Goal: Task Accomplishment & Management: Use online tool/utility

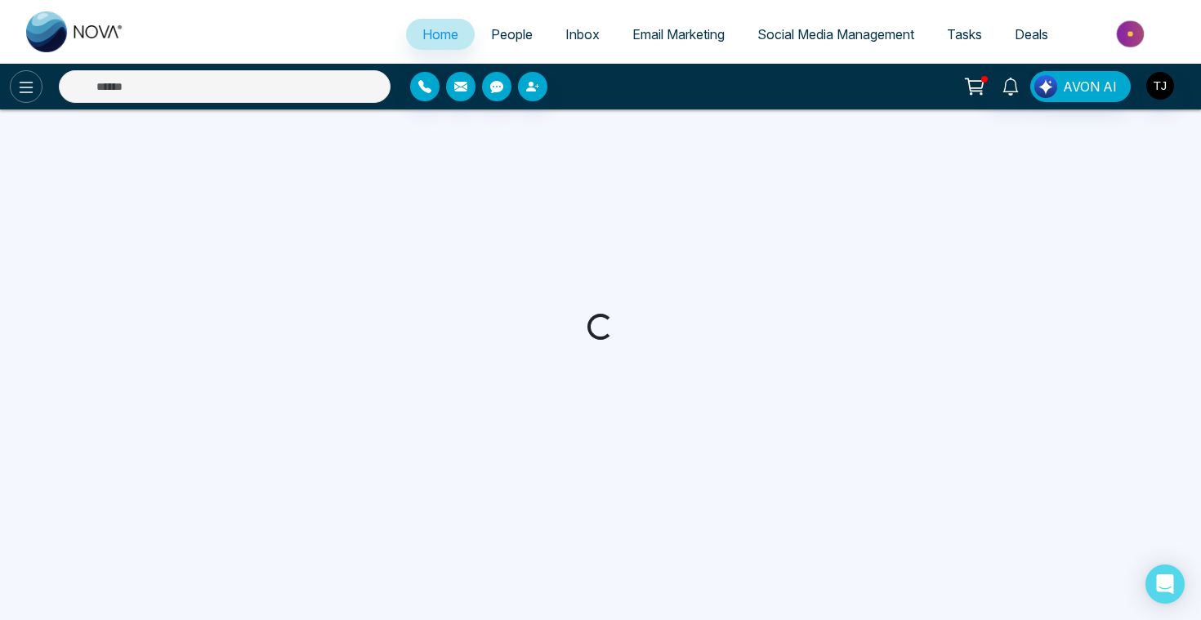
select select "*"
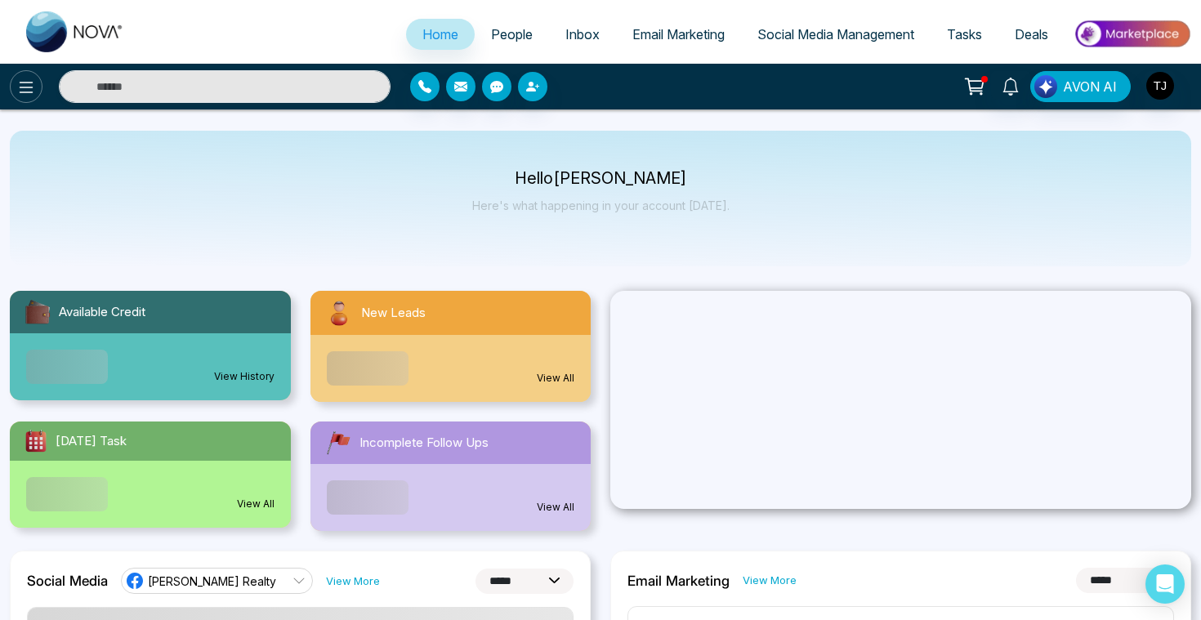
click at [27, 84] on icon at bounding box center [26, 88] width 20 height 20
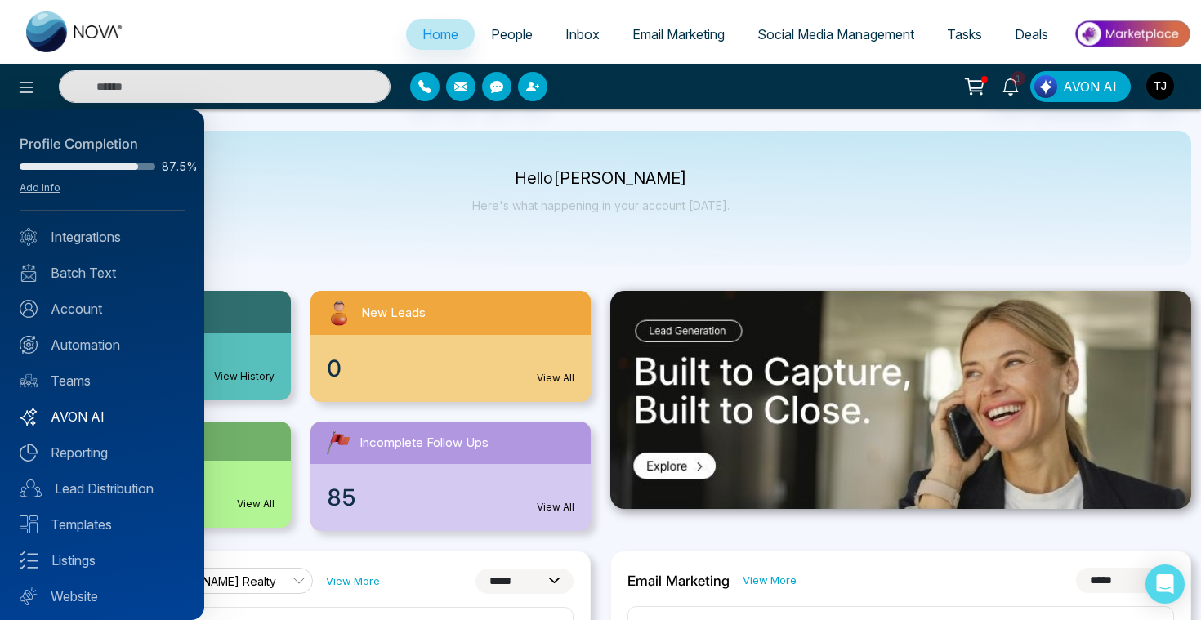
click at [85, 411] on link "AVON AI" at bounding box center [102, 417] width 165 height 20
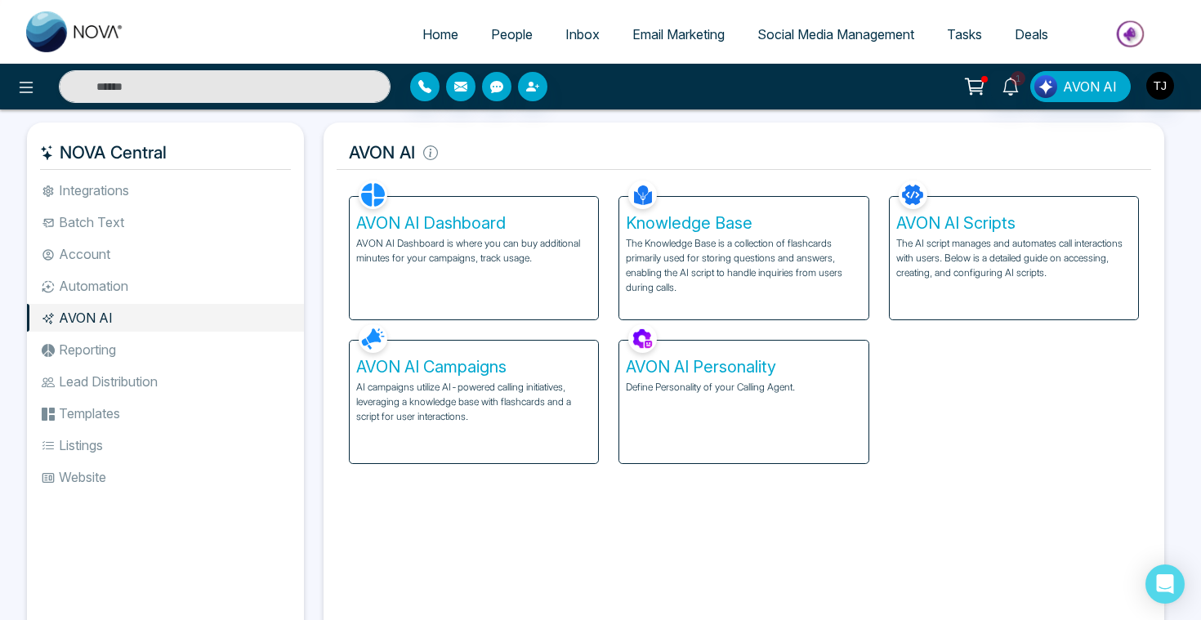
click at [680, 359] on h5 "AVON AI Personality" at bounding box center [743, 367] width 235 height 20
select select "******"
select select "********"
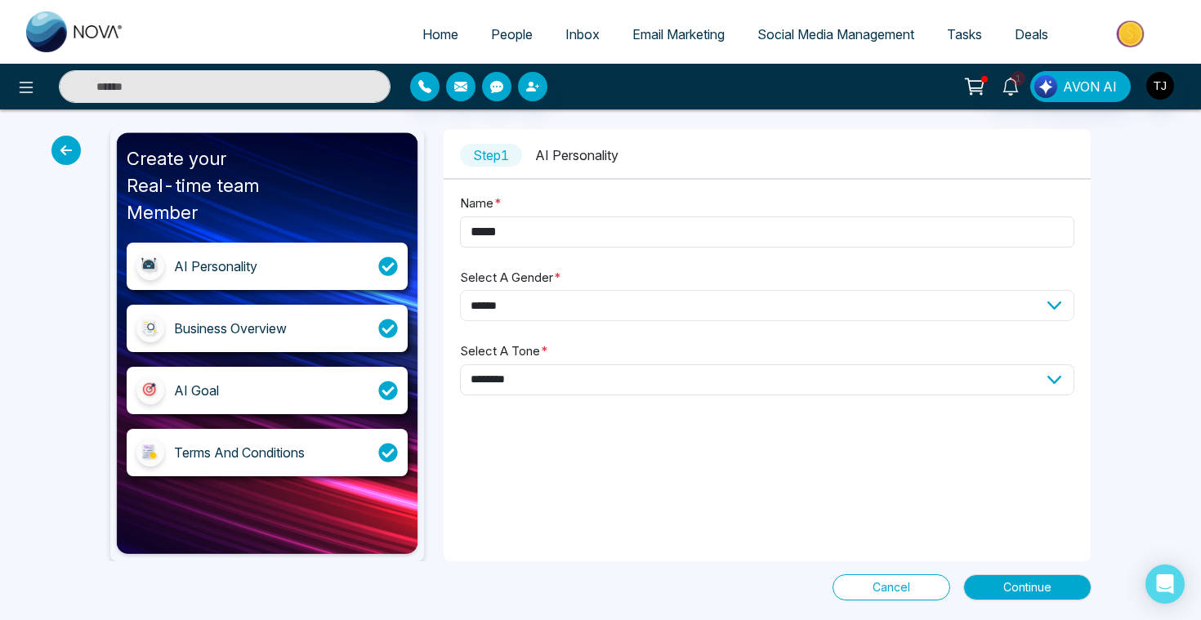
click at [517, 305] on select "**********" at bounding box center [767, 305] width 615 height 31
click at [516, 383] on select "**********" at bounding box center [767, 379] width 615 height 31
click at [1081, 587] on button "Continue" at bounding box center [1027, 587] width 128 height 26
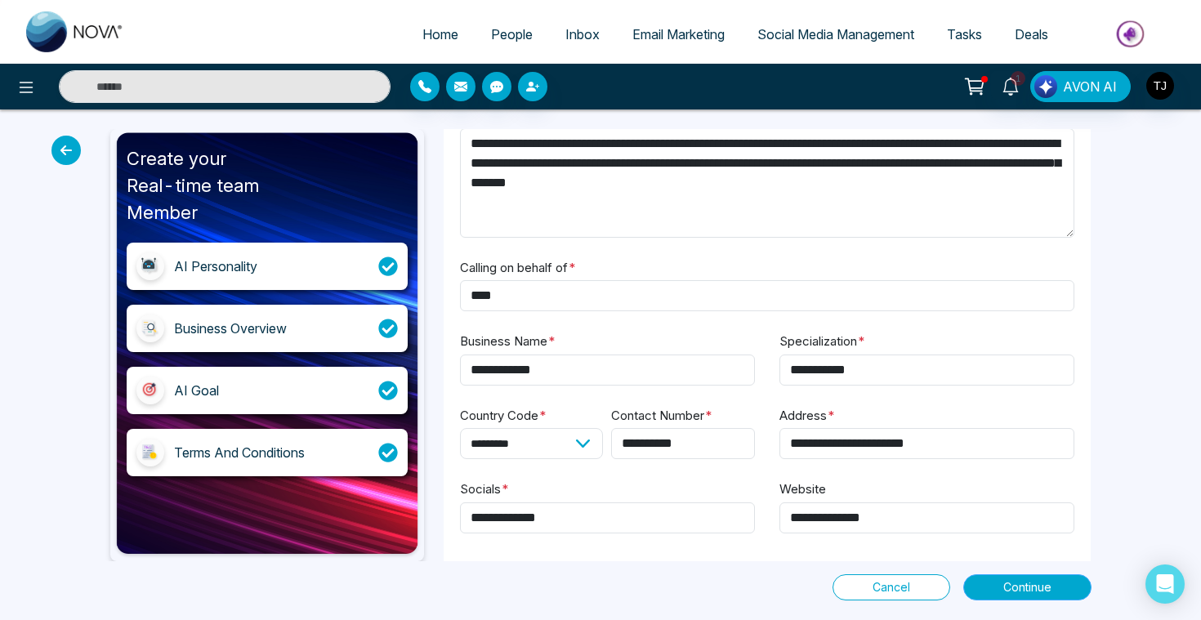
scroll to position [92, 0]
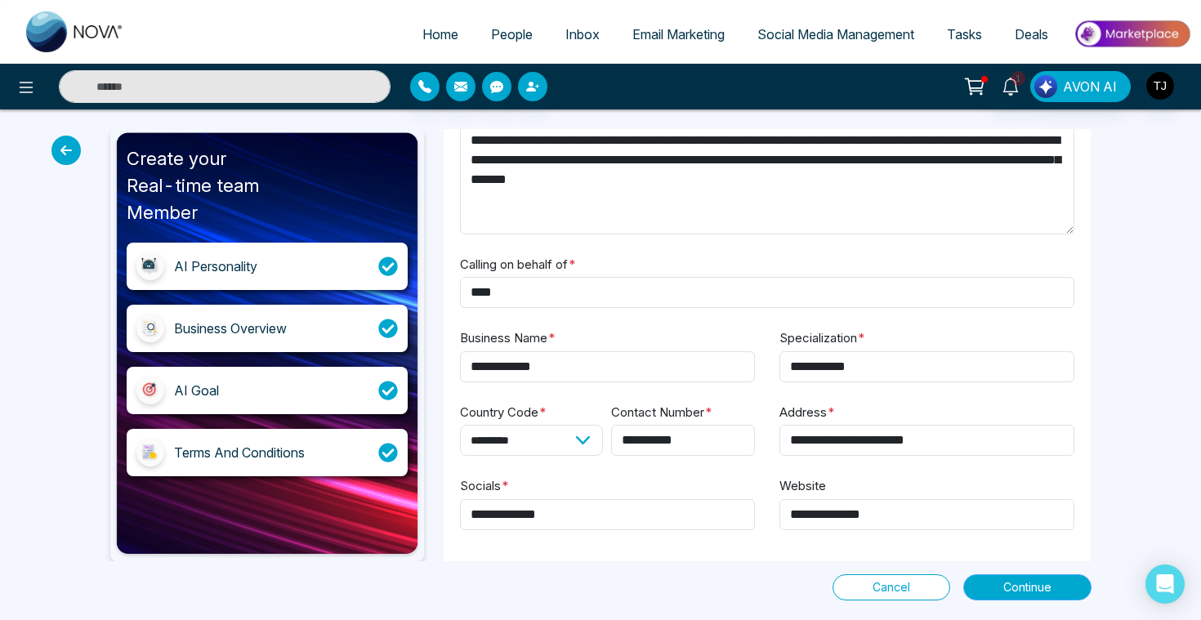
click at [1017, 594] on span "Continue" at bounding box center [1027, 588] width 48 height 18
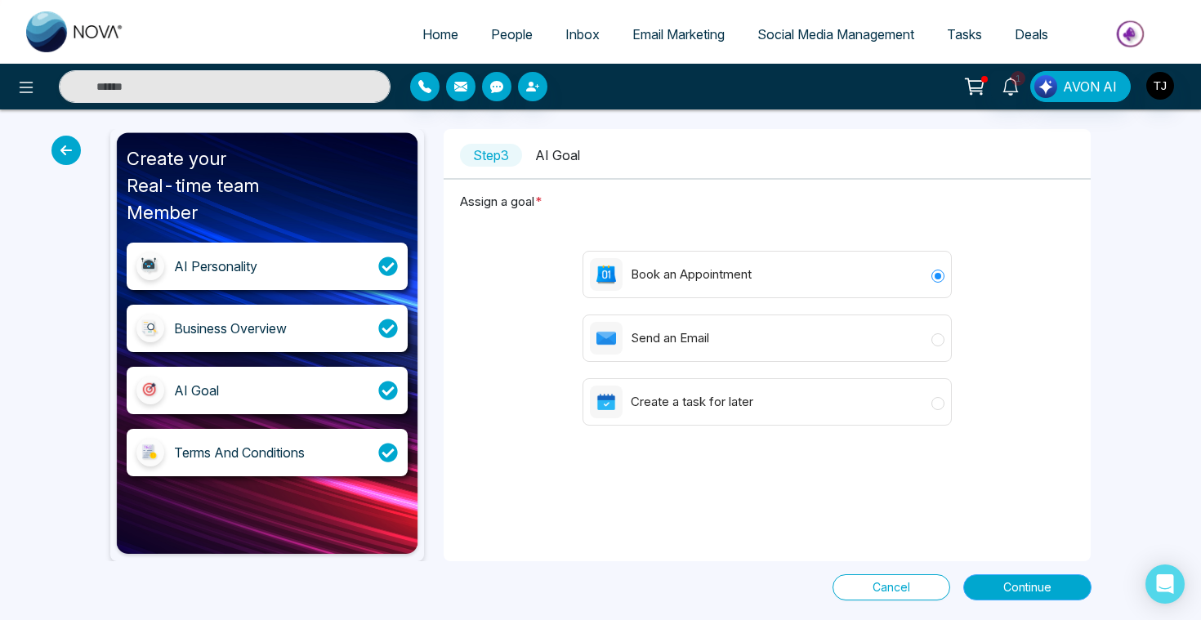
click at [1016, 585] on span "Continue" at bounding box center [1027, 588] width 48 height 18
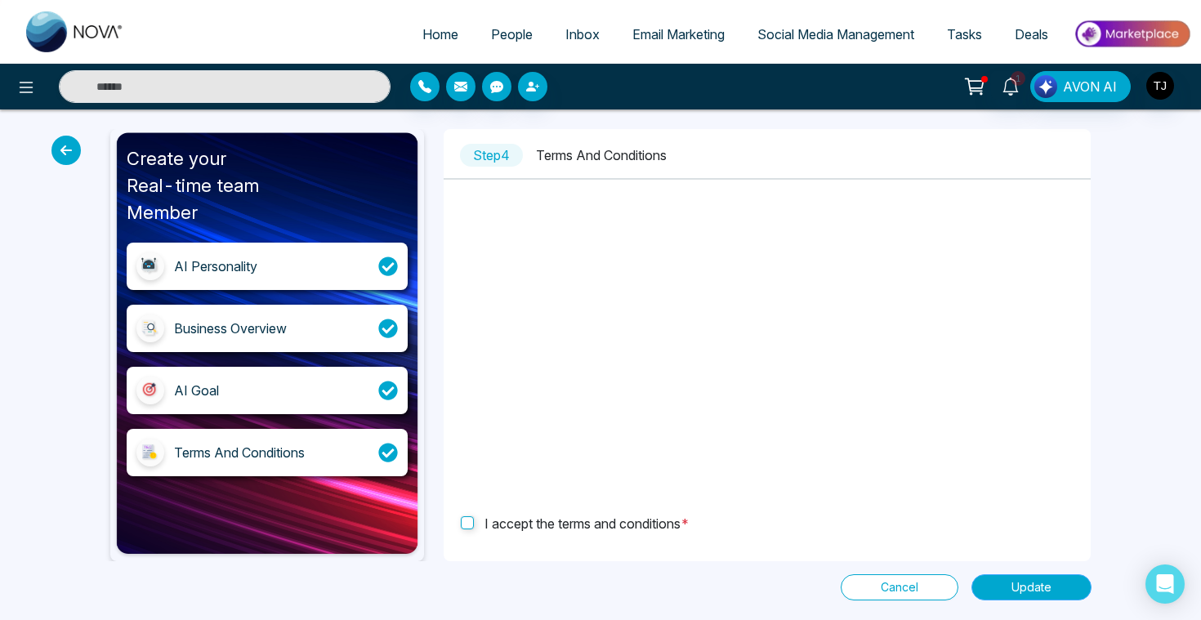
click at [1033, 584] on span "Update" at bounding box center [1032, 588] width 40 height 18
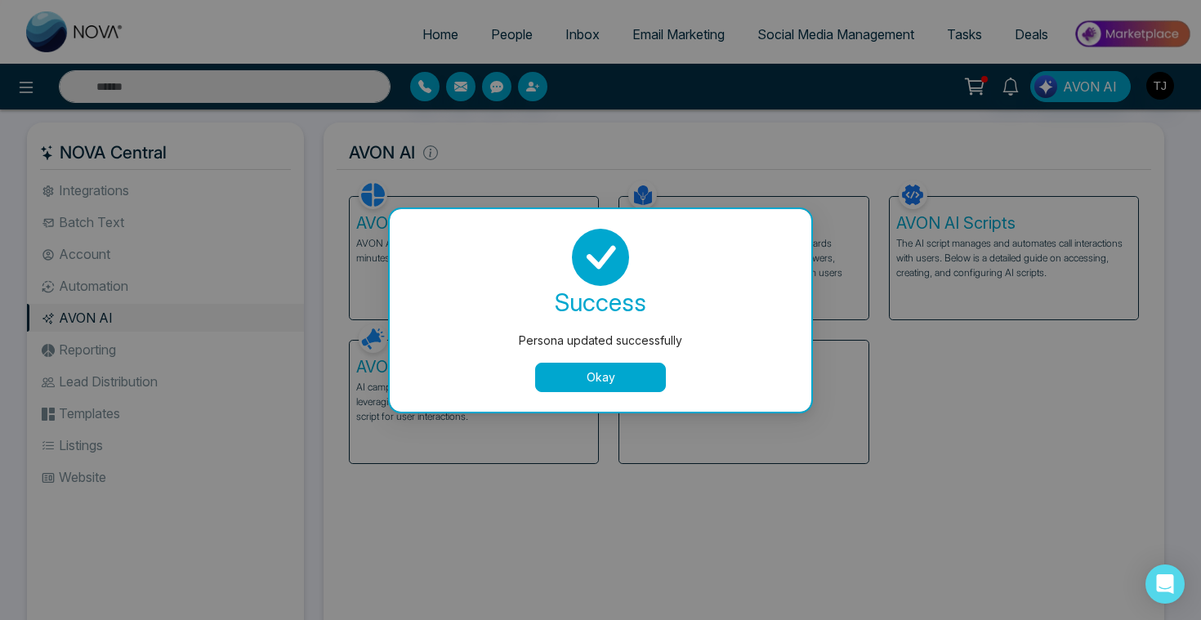
click at [646, 363] on button "Okay" at bounding box center [600, 377] width 131 height 29
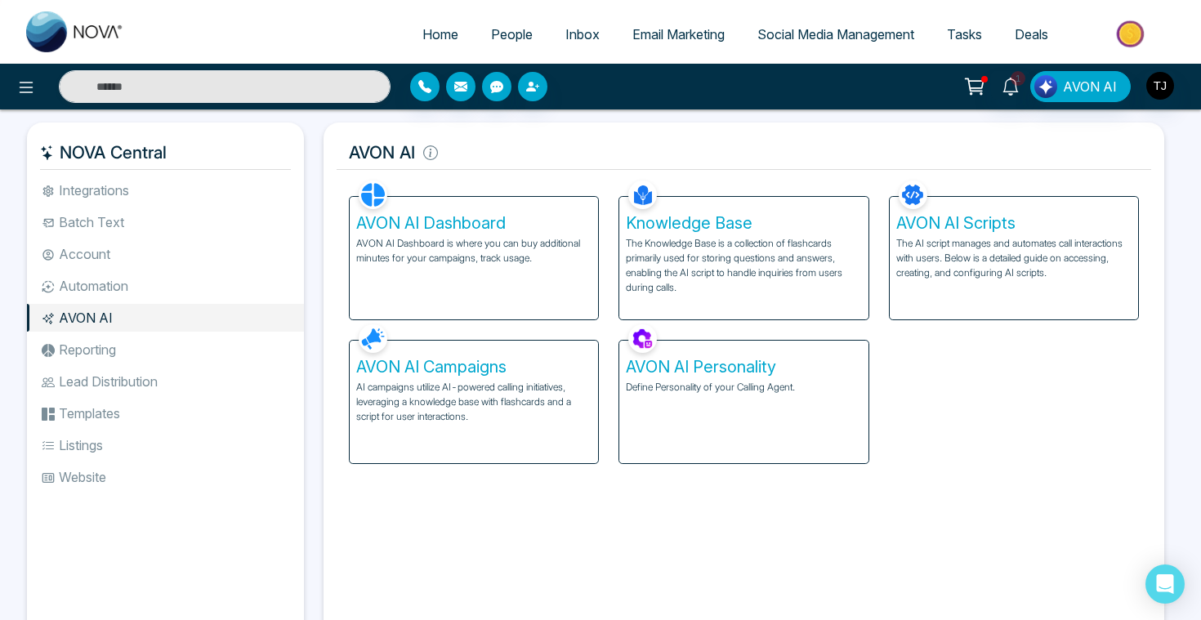
click at [677, 413] on div "AVON AI Personality Define Personality of your Calling Agent." at bounding box center [743, 402] width 248 height 123
select select "******"
select select "********"
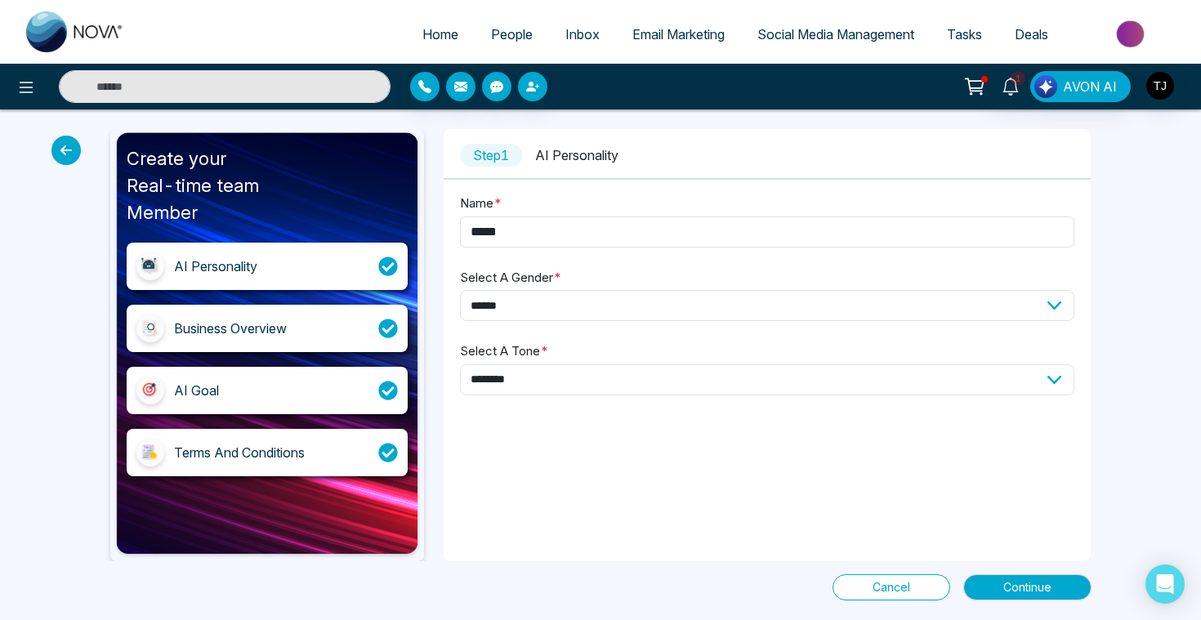
click at [290, 393] on div "AI Goal" at bounding box center [267, 390] width 281 height 47
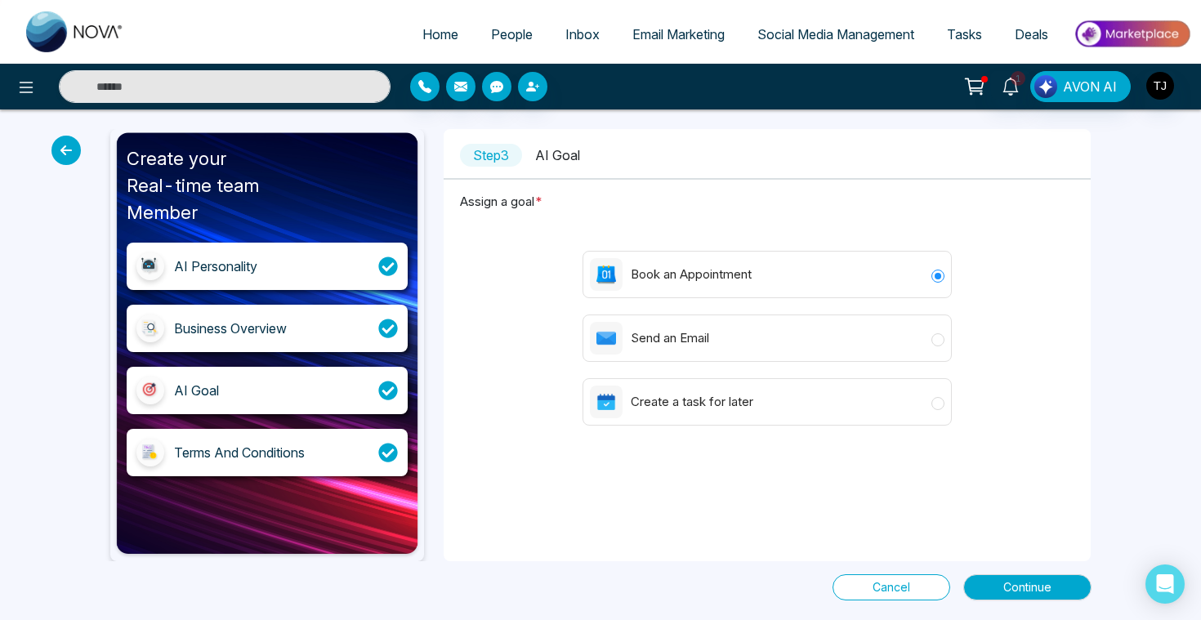
click at [873, 594] on span "Cancel" at bounding box center [892, 588] width 38 height 18
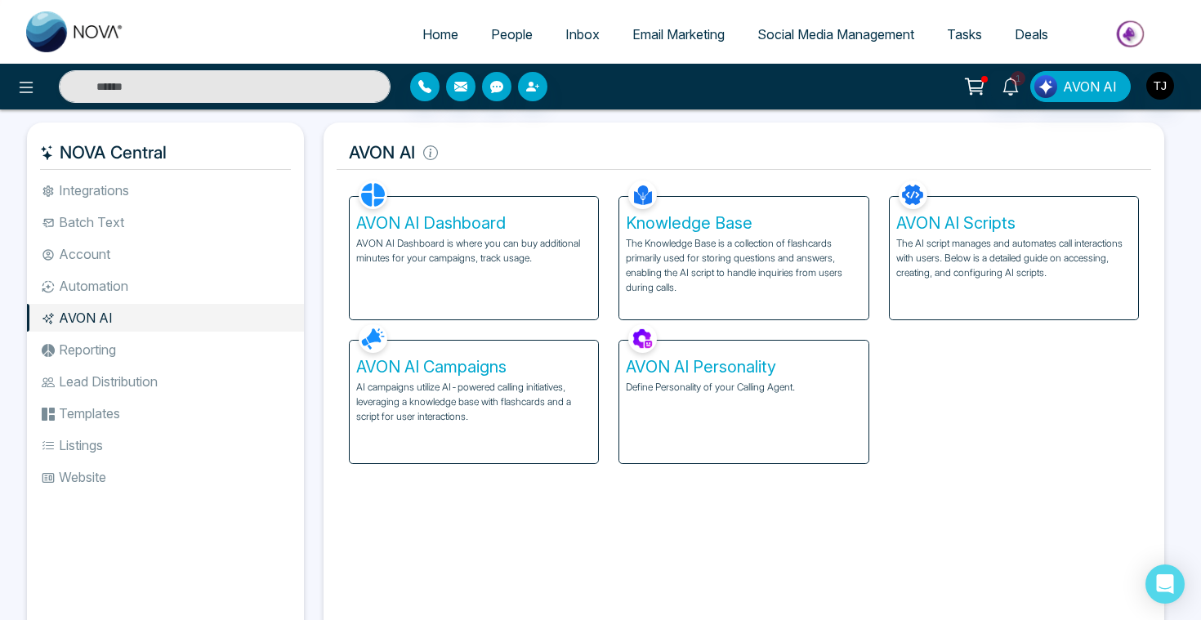
click at [646, 226] on h5 "Knowledge Base" at bounding box center [743, 223] width 235 height 20
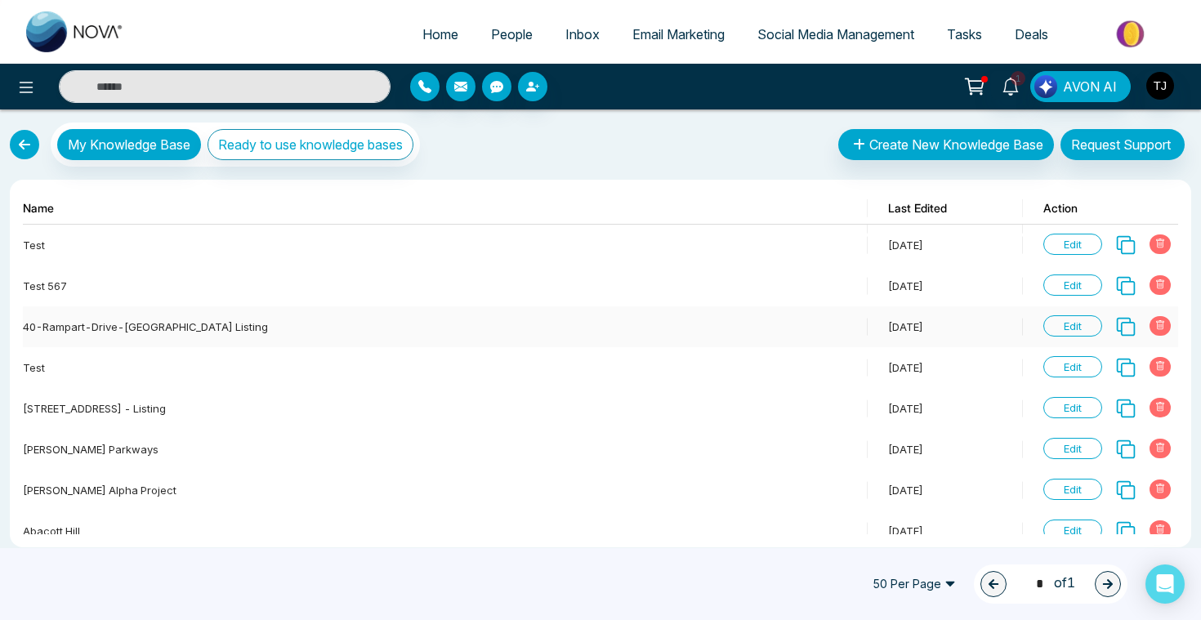
click at [1080, 326] on span "Edit" at bounding box center [1073, 325] width 59 height 21
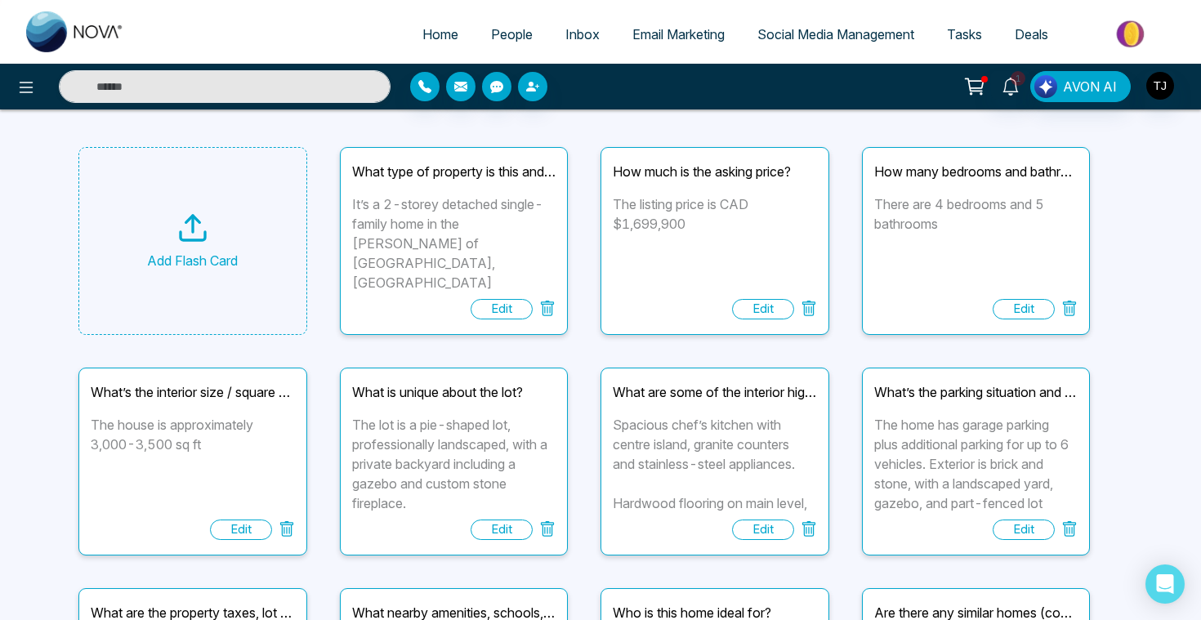
scroll to position [74, 0]
click at [534, 554] on div "What is unique about the lot? The lot is a pie-shaped lot, professionally lands…" at bounding box center [454, 463] width 229 height 188
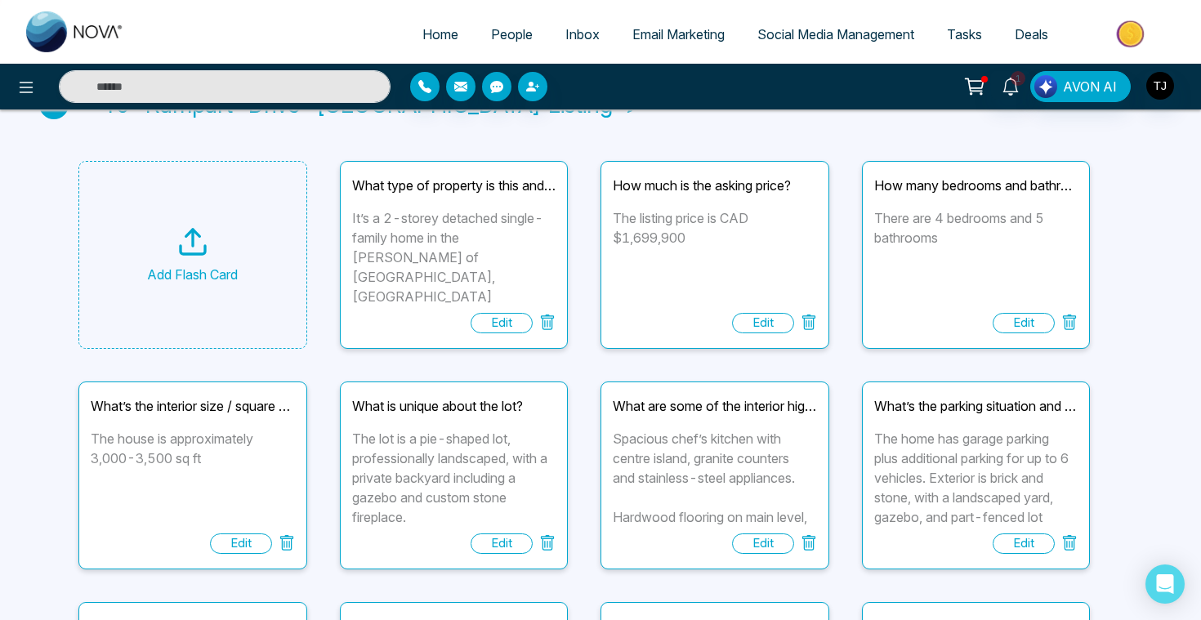
scroll to position [0, 0]
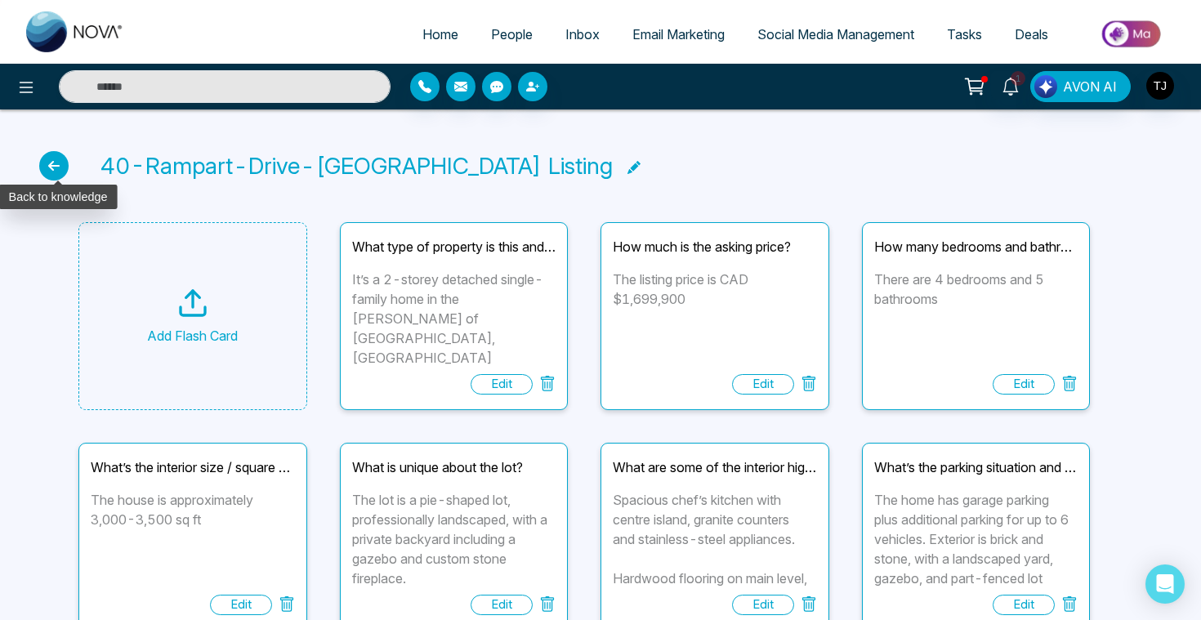
click at [64, 172] on icon at bounding box center [53, 165] width 29 height 29
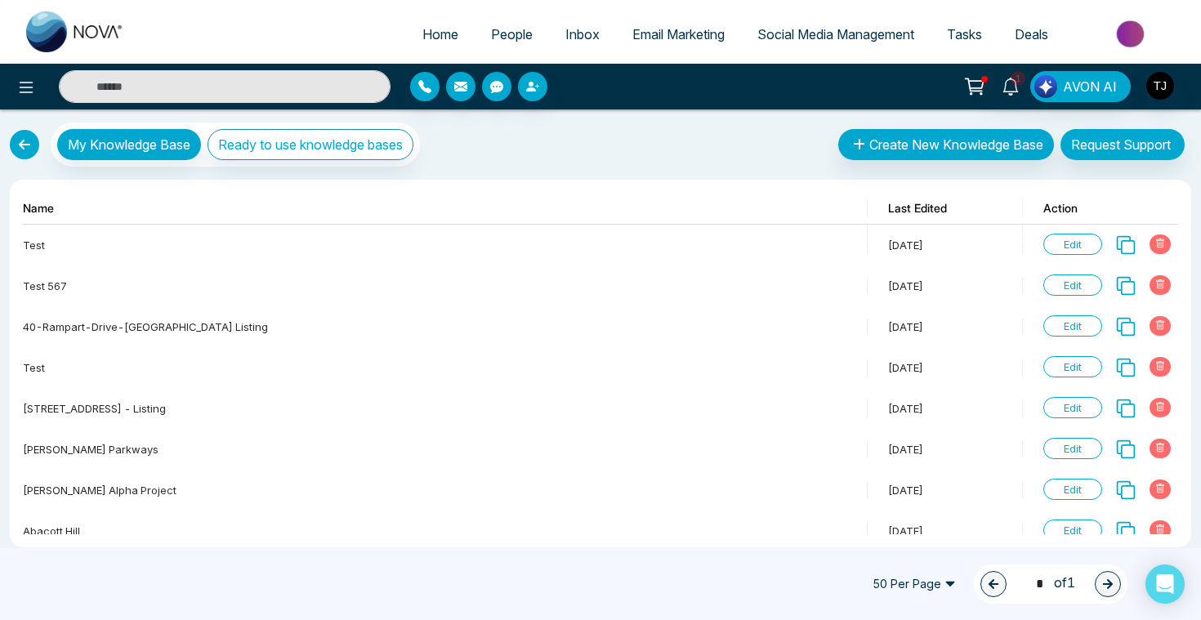
click at [24, 144] on link at bounding box center [24, 144] width 29 height 29
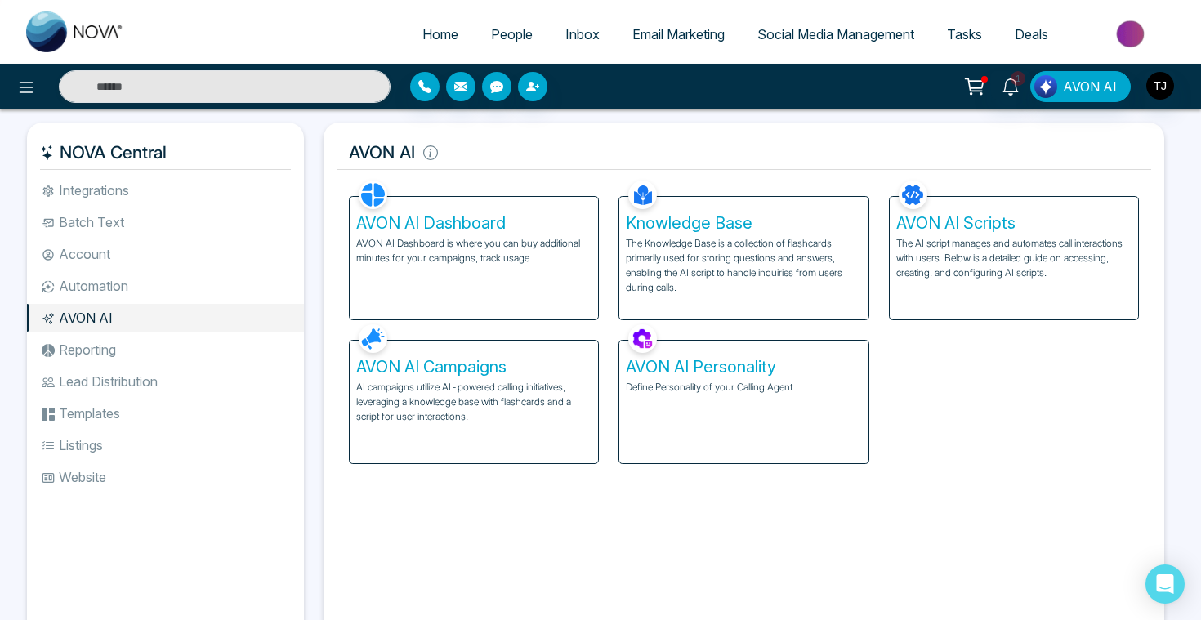
click at [968, 232] on h5 "AVON AI Scripts" at bounding box center [1013, 223] width 235 height 20
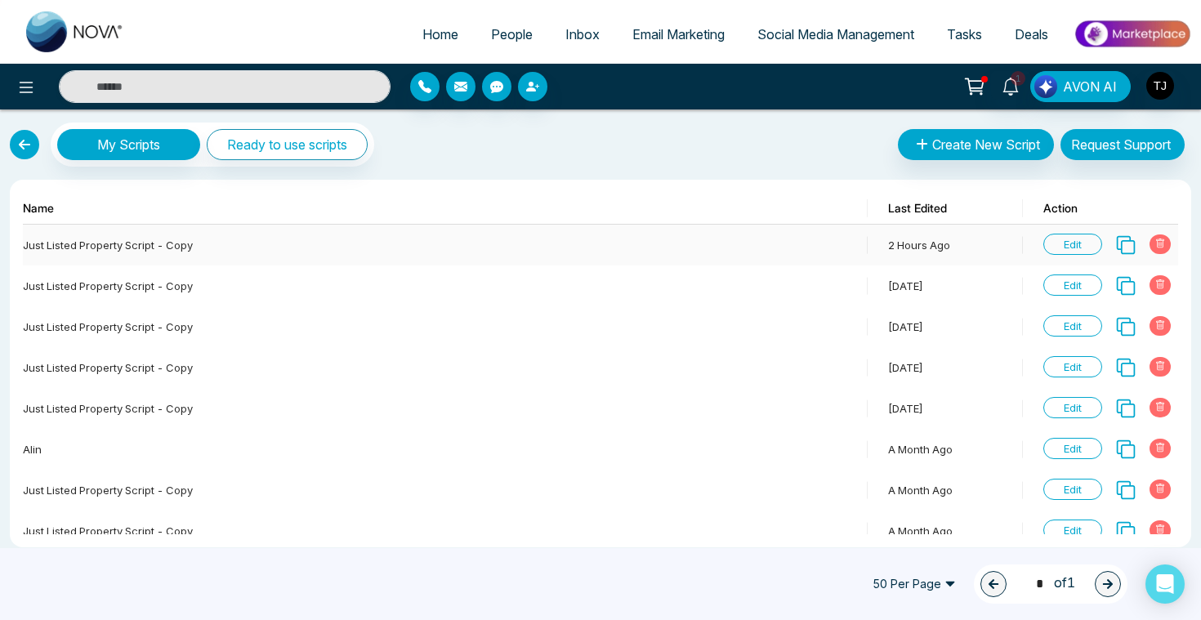
click at [1066, 243] on span "Edit" at bounding box center [1073, 244] width 59 height 21
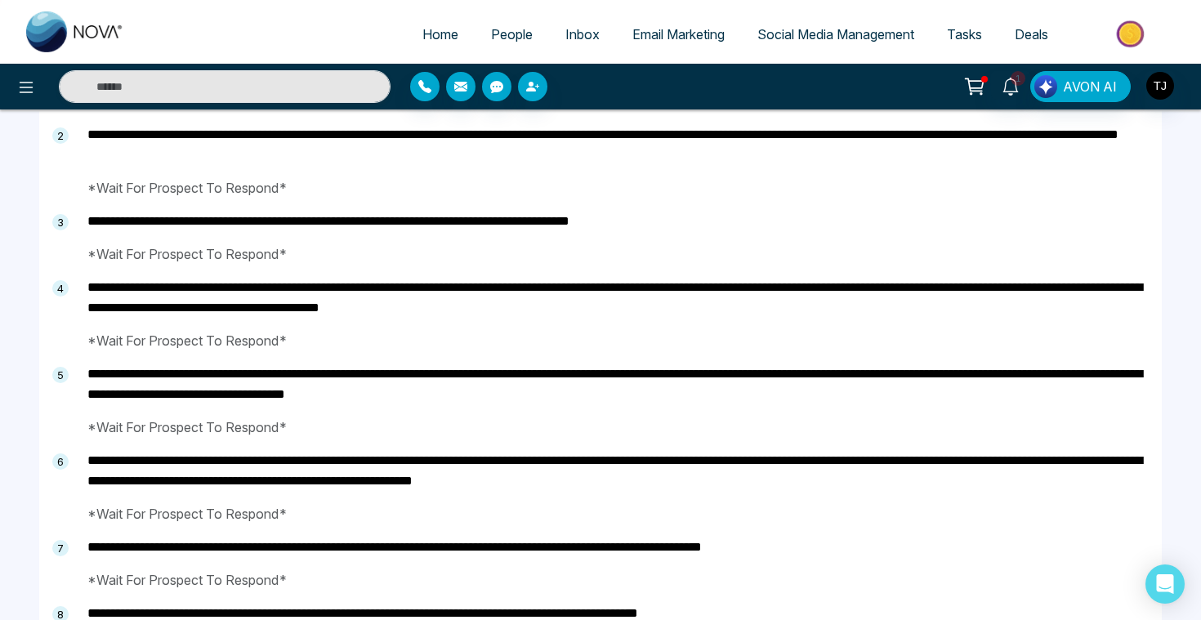
scroll to position [192, 0]
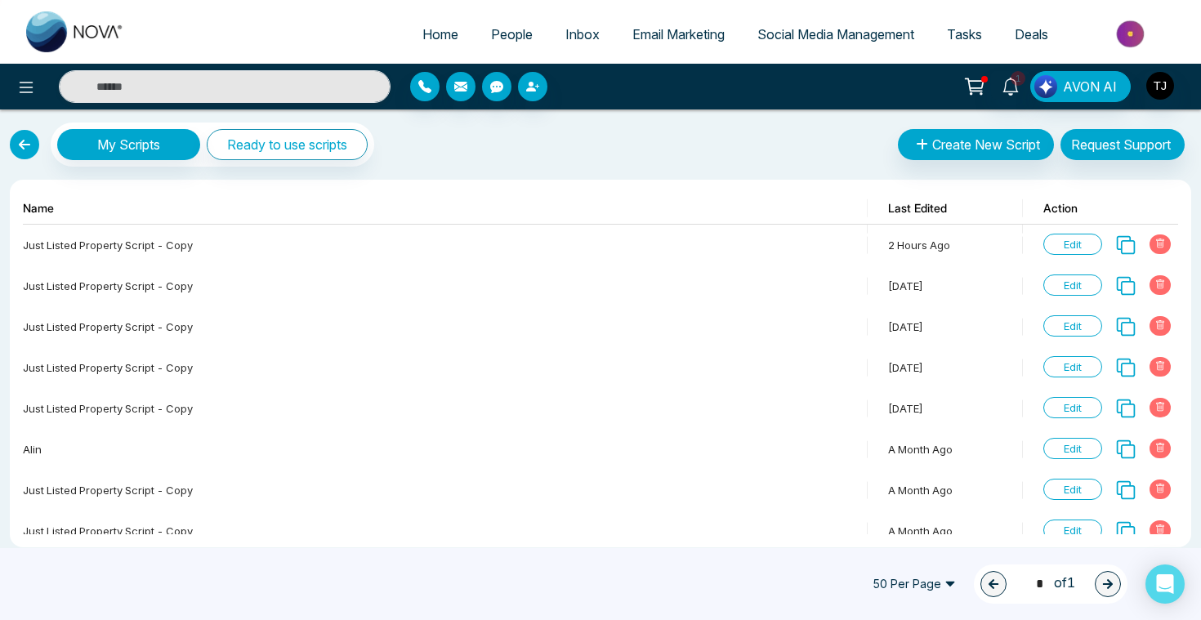
click at [20, 148] on link at bounding box center [24, 144] width 29 height 29
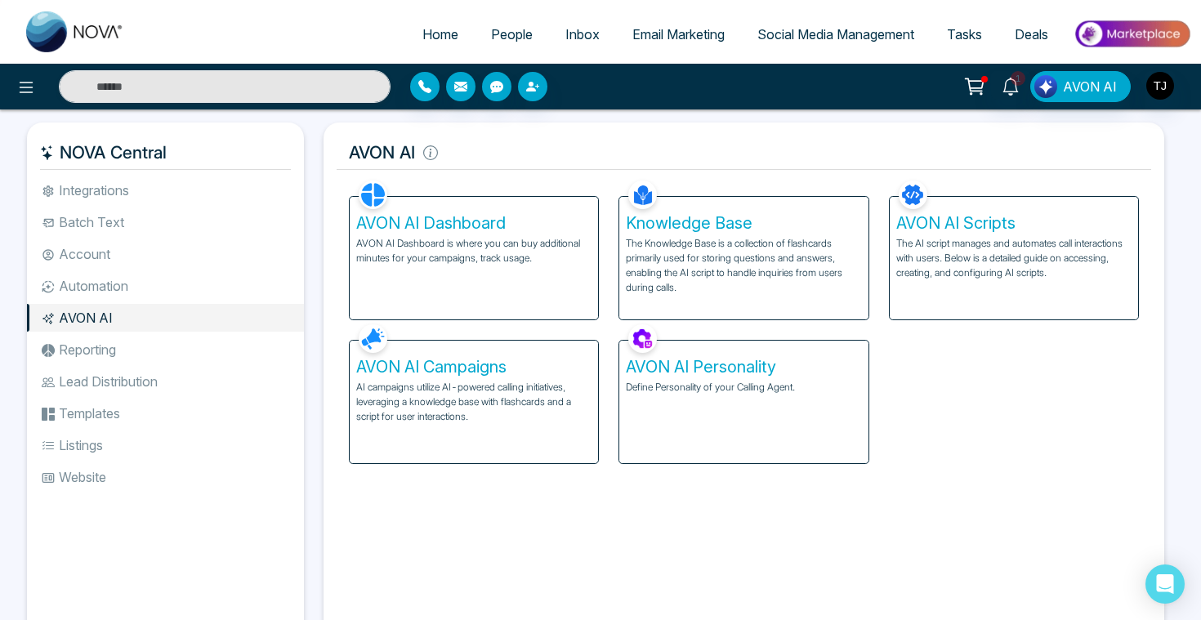
click at [472, 380] on p "AI campaigns utilize AI-powered calling initiatives, leveraging a knowledge bas…" at bounding box center [473, 402] width 235 height 44
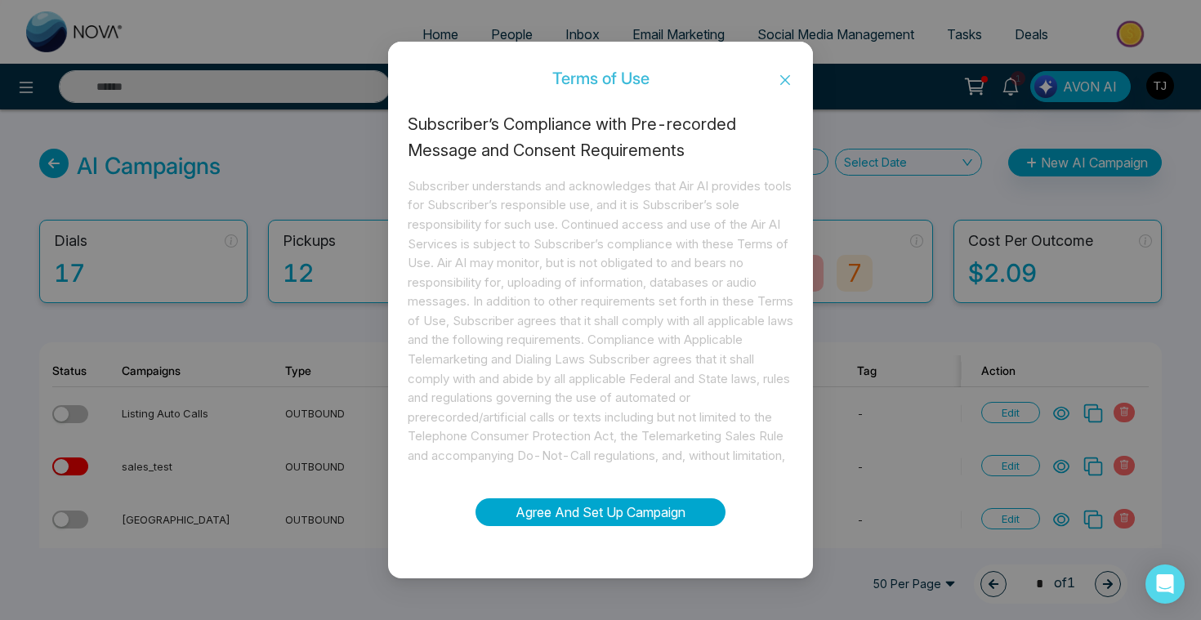
click at [573, 518] on button "Agree And Set Up Campaign" at bounding box center [601, 512] width 250 height 28
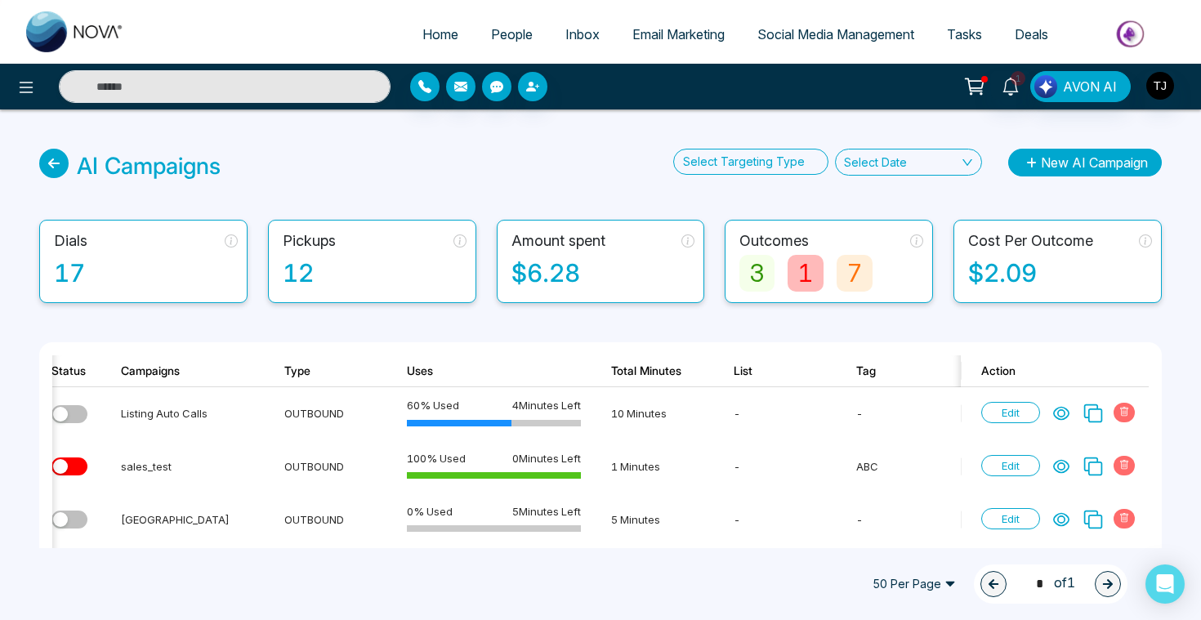
click at [1070, 164] on button "New AI Campaign" at bounding box center [1085, 163] width 154 height 28
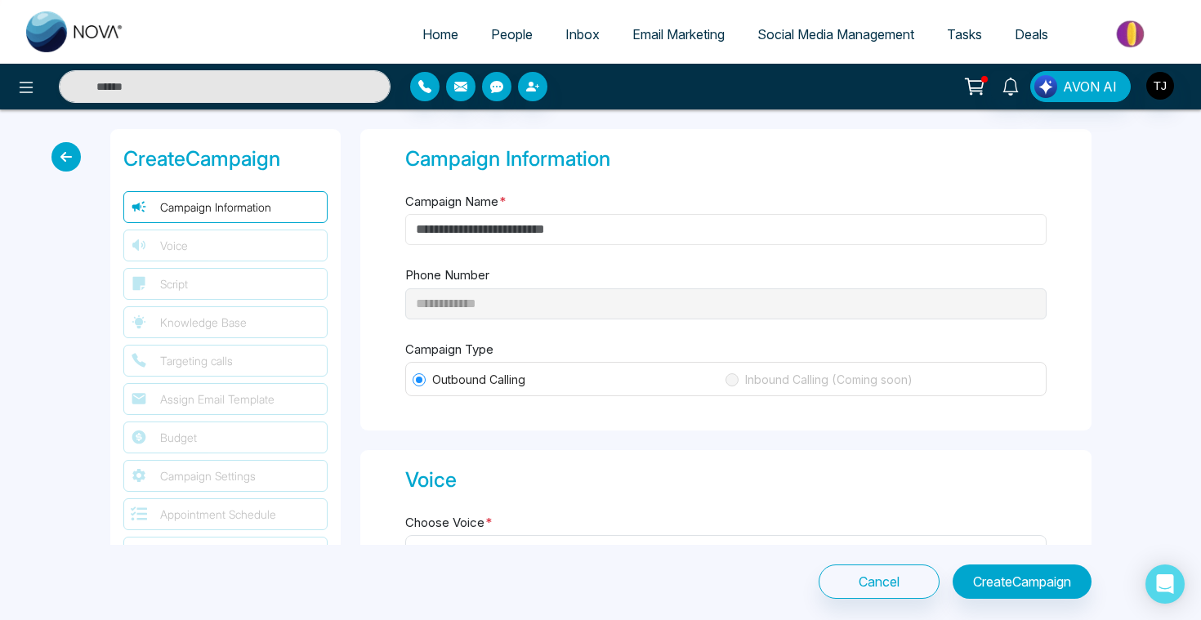
click at [500, 222] on input "Campaign Name *" at bounding box center [725, 229] width 641 height 31
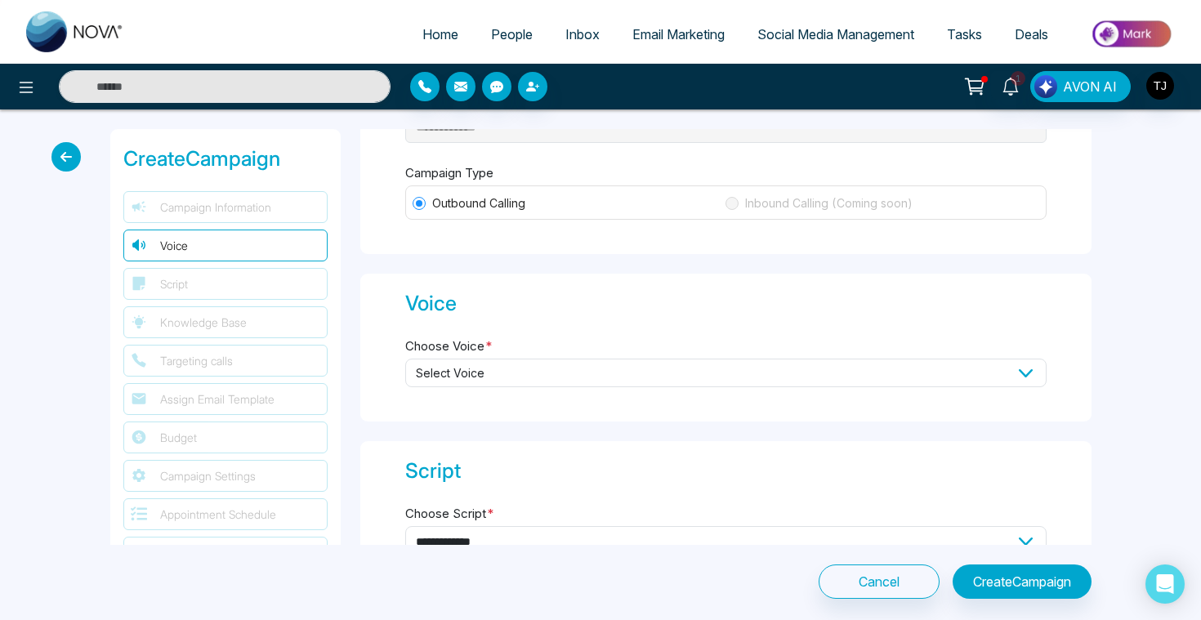
scroll to position [240, 0]
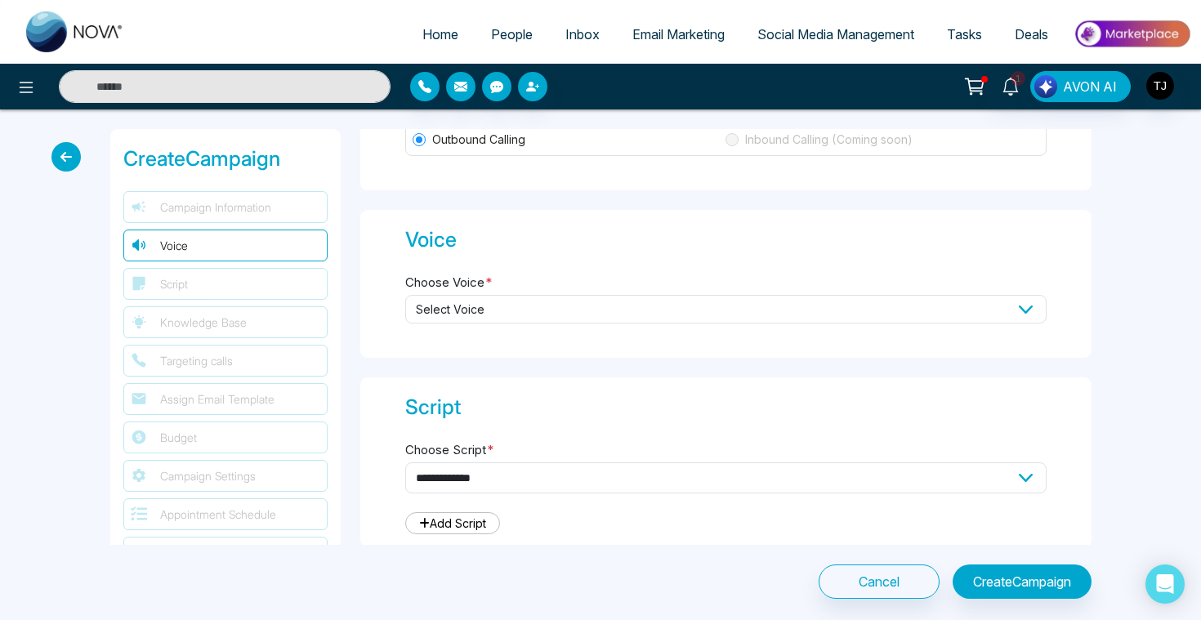
type input "****"
click at [483, 312] on span "Select Voice" at bounding box center [725, 309] width 641 height 29
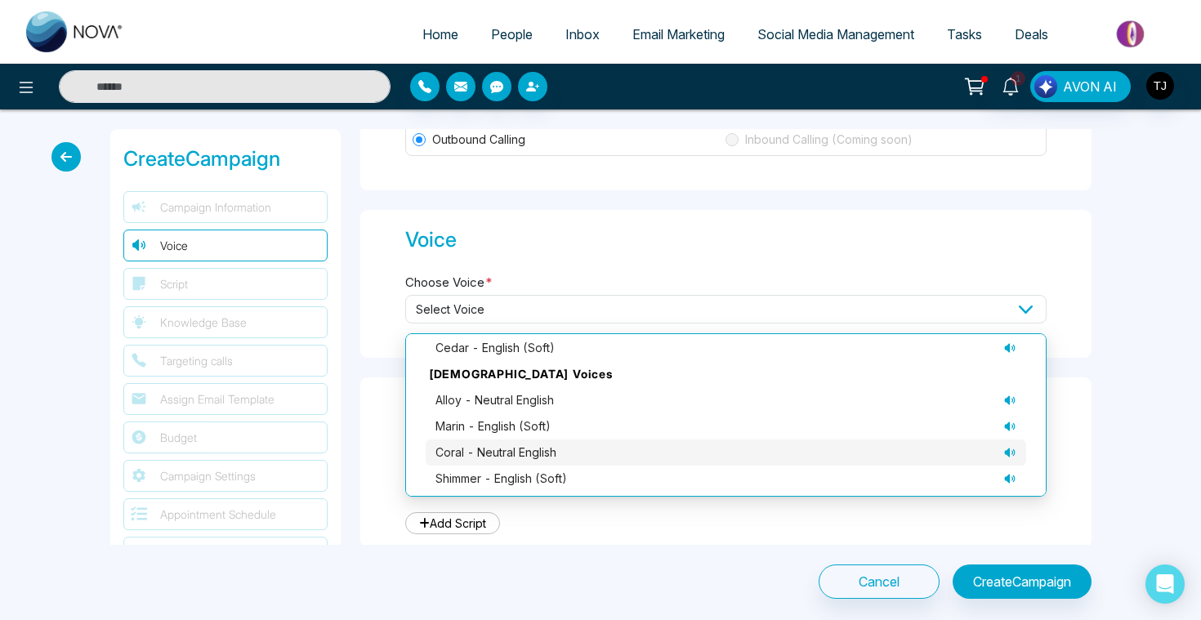
scroll to position [165, 0]
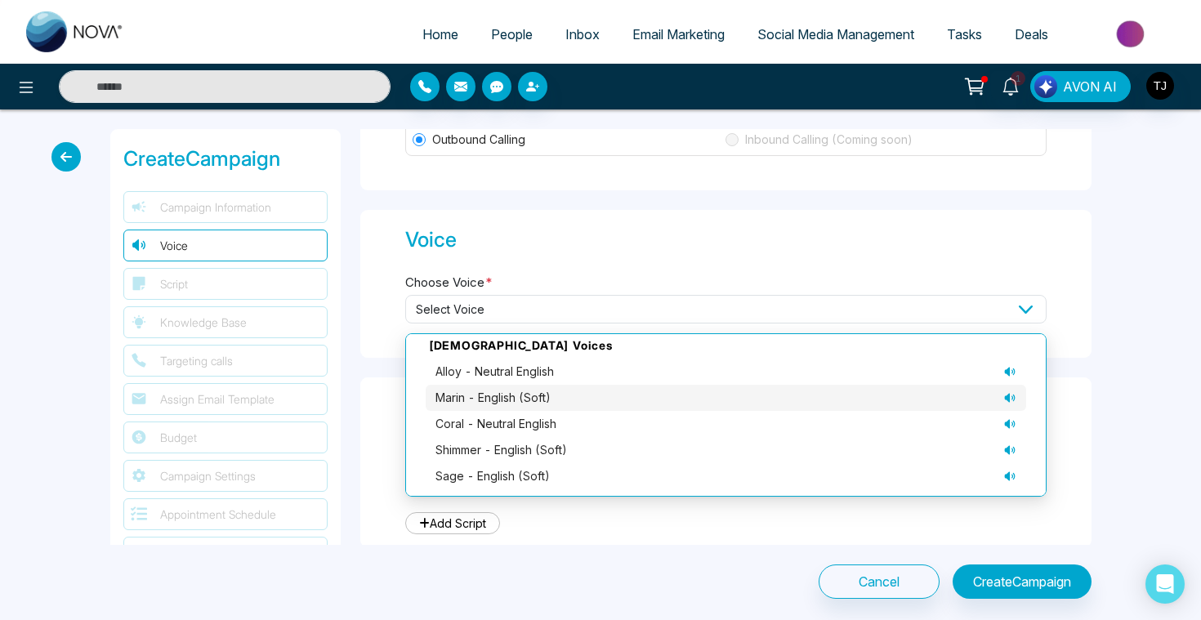
click at [1008, 395] on icon at bounding box center [1009, 397] width 11 height 9
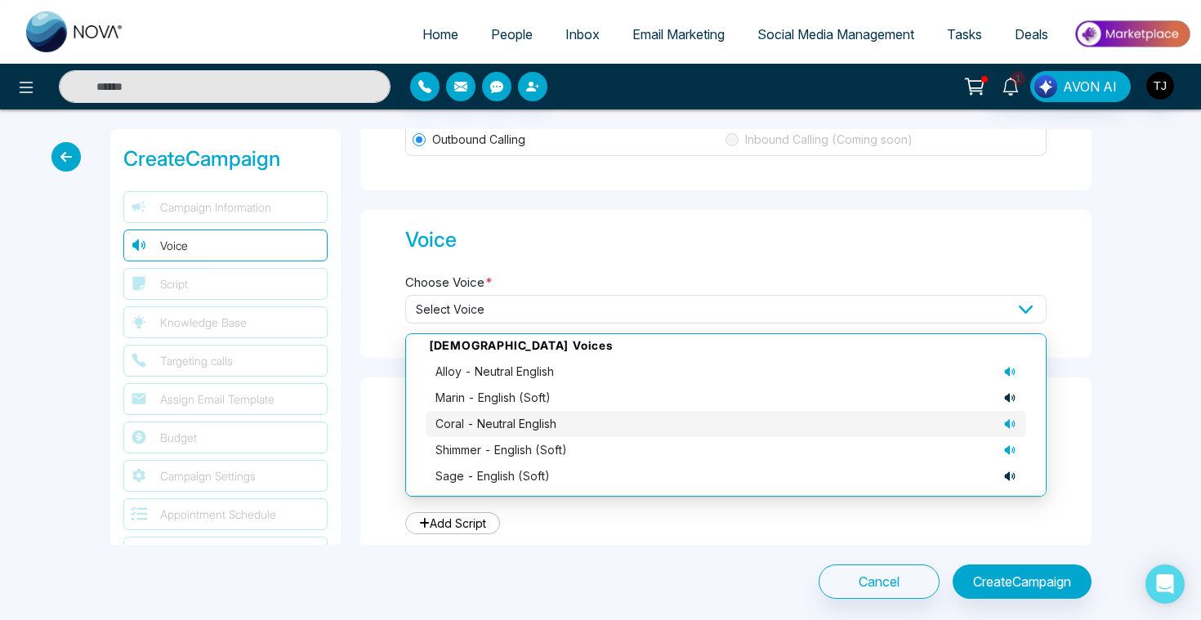
click at [1003, 430] on li "coral - neutral English" at bounding box center [726, 424] width 601 height 26
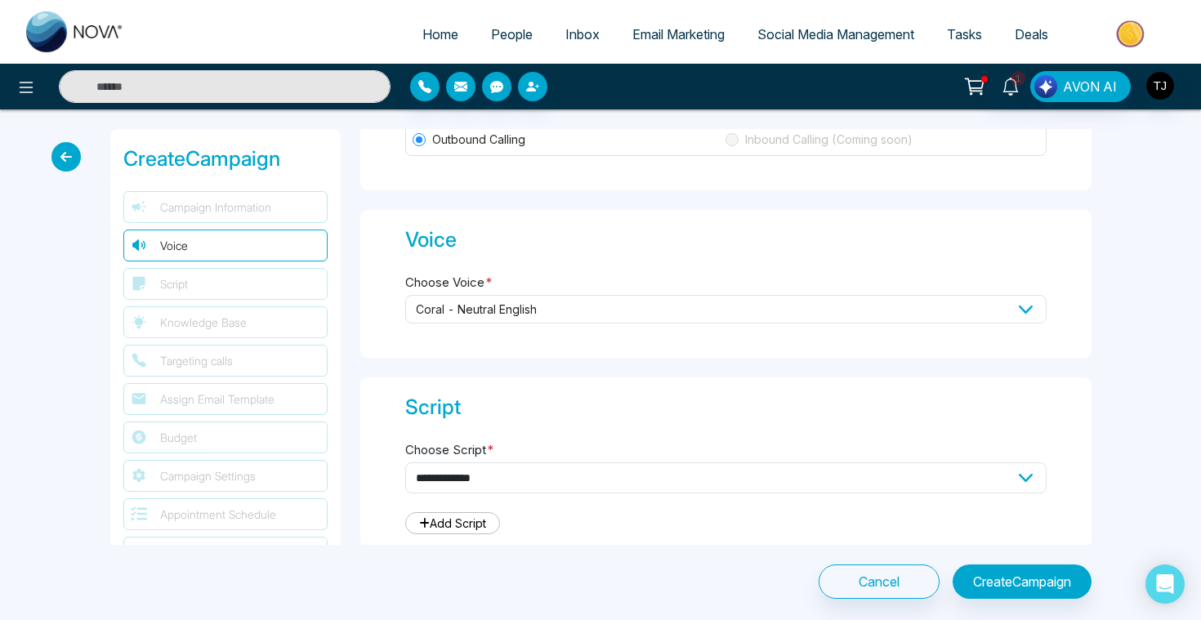
click at [1001, 305] on span "coral - neutral English" at bounding box center [725, 309] width 641 height 29
click at [1018, 314] on span "coral - neutral English" at bounding box center [725, 309] width 641 height 29
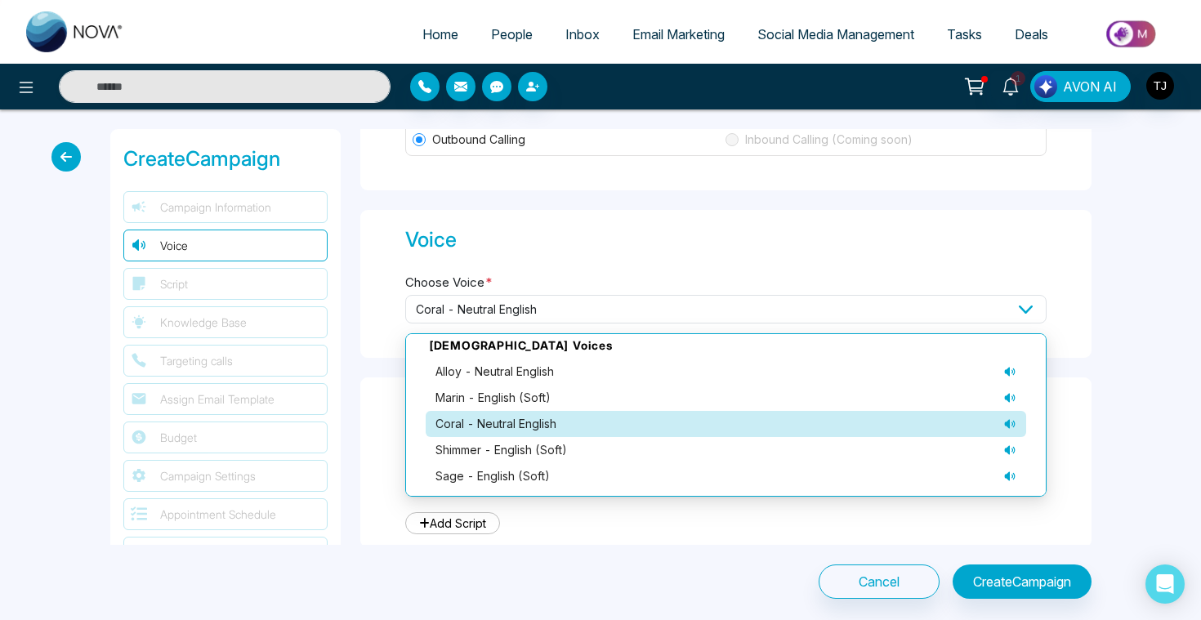
click at [1006, 422] on icon at bounding box center [1009, 423] width 11 height 9
click at [977, 422] on div "coral - neutral English" at bounding box center [726, 424] width 581 height 18
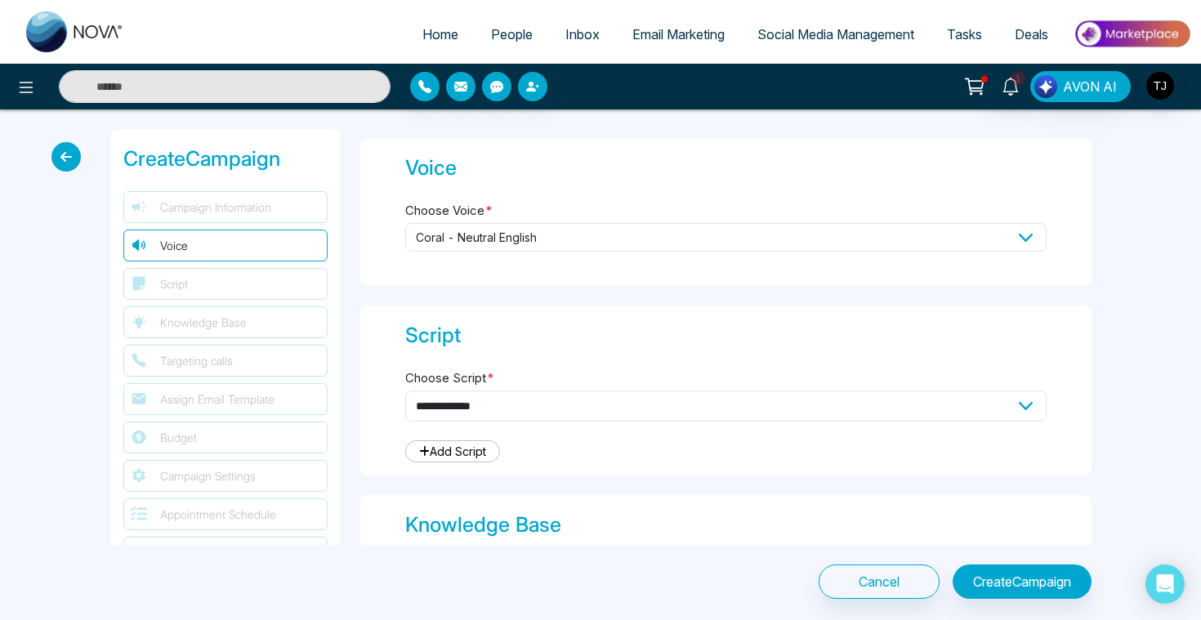
scroll to position [328, 0]
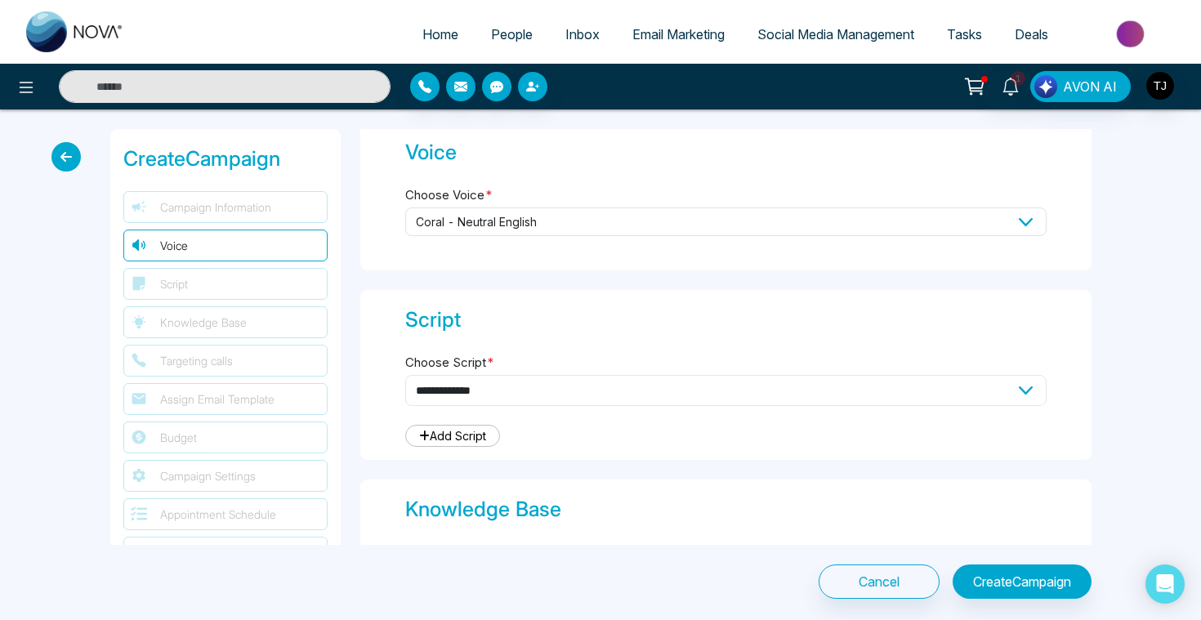
click at [562, 382] on select "**********" at bounding box center [725, 390] width 641 height 31
select select "***"
type textarea "**********"
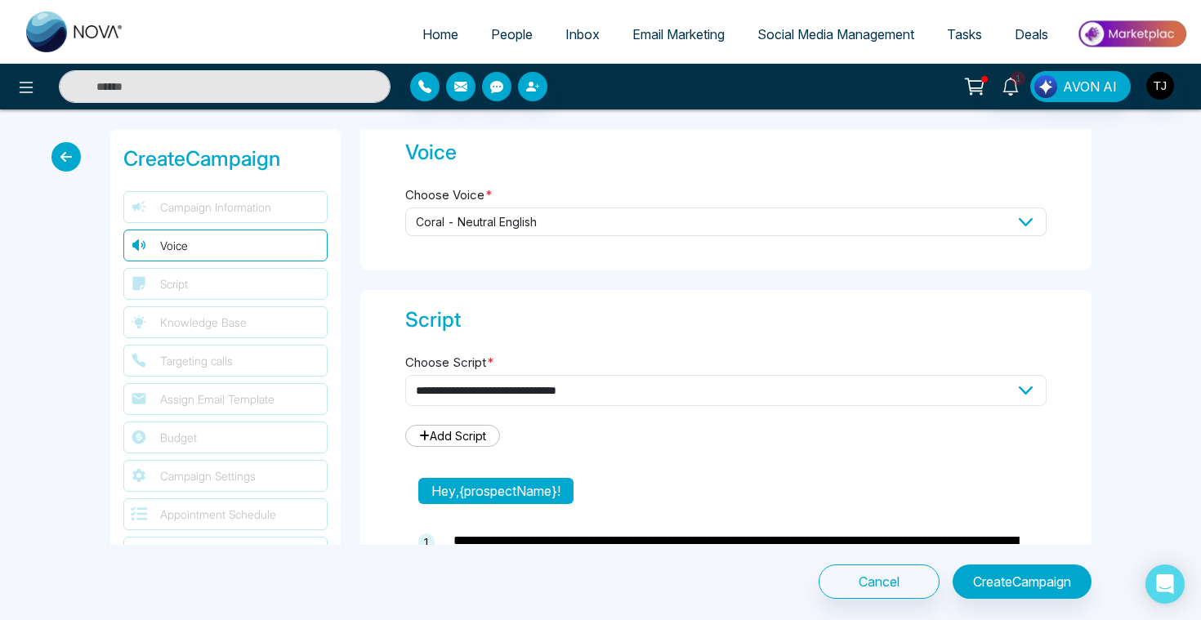
click at [551, 378] on select "**********" at bounding box center [725, 390] width 641 height 31
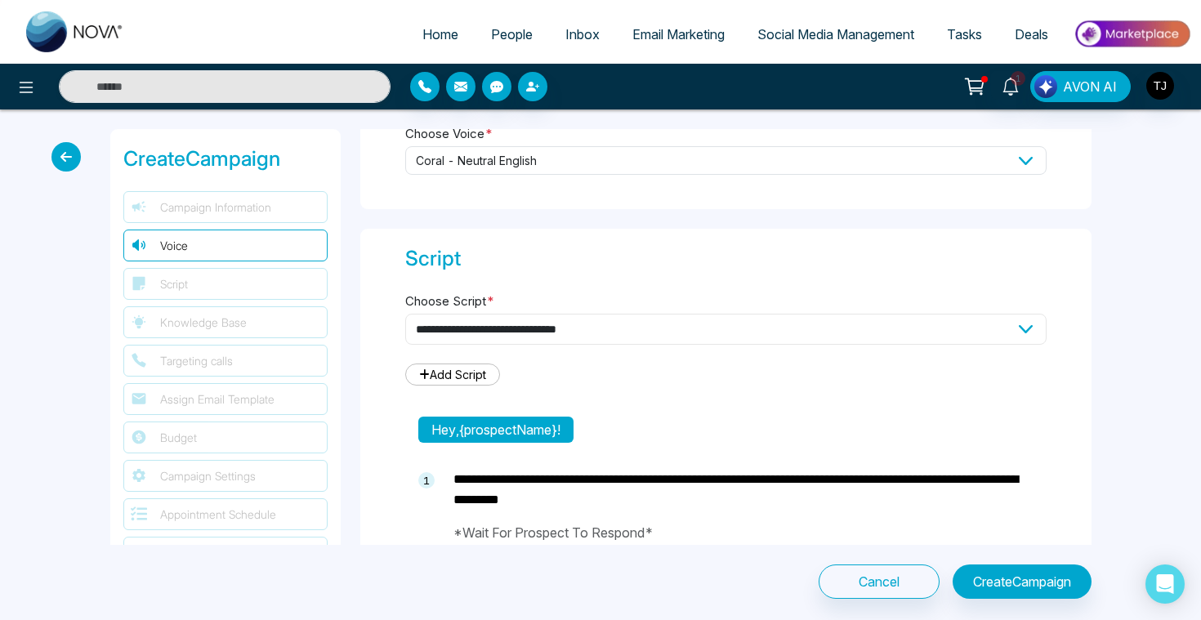
scroll to position [430, 0]
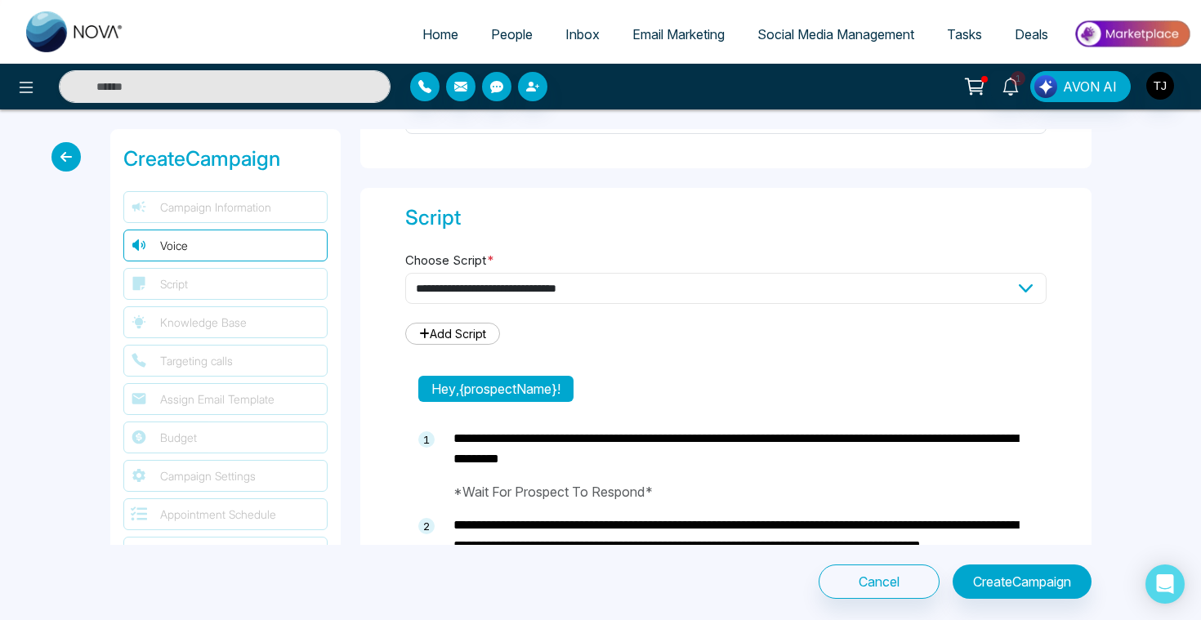
click at [492, 293] on select "**********" at bounding box center [725, 288] width 641 height 31
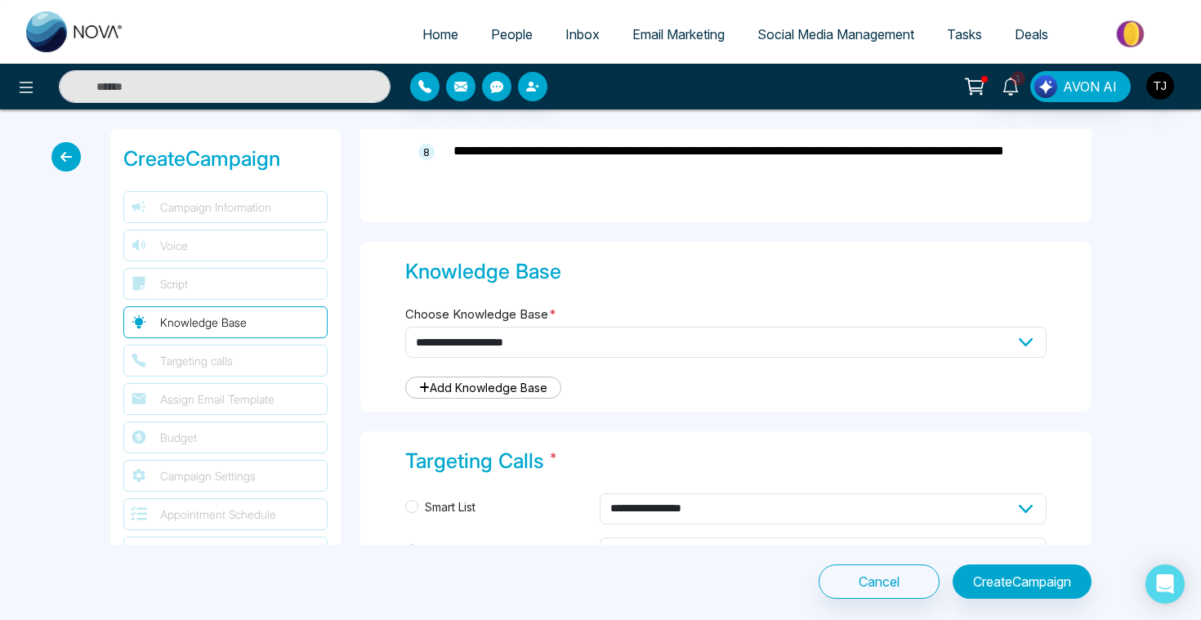
scroll to position [1437, 0]
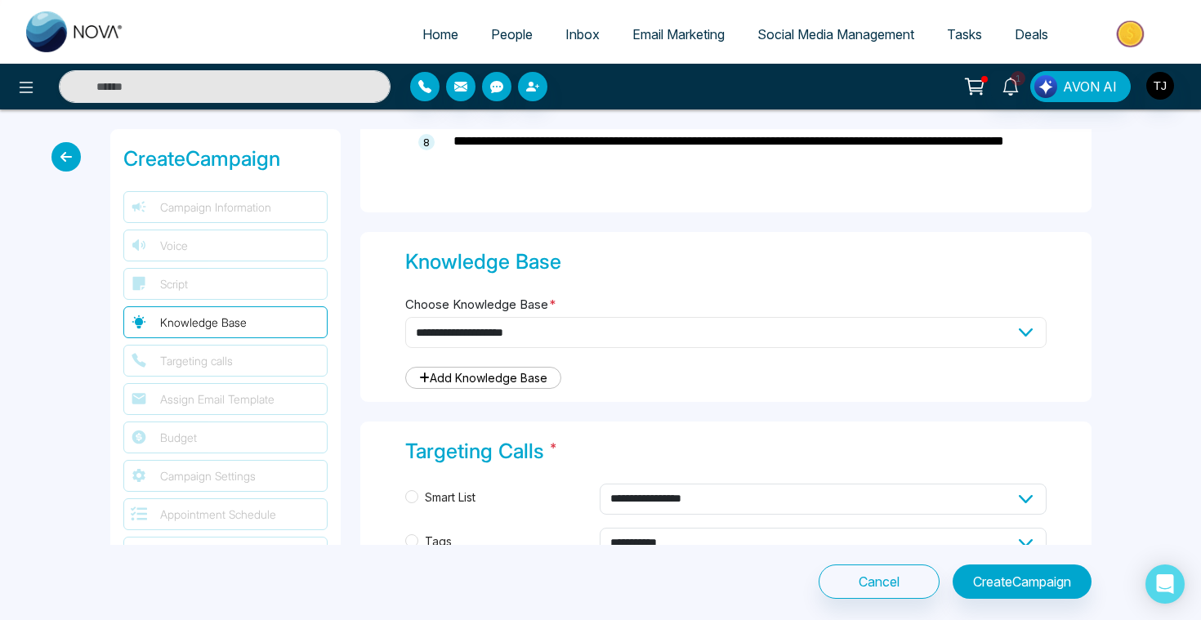
click at [541, 327] on select "**********" at bounding box center [725, 332] width 641 height 31
select select "***"
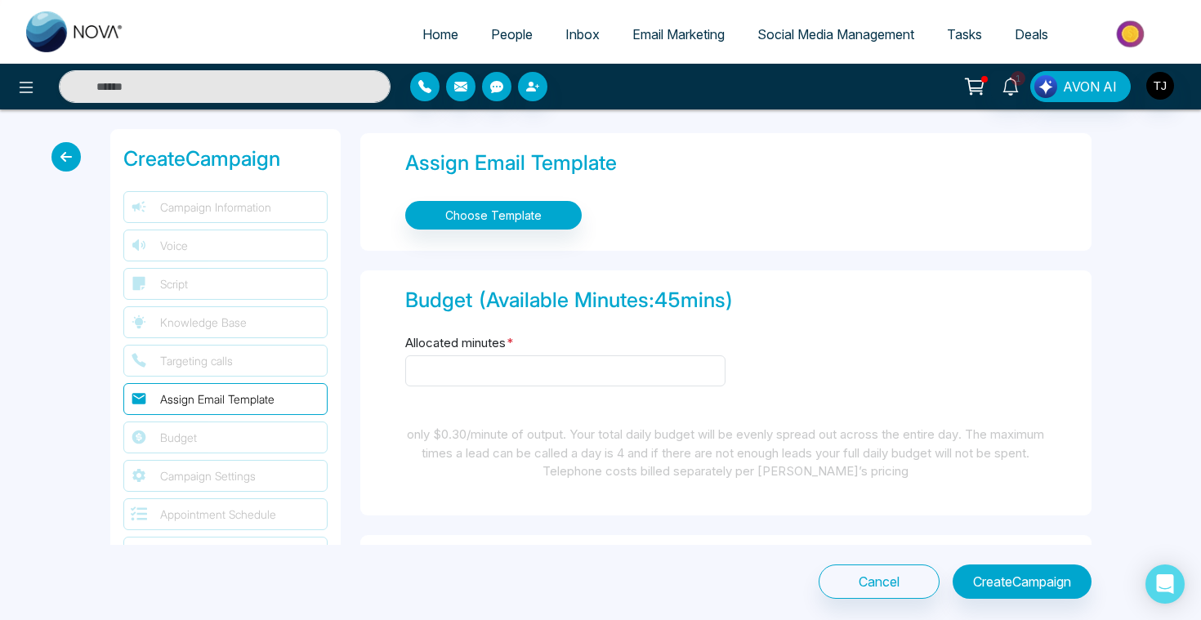
scroll to position [1981, 0]
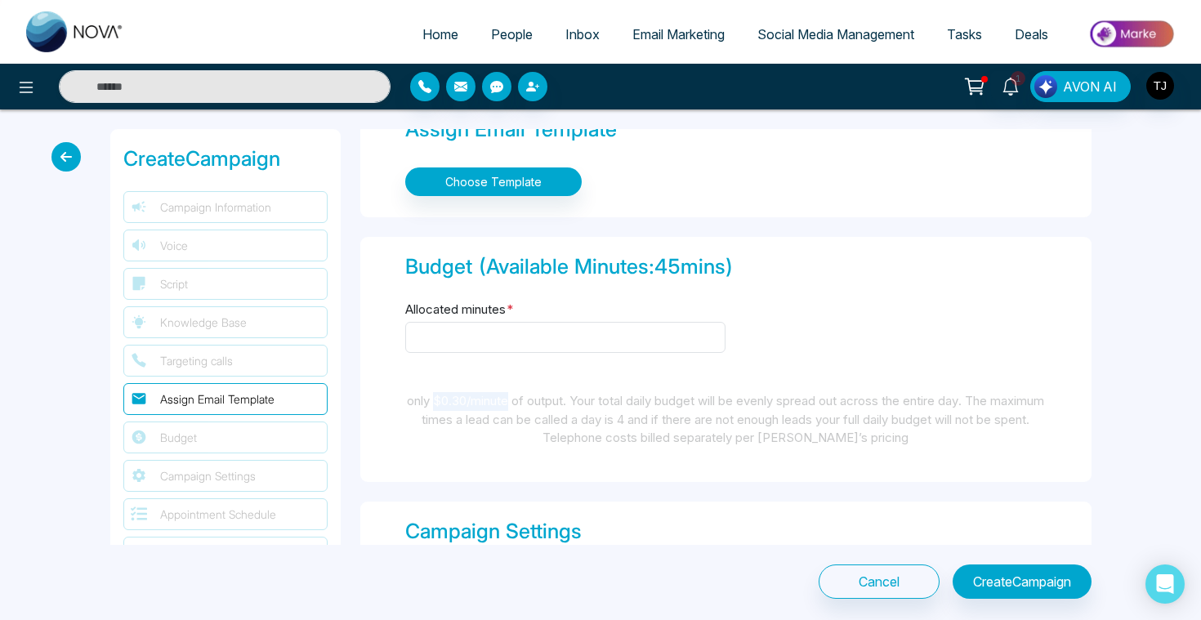
drag, startPoint x: 455, startPoint y: 398, endPoint x: 535, endPoint y: 393, distance: 80.2
click at [535, 393] on div "only $0.30/minute of output. Your total daily budget will be evenly spread out …" at bounding box center [725, 420] width 641 height 56
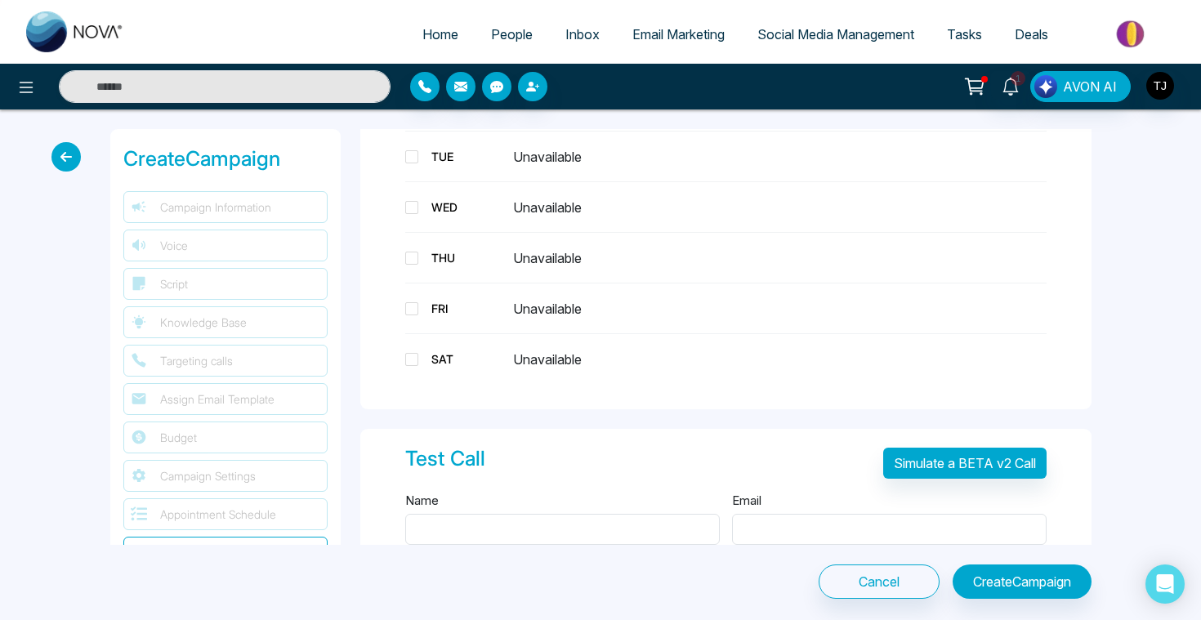
scroll to position [2946, 0]
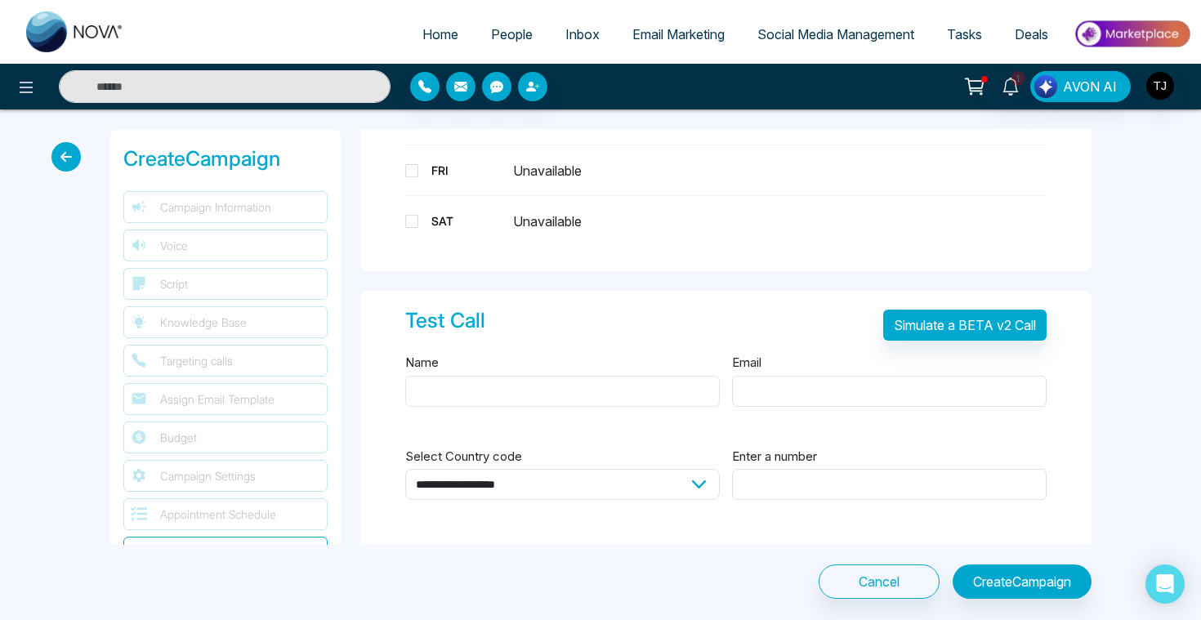
click at [520, 376] on input "Name" at bounding box center [562, 391] width 315 height 31
type input "*****"
click at [760, 378] on input "Email" at bounding box center [889, 391] width 315 height 31
type input "*"
click at [757, 385] on input "Email" at bounding box center [889, 391] width 315 height 31
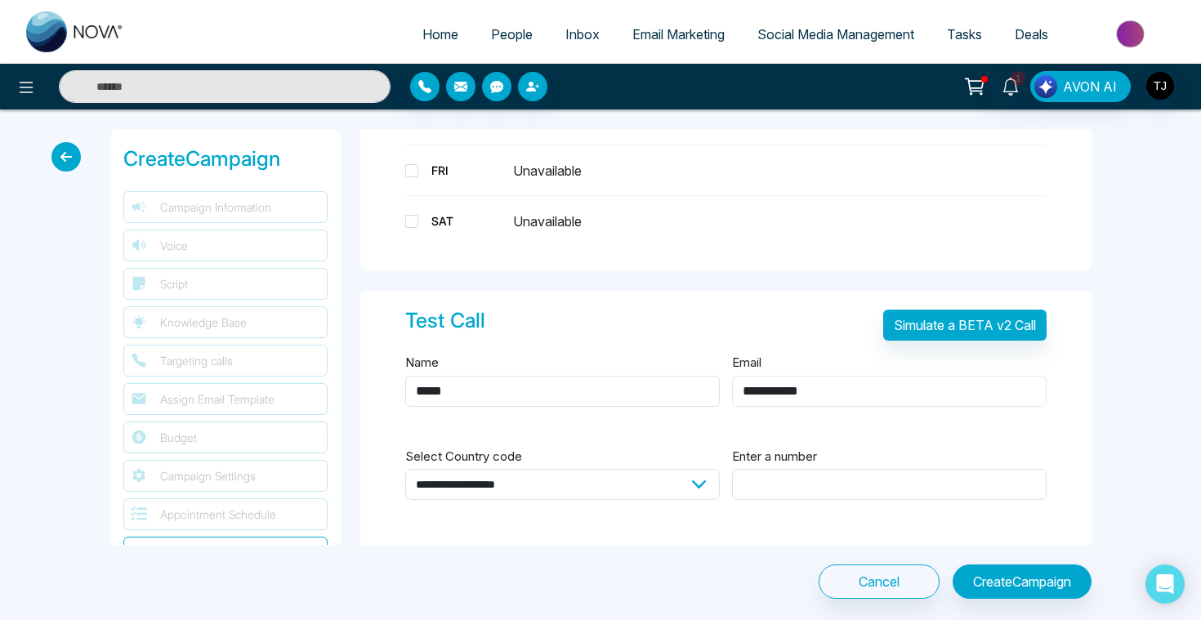
type input "**********"
click at [621, 475] on select "**********" at bounding box center [562, 484] width 315 height 31
select select "**"
click at [809, 482] on input "Enter a number" at bounding box center [889, 484] width 315 height 31
type input "**********"
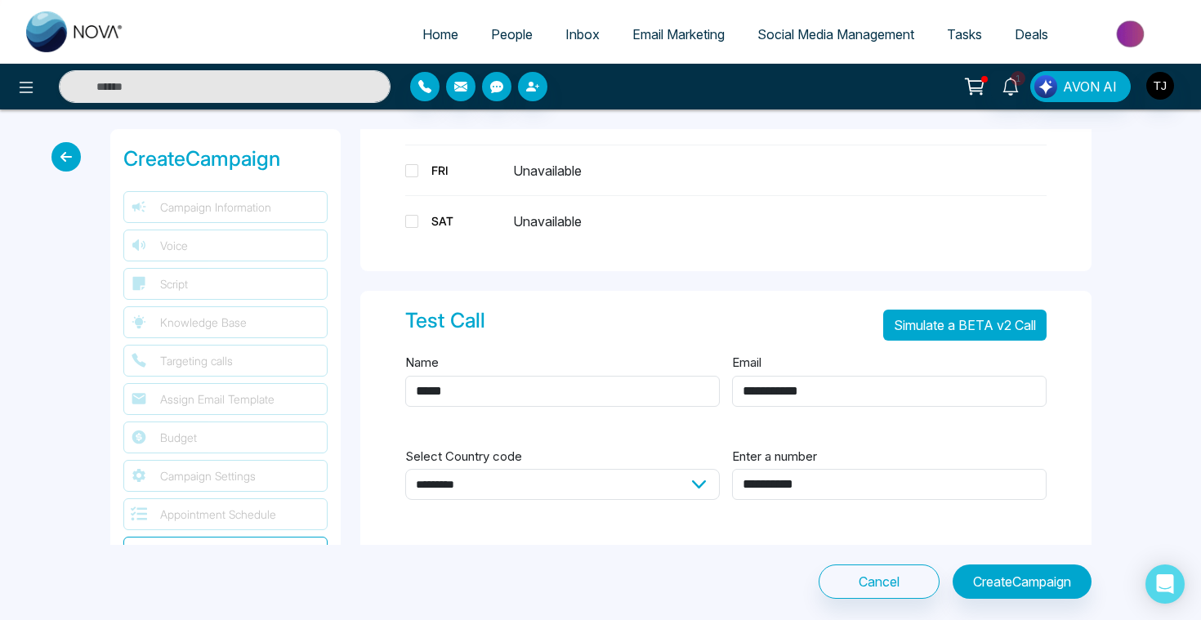
click at [1017, 320] on button "Simulate a BETA v2 Call" at bounding box center [964, 325] width 163 height 31
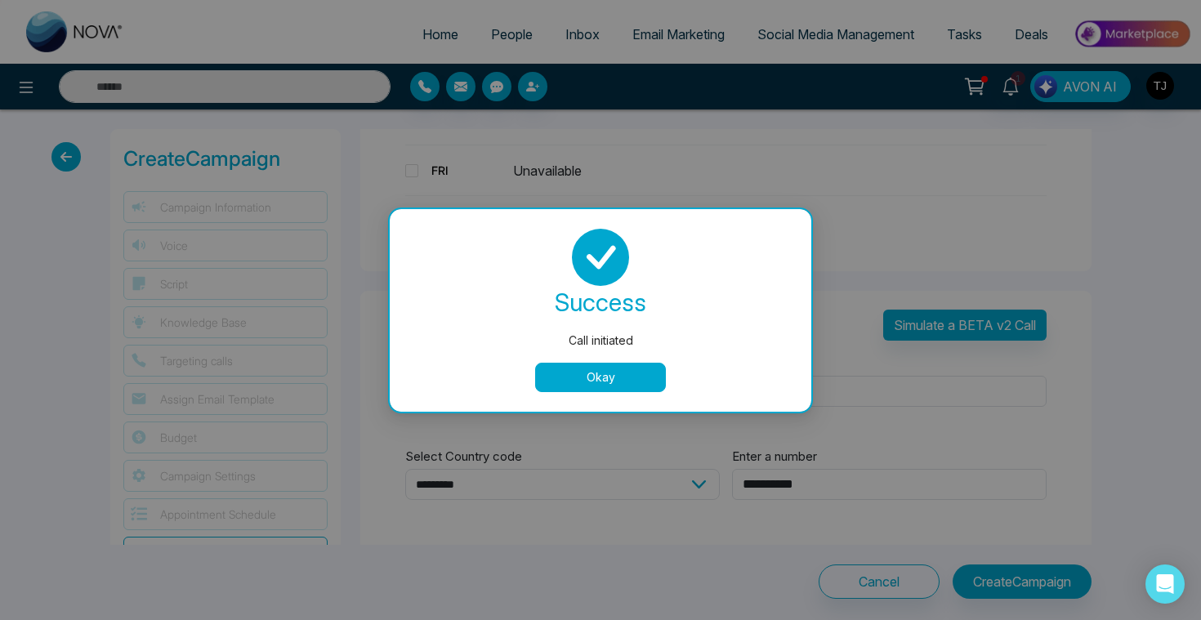
click at [556, 387] on button "Okay" at bounding box center [600, 377] width 131 height 29
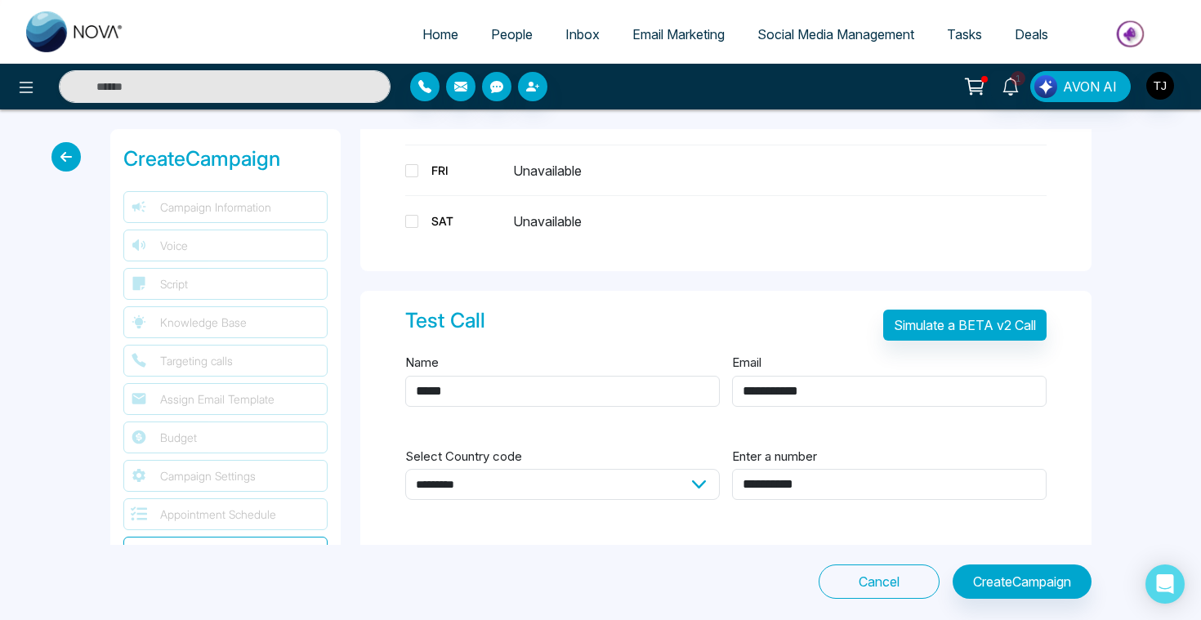
click at [842, 580] on button "Cancel" at bounding box center [879, 582] width 121 height 34
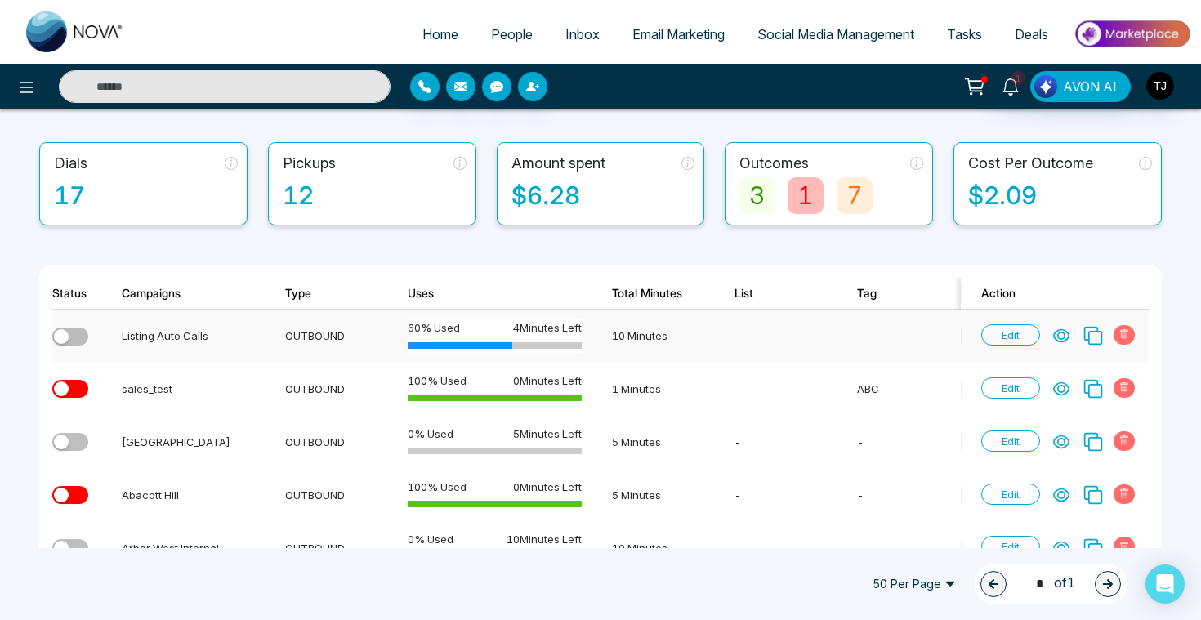
scroll to position [89, 0]
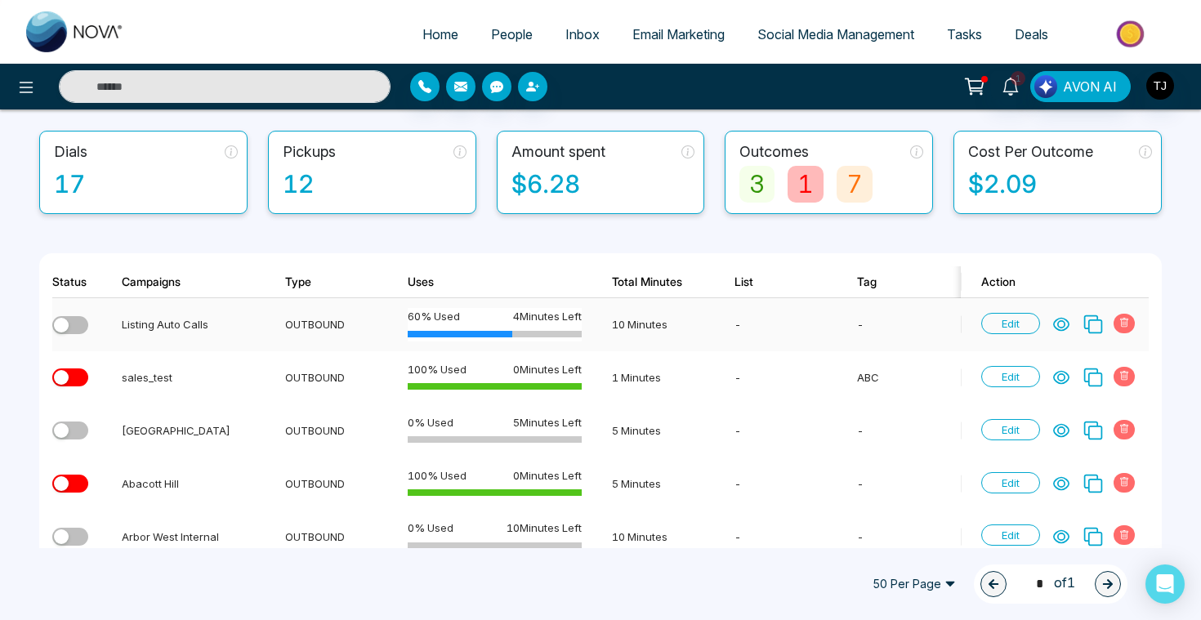
click at [1053, 322] on div "Edit" at bounding box center [1060, 324] width 158 height 21
click at [1061, 324] on icon at bounding box center [1061, 324] width 16 height 16
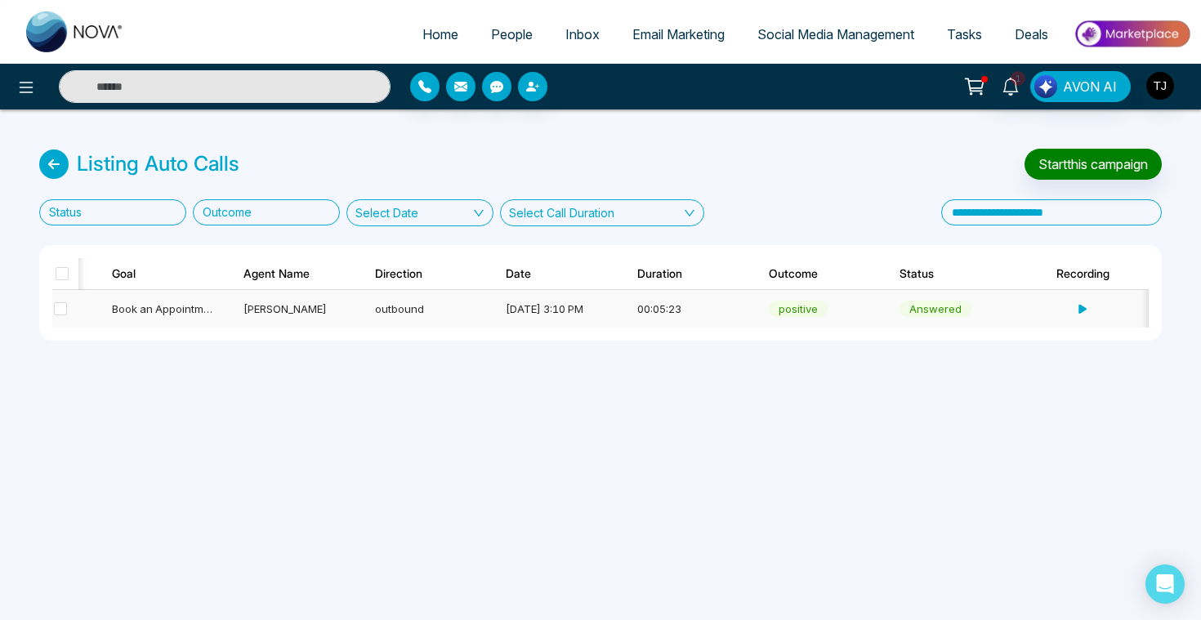
scroll to position [0, 325]
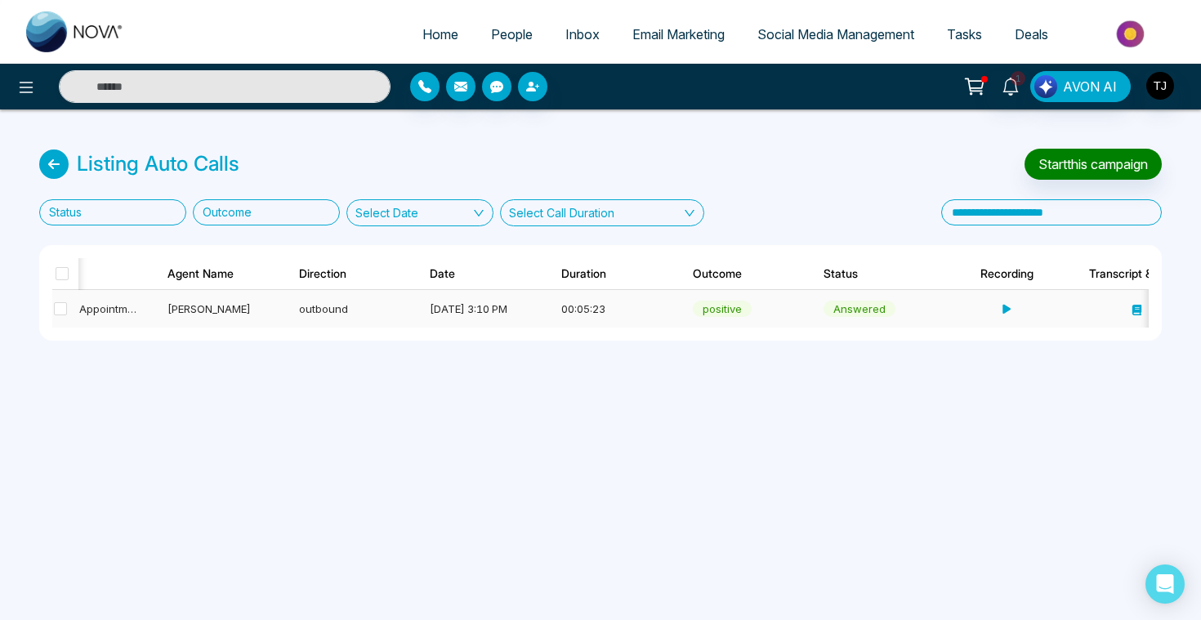
click at [101, 306] on span "Book an Appointment" at bounding box center [90, 308] width 108 height 13
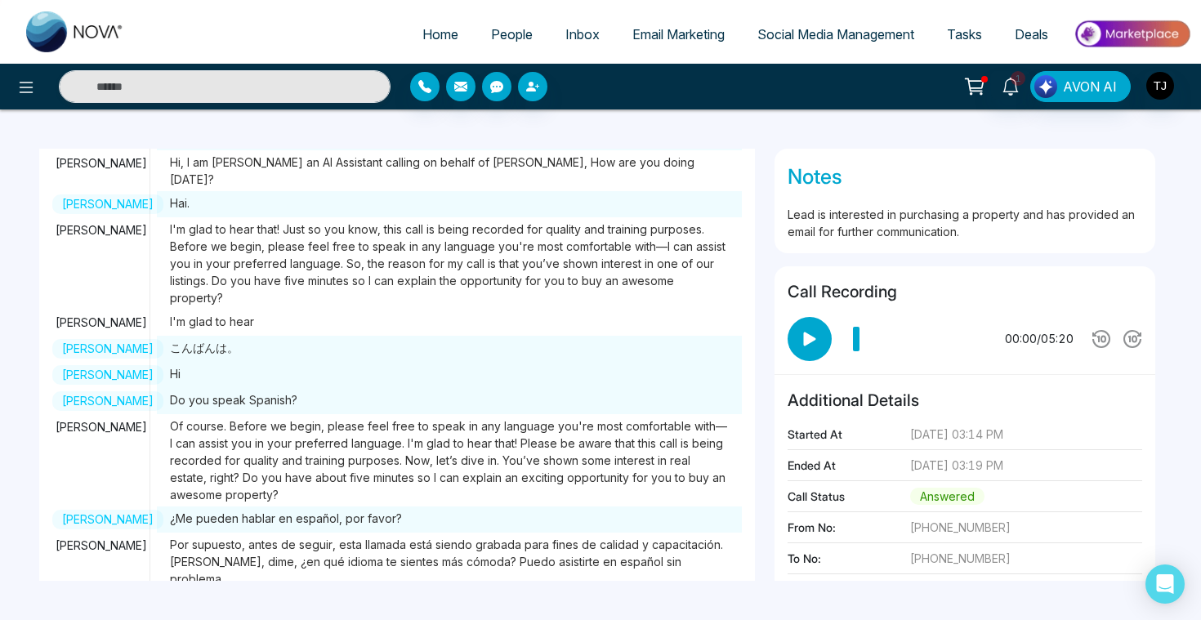
click at [802, 333] on icon at bounding box center [810, 339] width 25 height 25
click at [820, 342] on icon at bounding box center [810, 339] width 25 height 25
click at [789, 34] on span "Social Media Management" at bounding box center [836, 34] width 157 height 16
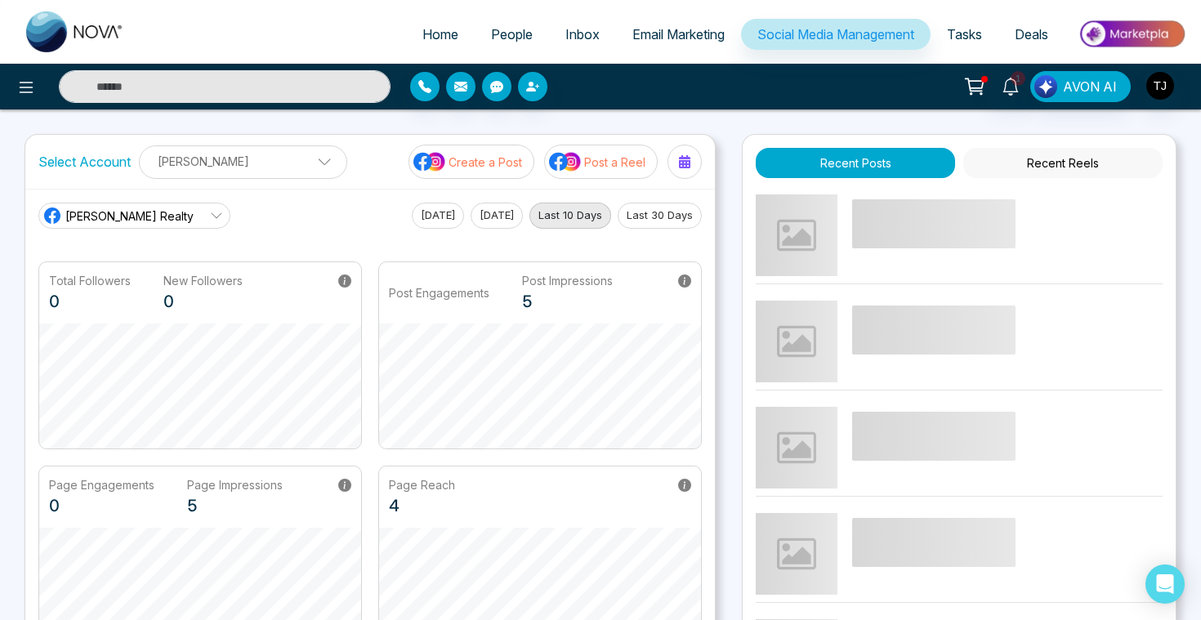
click at [600, 167] on p "Post a Reel" at bounding box center [614, 162] width 61 height 17
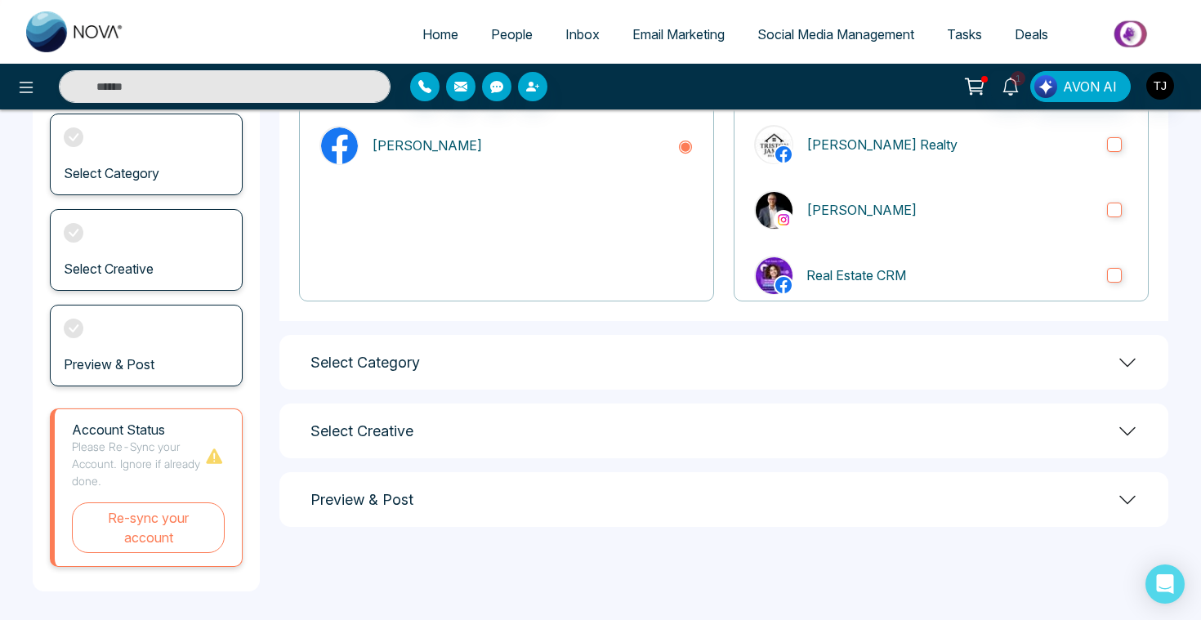
scroll to position [204, 0]
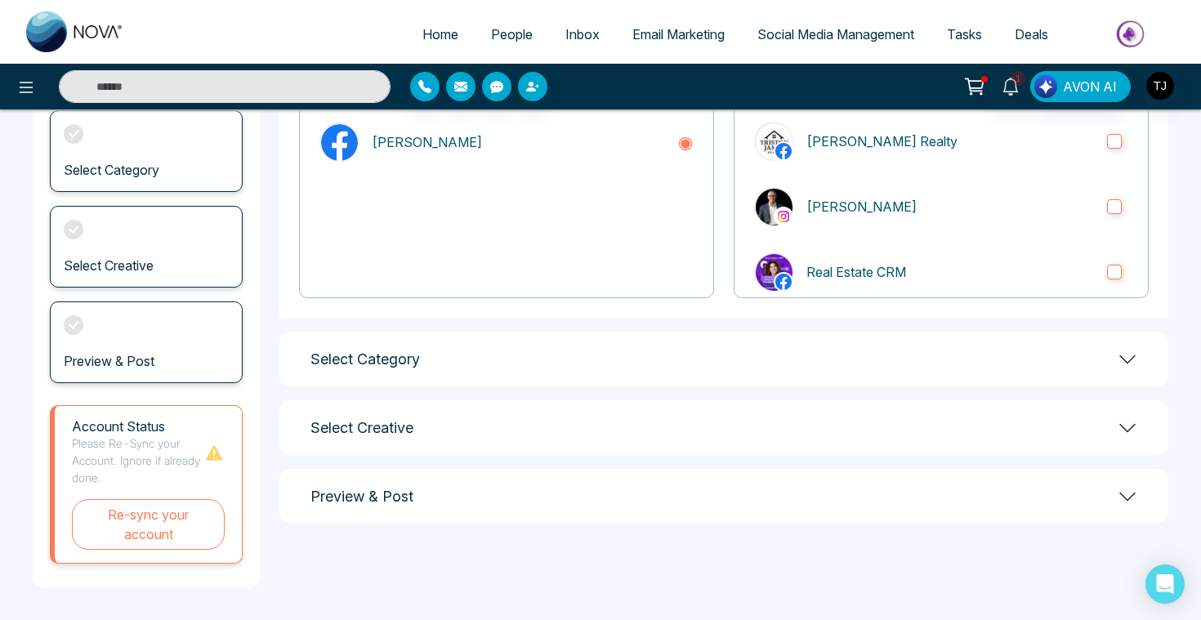
click at [410, 373] on div "Select Category" at bounding box center [723, 359] width 889 height 55
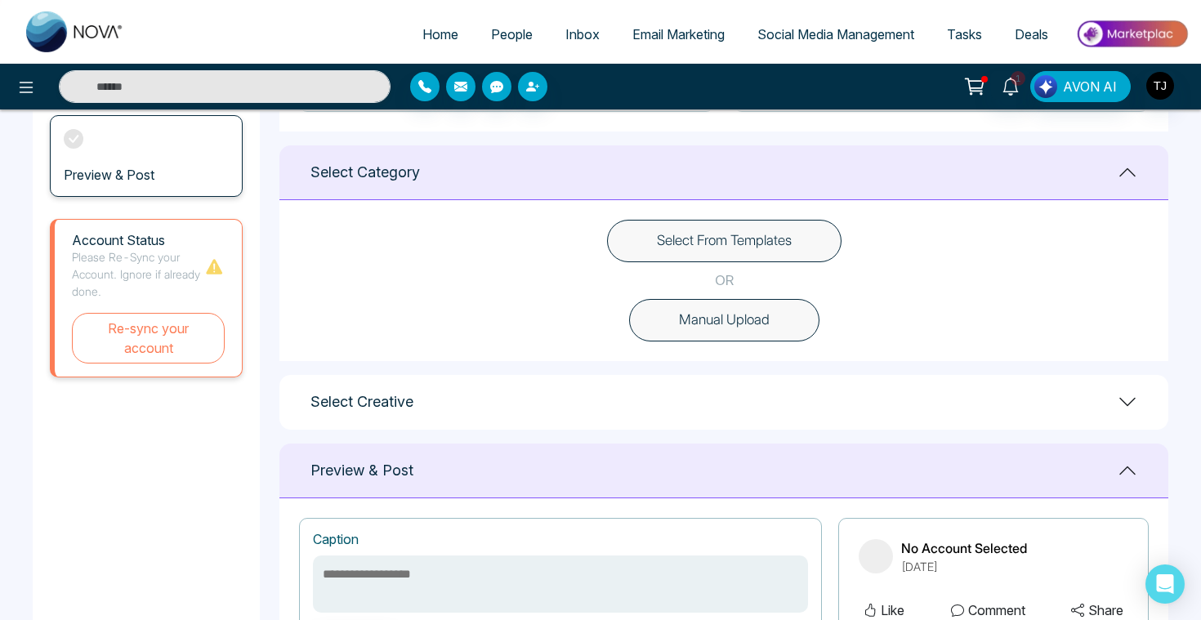
scroll to position [417, 0]
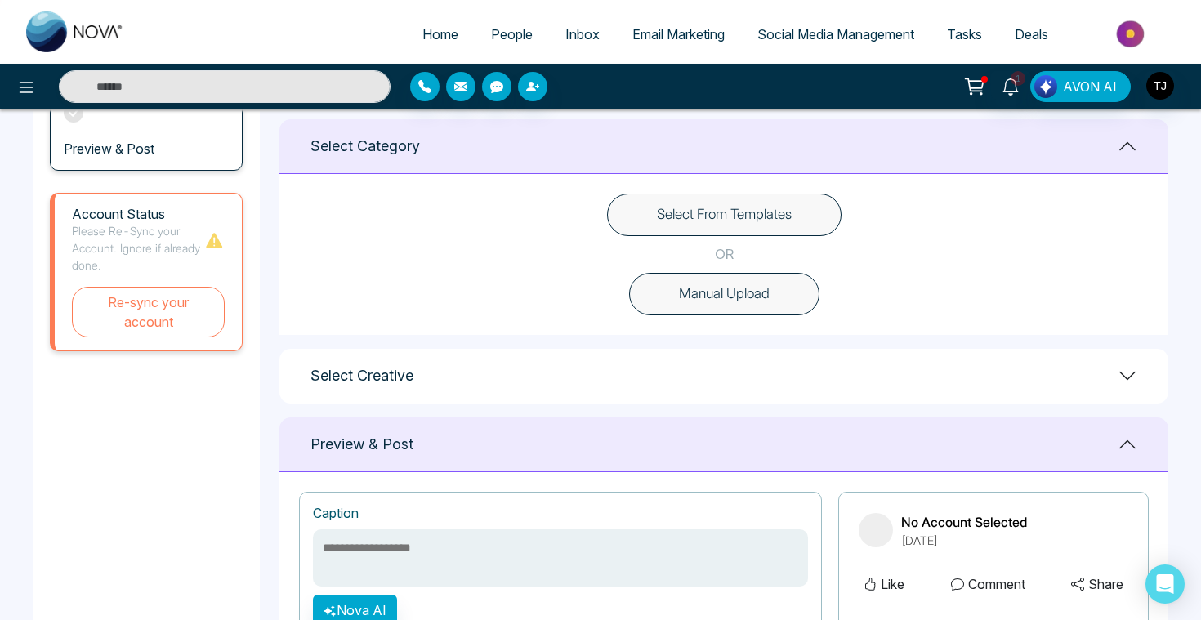
click at [724, 224] on button "Select From Templates" at bounding box center [724, 215] width 235 height 42
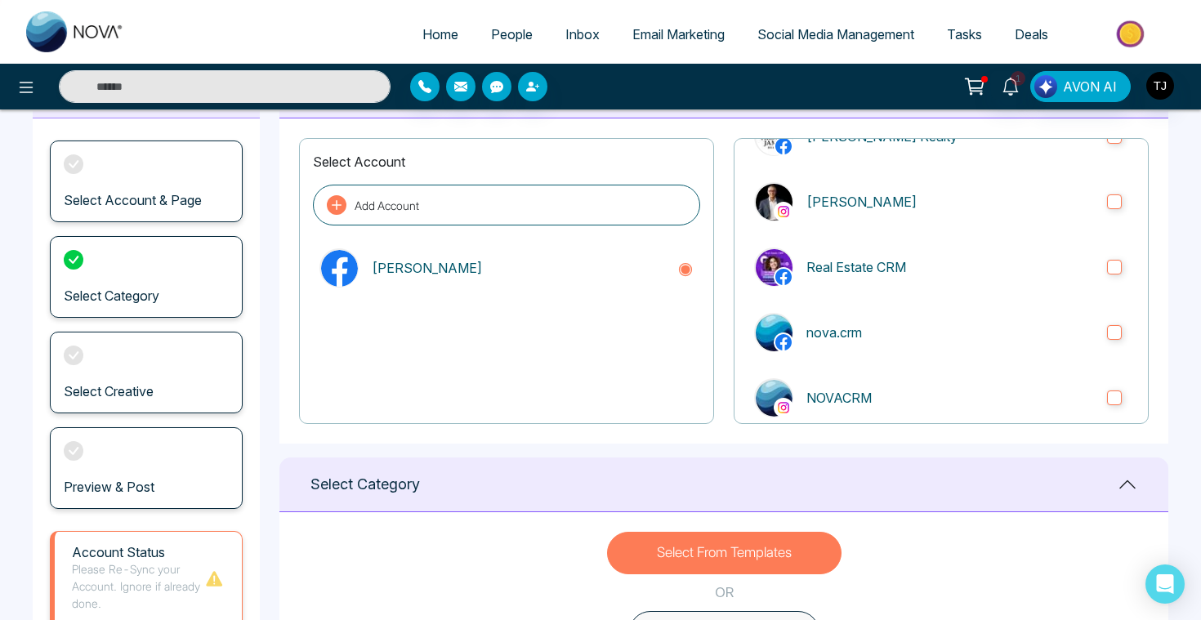
scroll to position [0, 0]
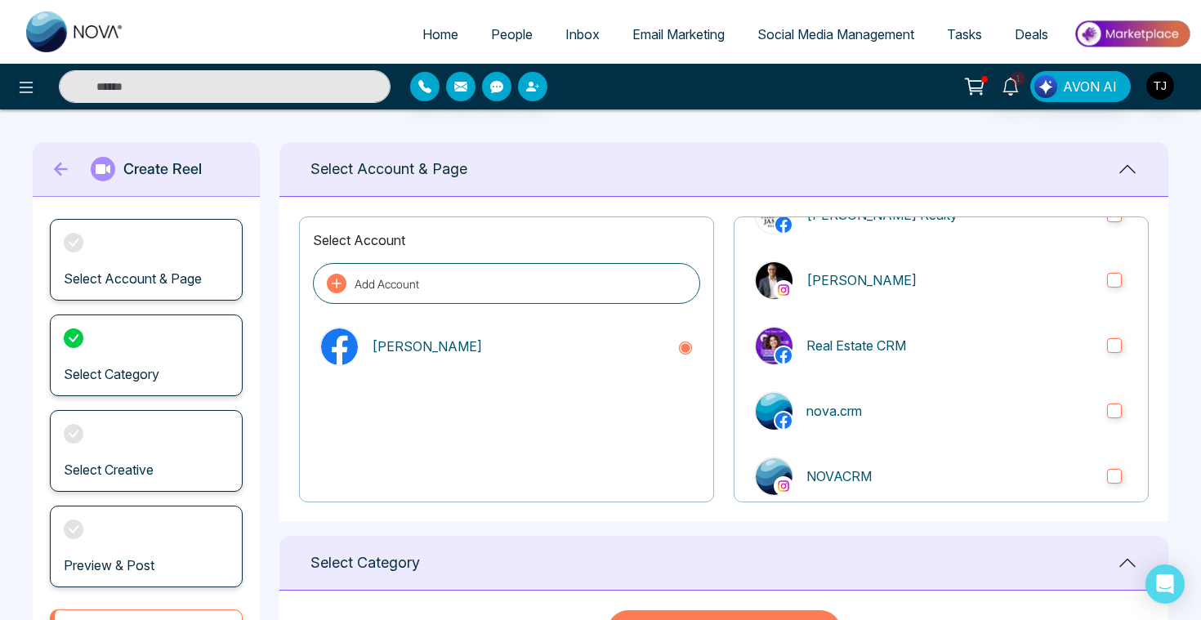
click at [837, 44] on link "Social Media Management" at bounding box center [836, 34] width 190 height 31
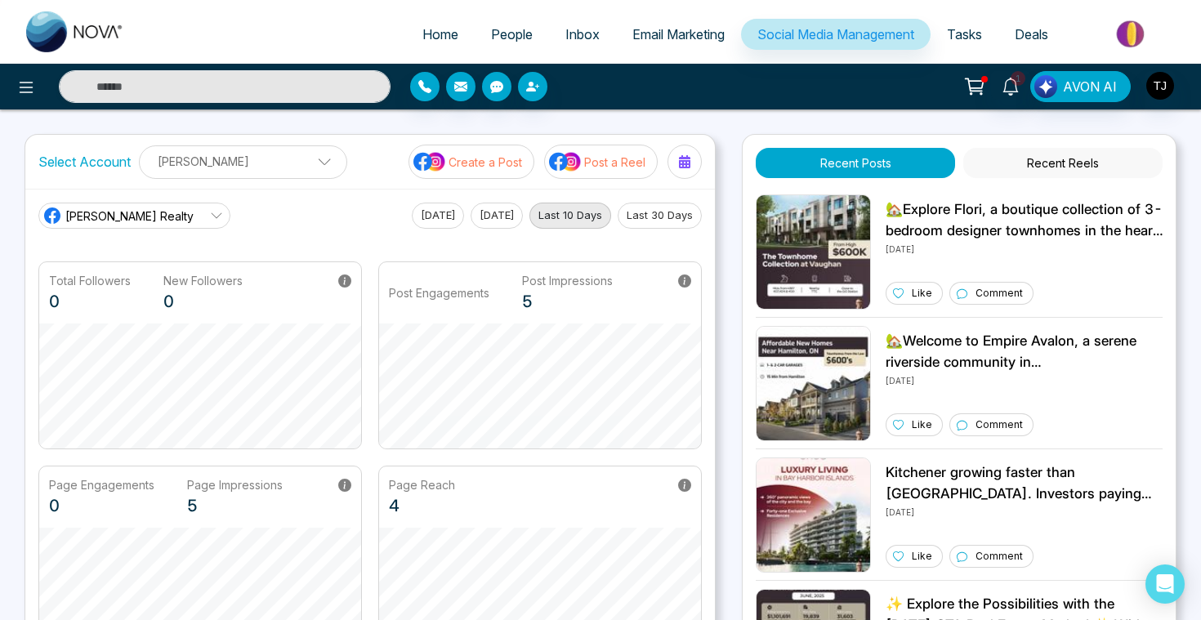
scroll to position [436, 0]
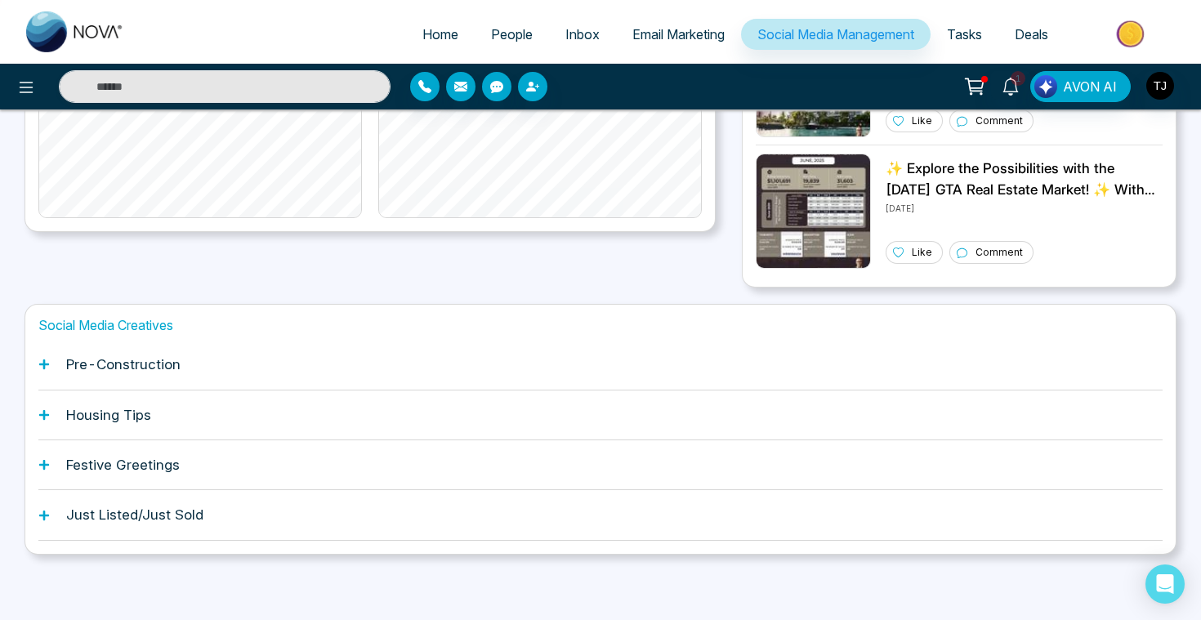
click at [117, 454] on div "Festive Greetings" at bounding box center [600, 465] width 1124 height 50
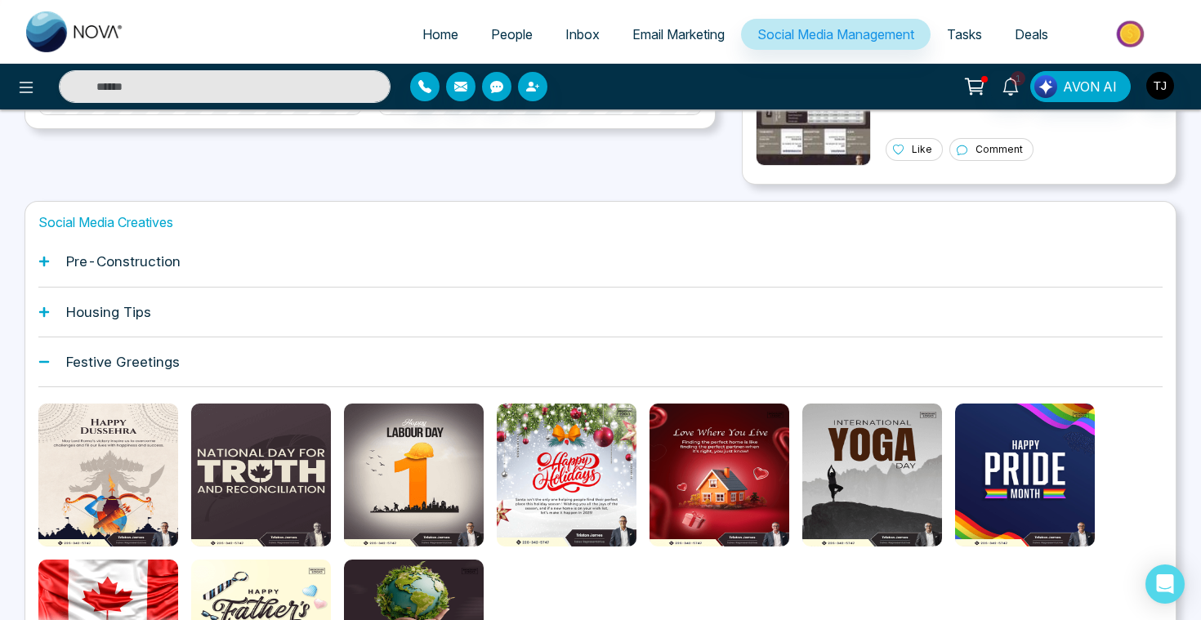
scroll to position [569, 0]
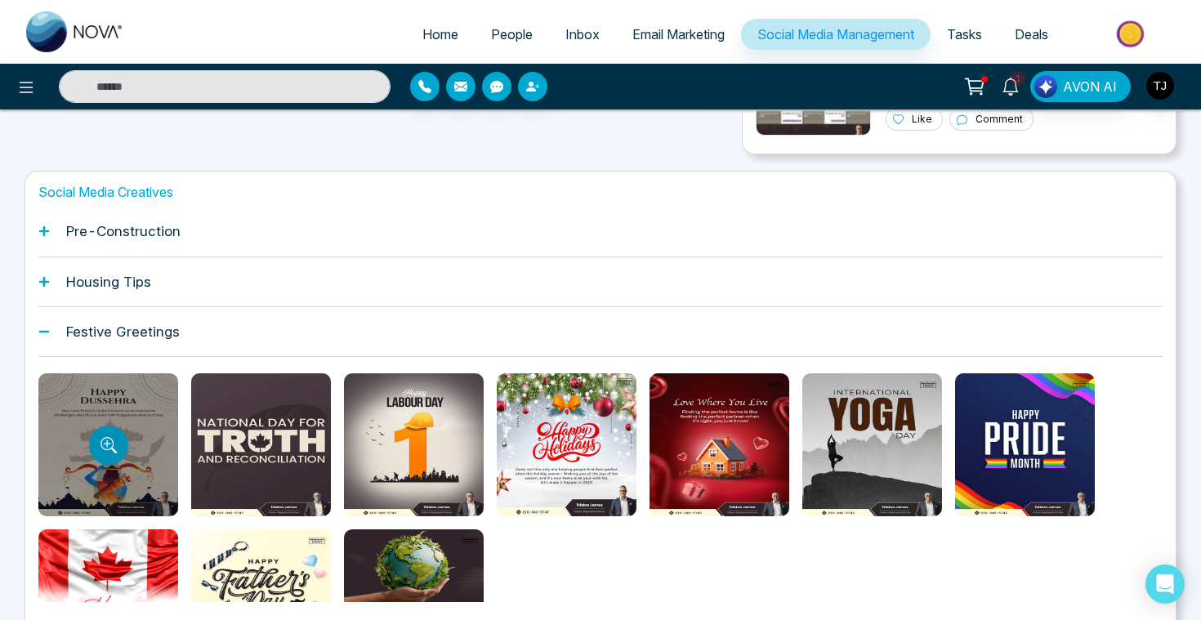
click at [107, 438] on icon "Preview template" at bounding box center [109, 445] width 16 height 16
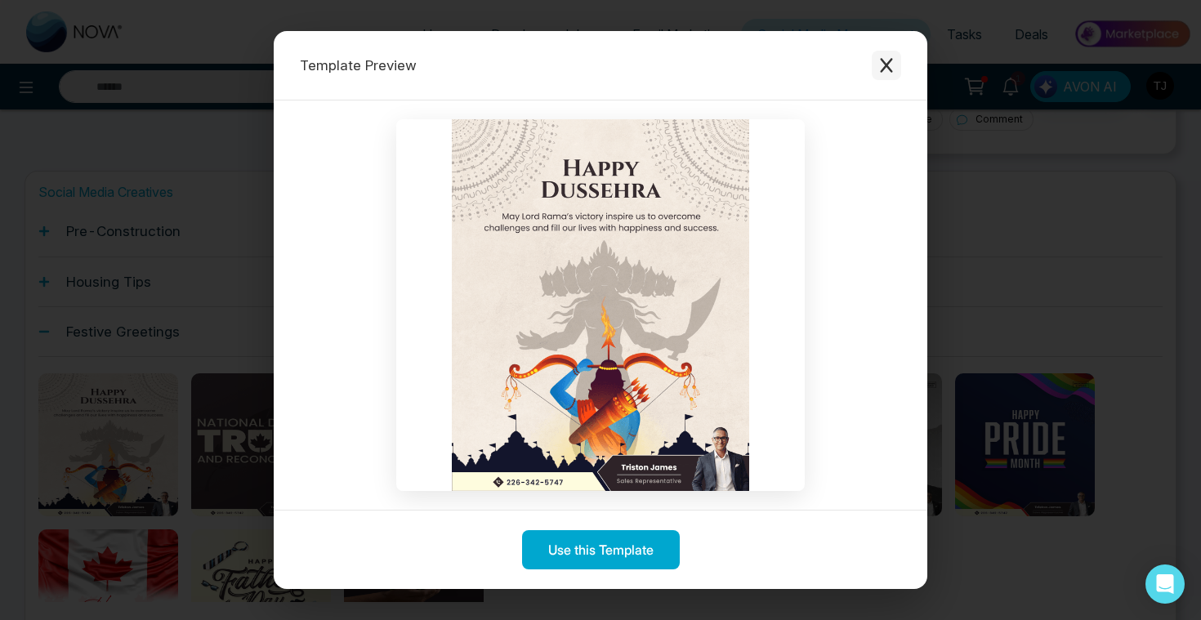
click at [886, 70] on icon "Close modal" at bounding box center [886, 65] width 16 height 16
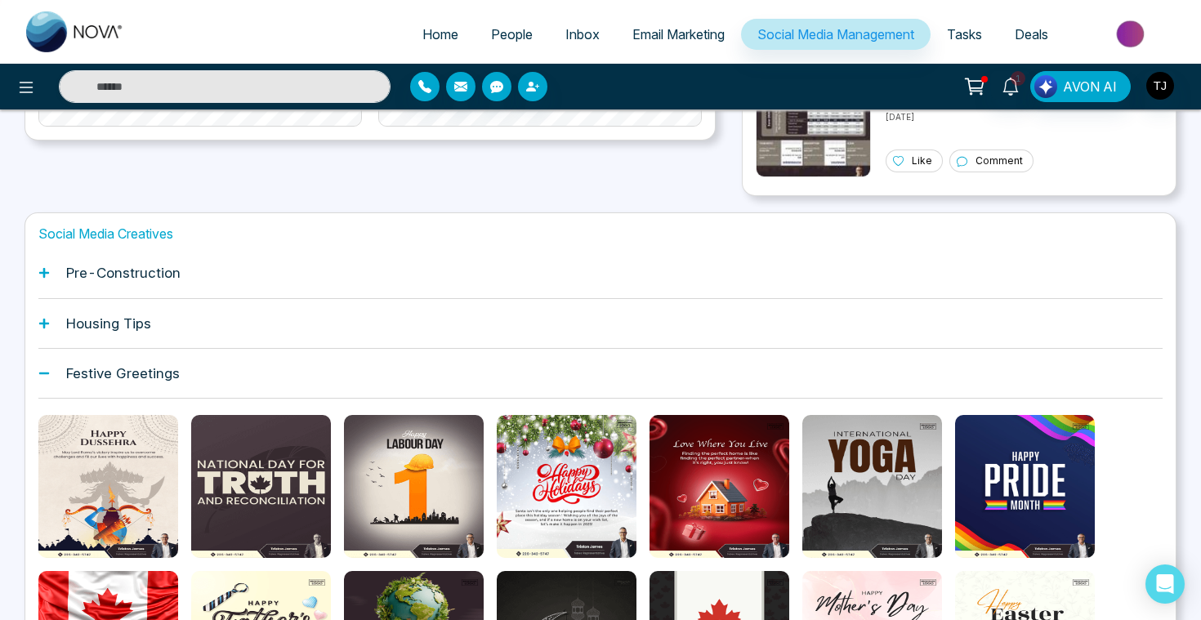
scroll to position [525, 0]
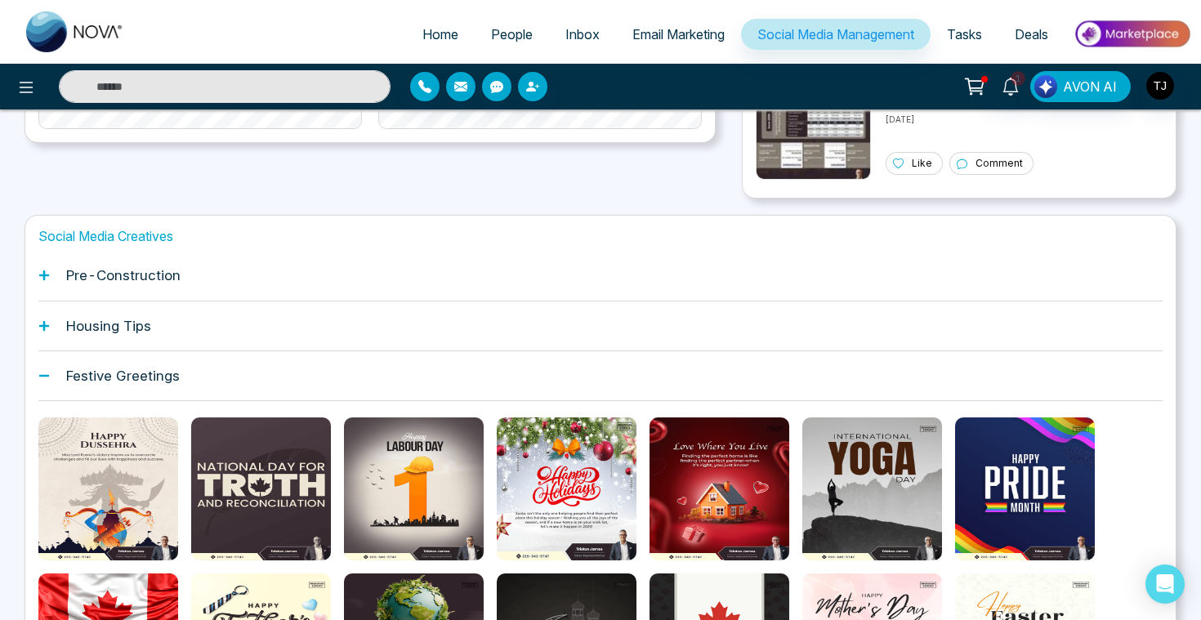
click at [353, 307] on div "Housing Tips" at bounding box center [600, 327] width 1124 height 50
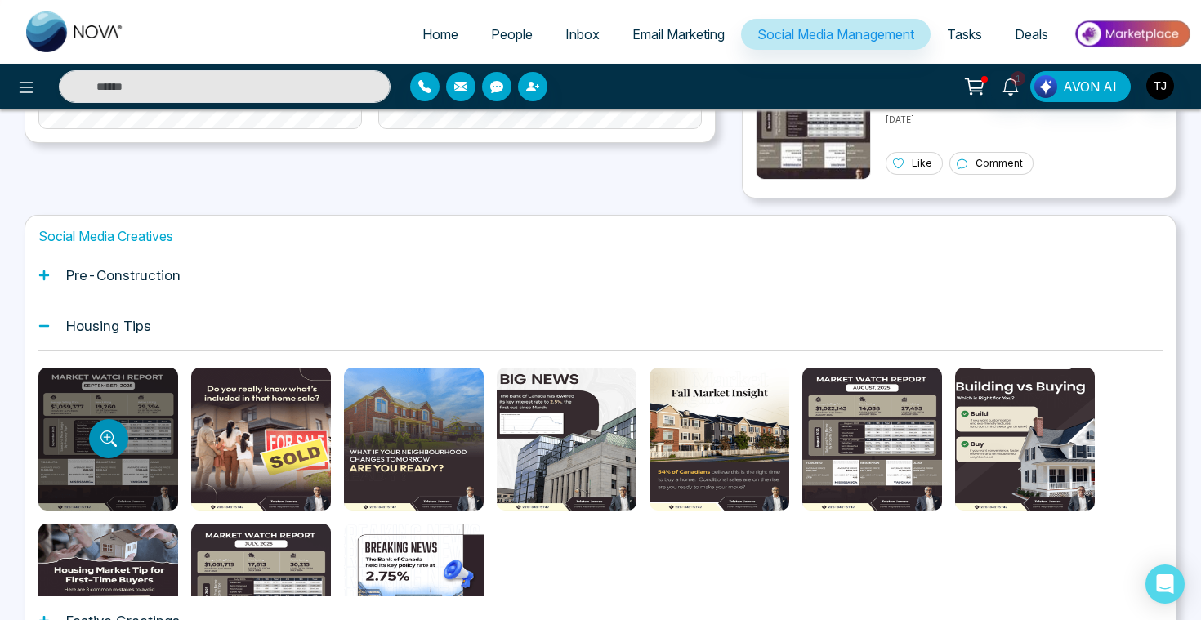
click at [117, 433] on button "Preview template" at bounding box center [108, 438] width 39 height 39
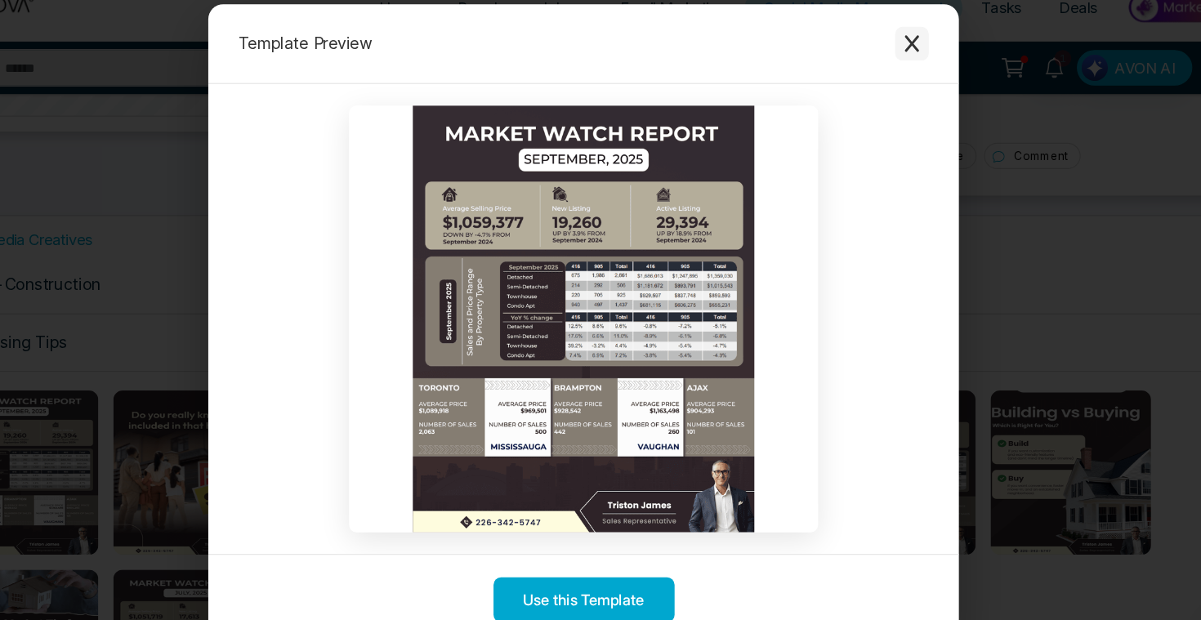
click at [887, 60] on icon "Close modal" at bounding box center [886, 65] width 16 height 16
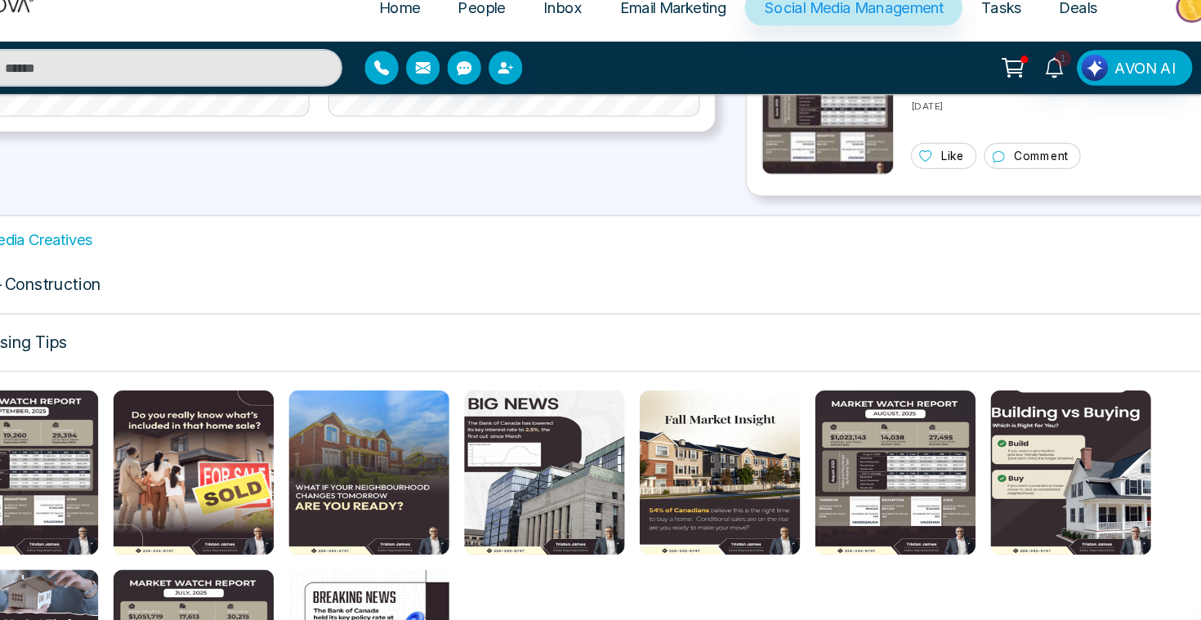
click at [471, 274] on div "Pre-Construction" at bounding box center [600, 276] width 1124 height 50
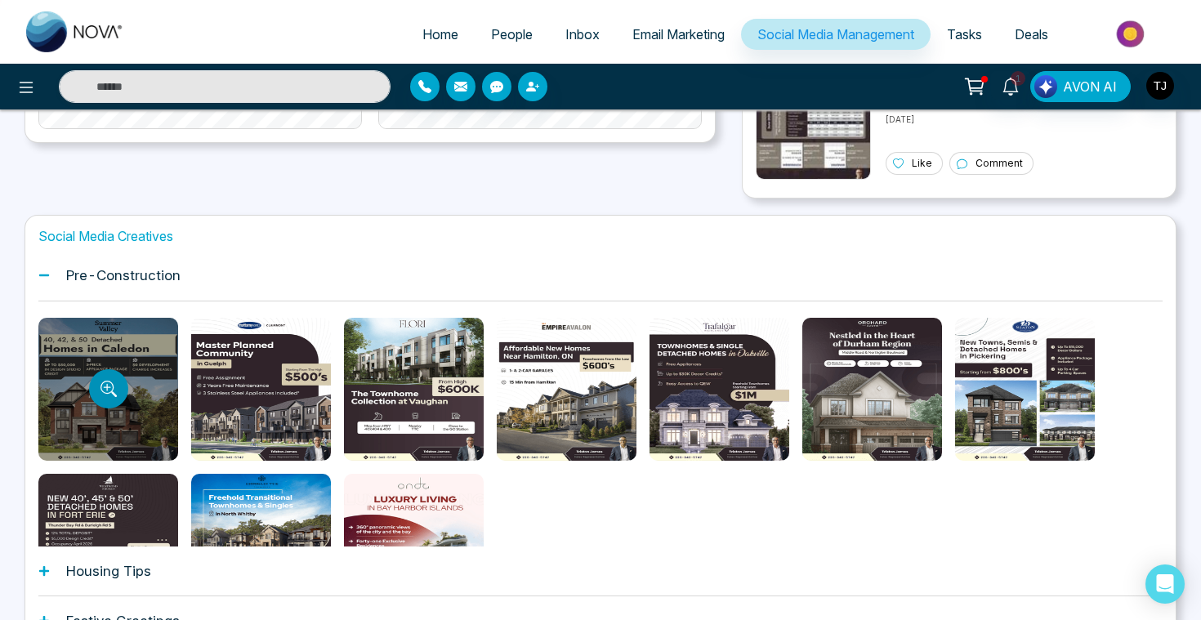
click at [104, 391] on icon "Preview template" at bounding box center [109, 389] width 16 height 16
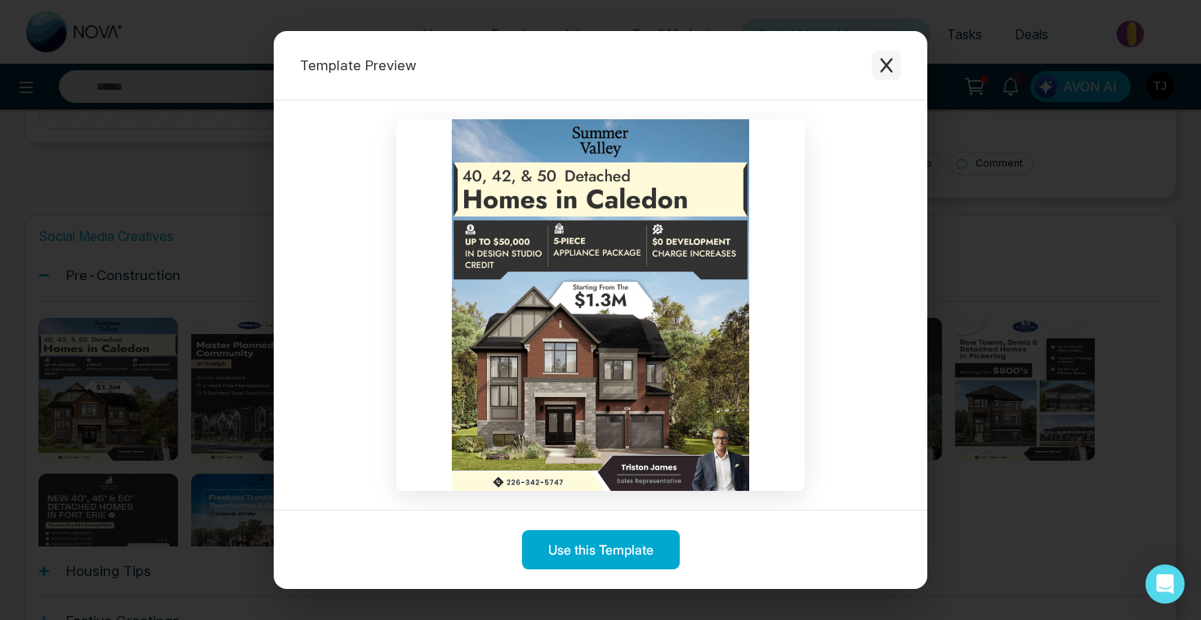
click at [885, 71] on icon "Close modal" at bounding box center [886, 65] width 16 height 16
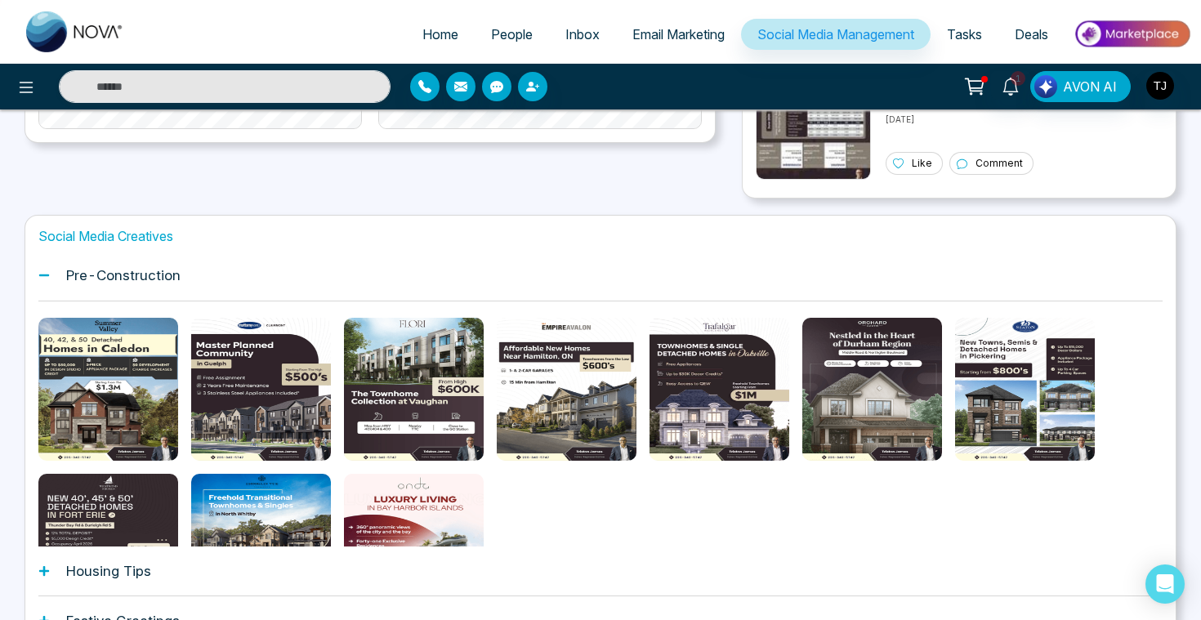
click at [94, 569] on h1 "Housing Tips" at bounding box center [108, 571] width 85 height 16
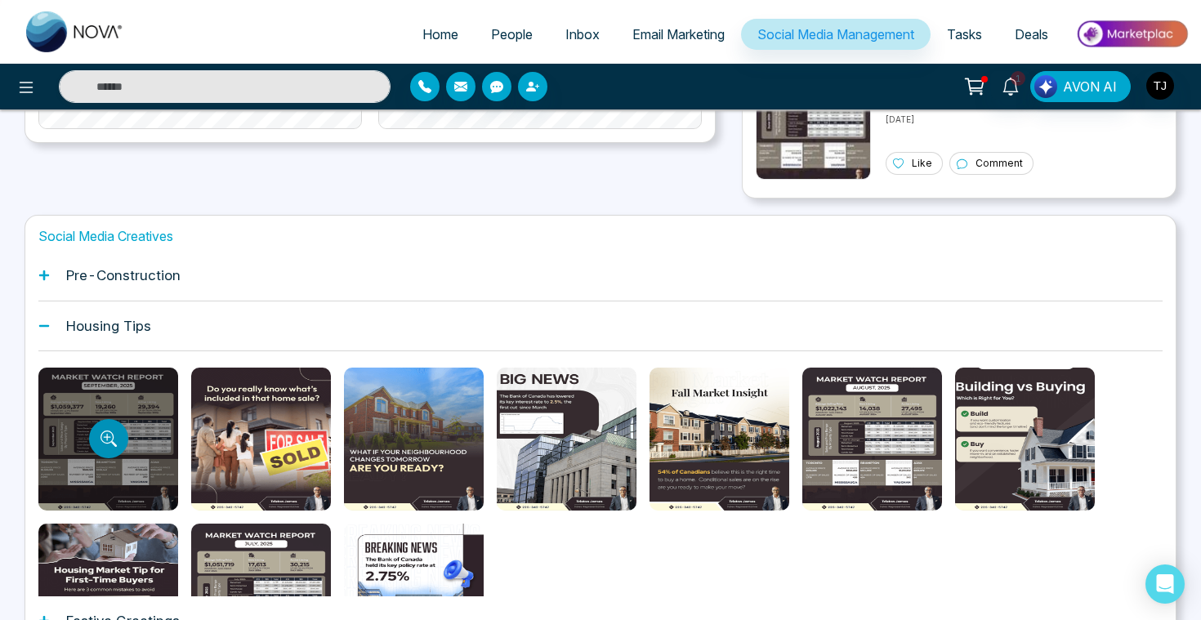
click at [108, 444] on icon "Preview template" at bounding box center [107, 437] width 13 height 13
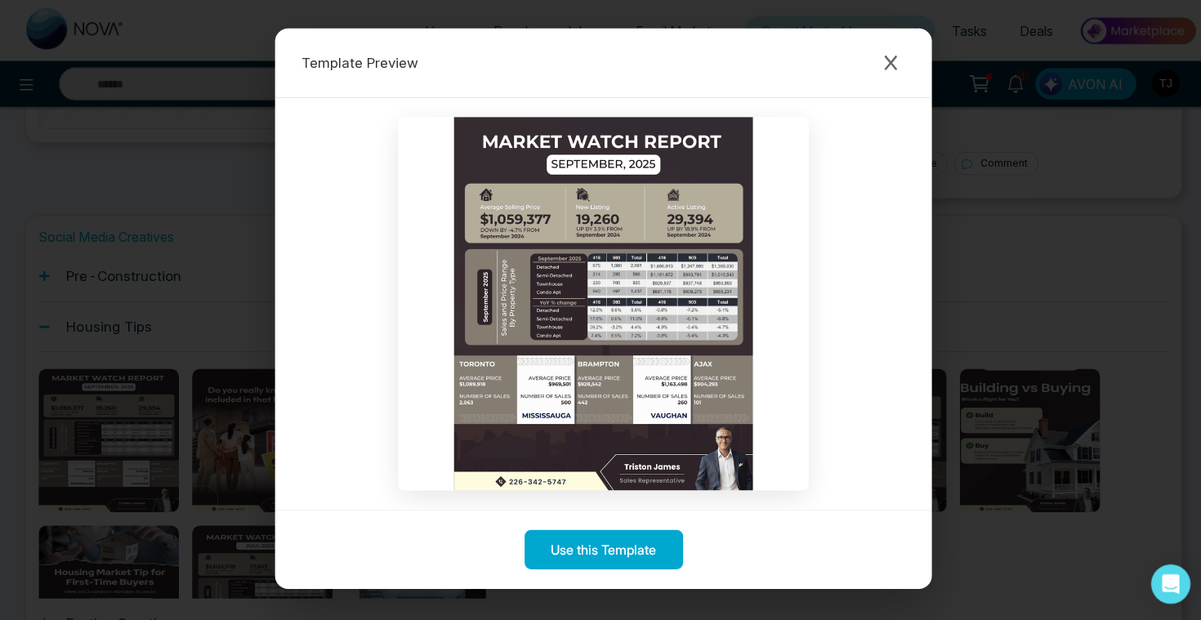
scroll to position [523, 0]
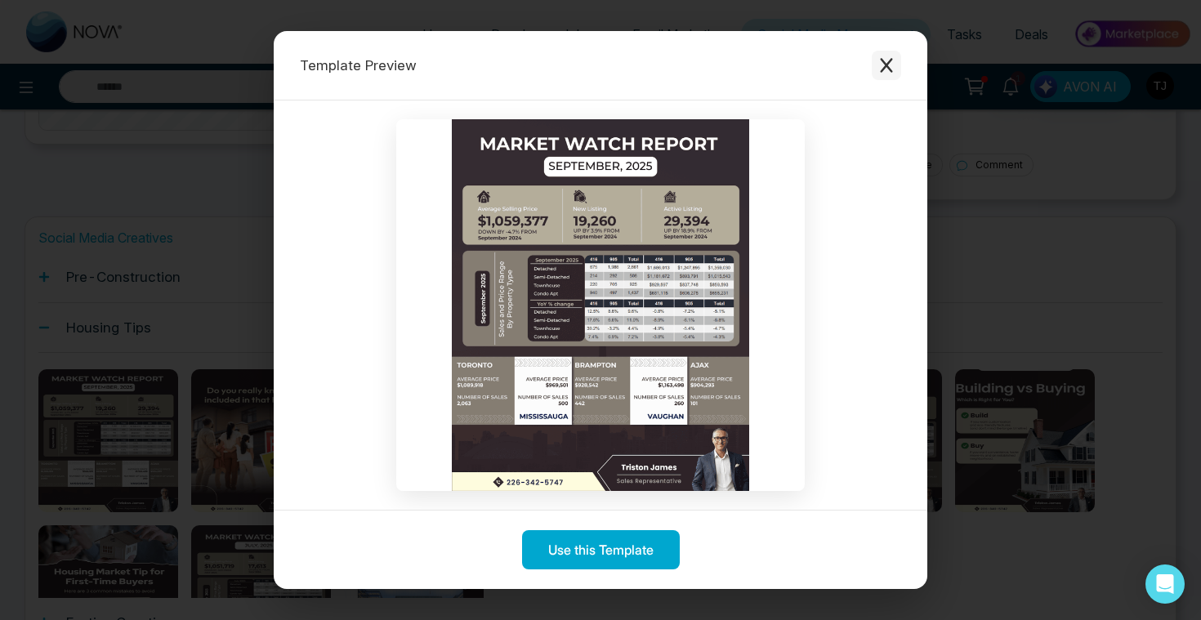
click at [884, 68] on icon "Close modal" at bounding box center [886, 65] width 12 height 15
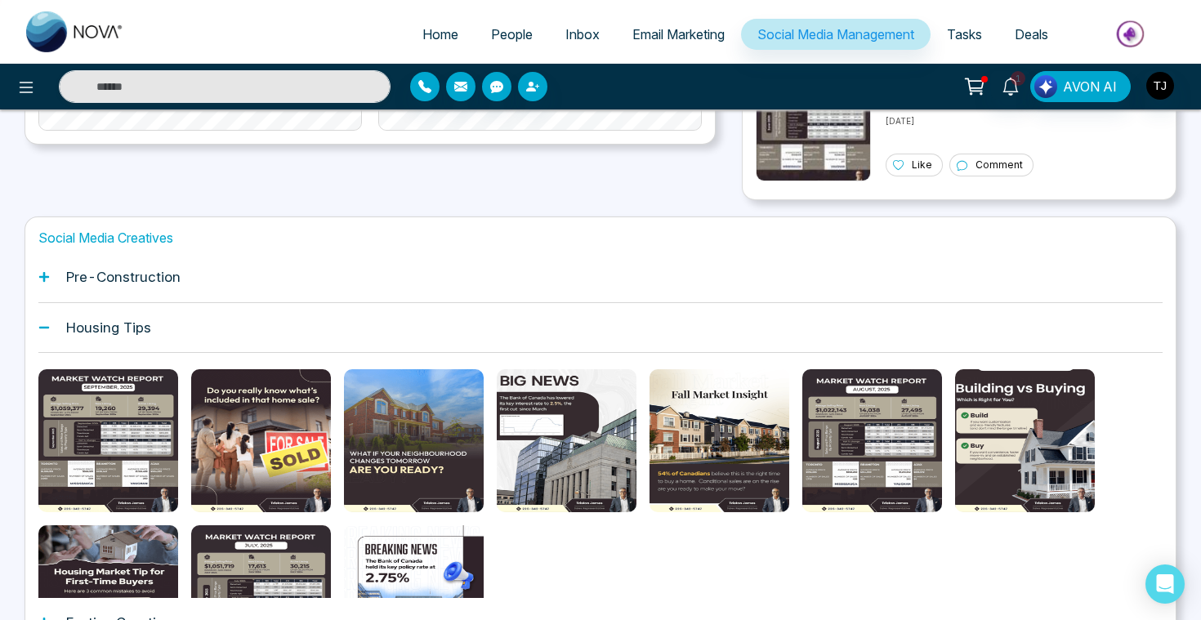
click at [687, 35] on span "Email Marketing" at bounding box center [678, 34] width 92 height 16
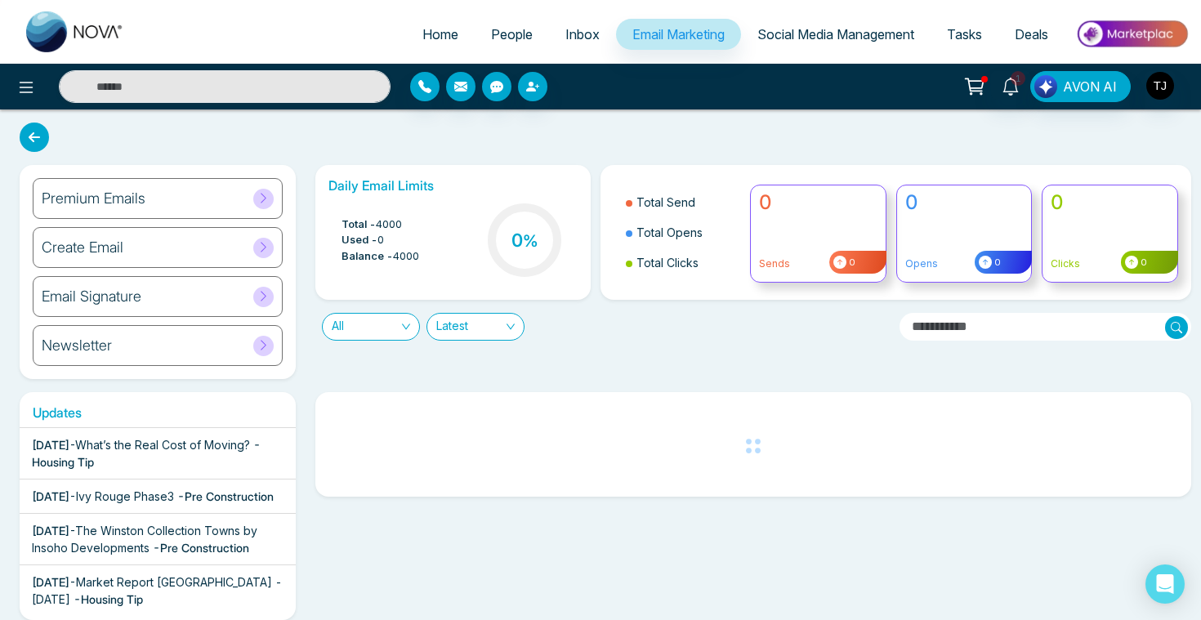
click at [99, 344] on h6 "Newsletter" at bounding box center [77, 346] width 70 height 18
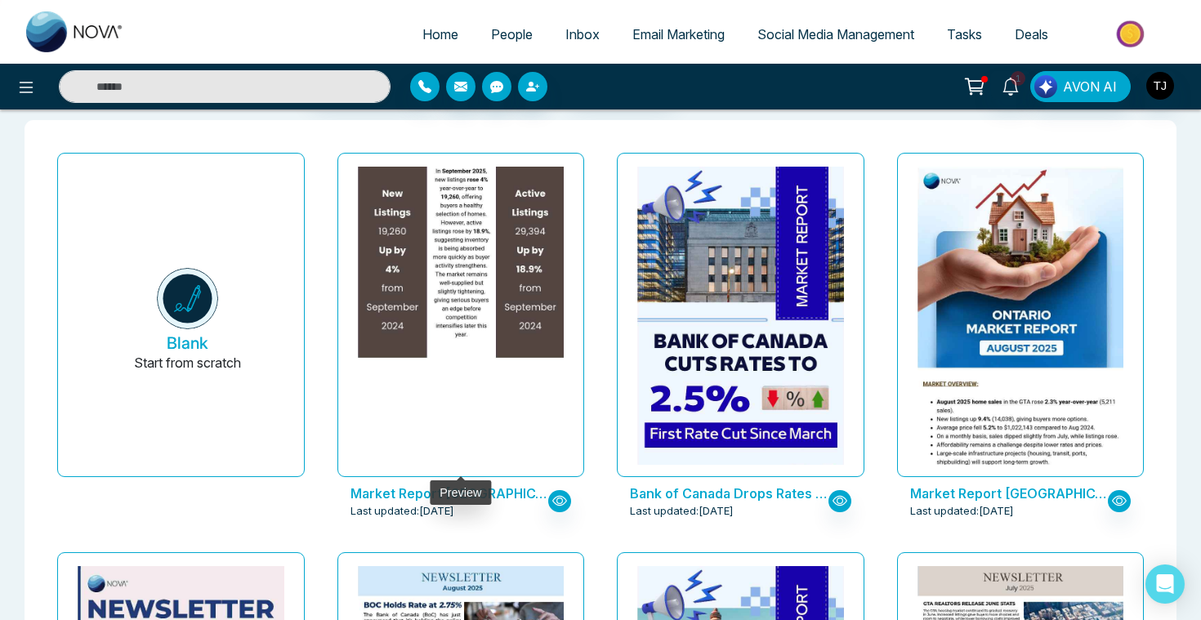
scroll to position [84, 0]
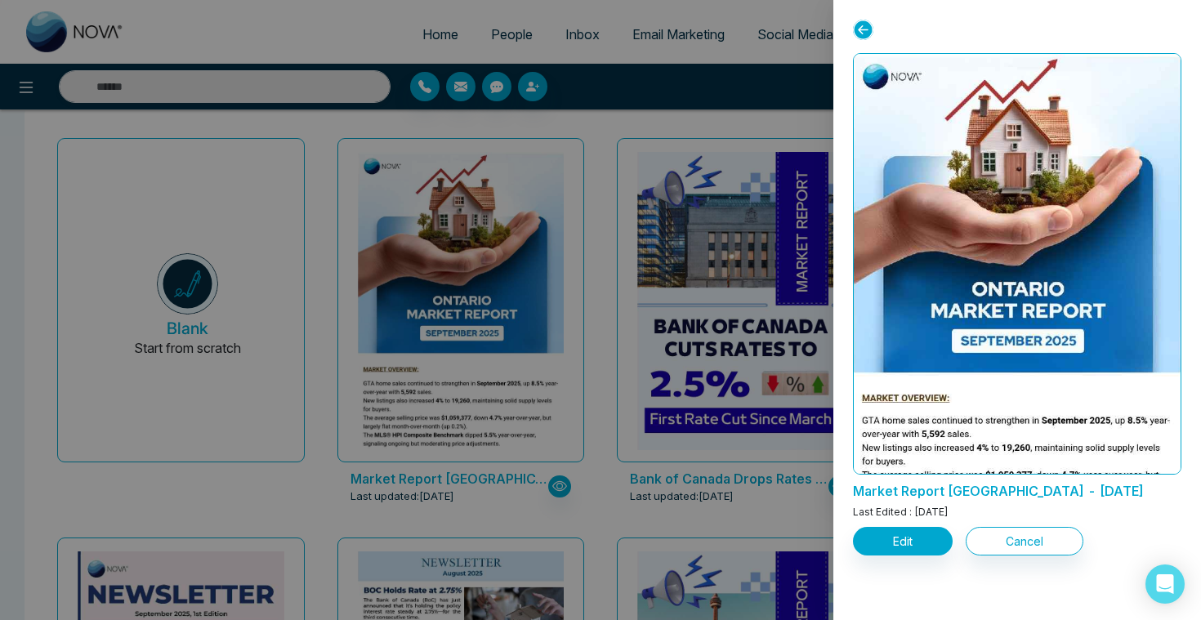
click at [775, 349] on div at bounding box center [600, 310] width 1201 height 620
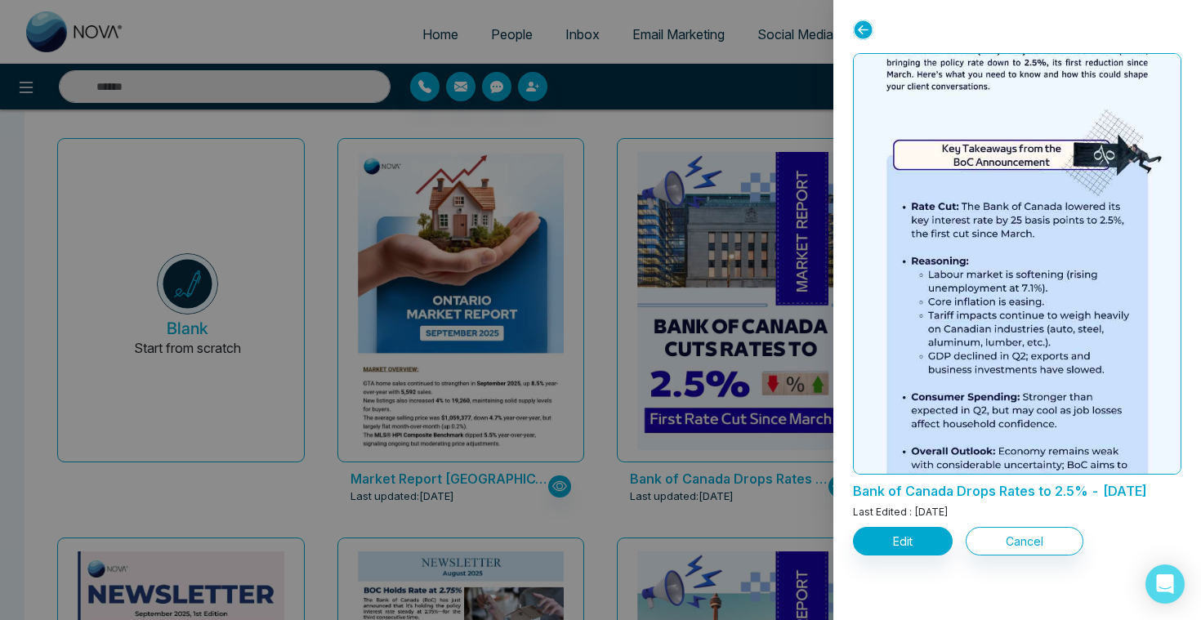
scroll to position [793, 0]
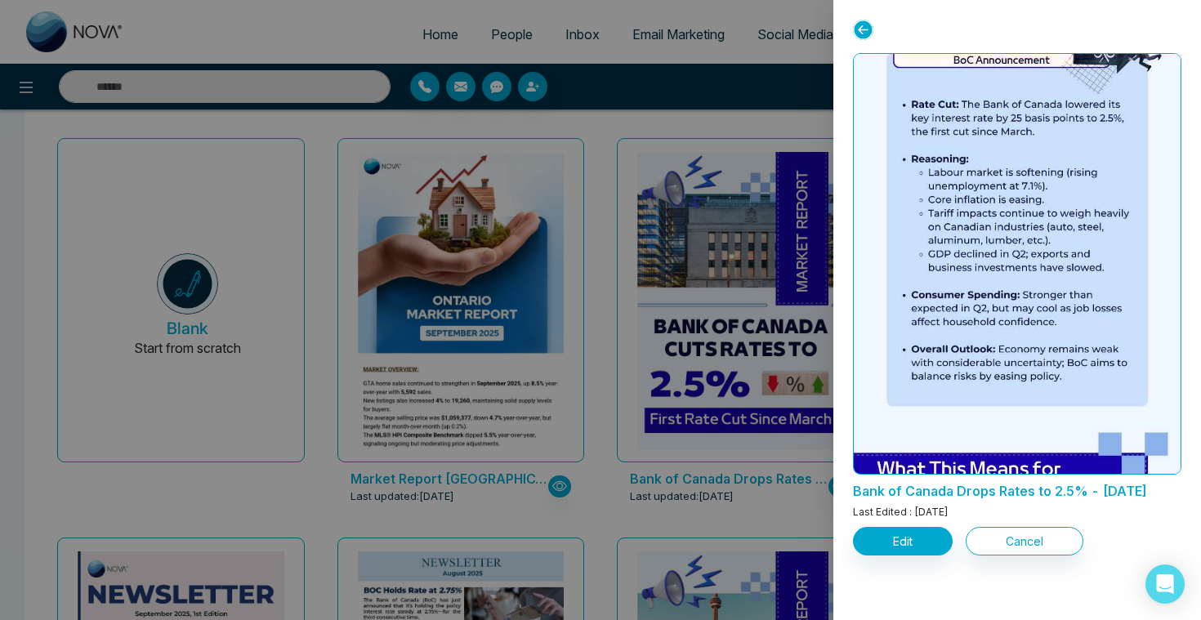
click at [582, 443] on div at bounding box center [600, 310] width 1201 height 620
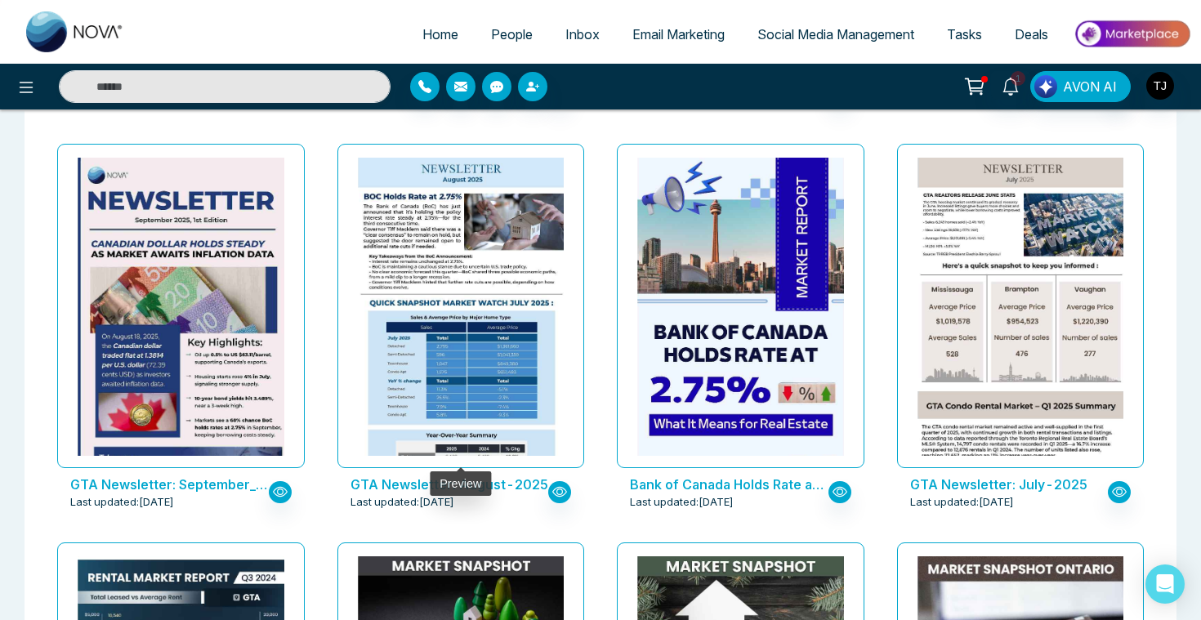
scroll to position [479, 0]
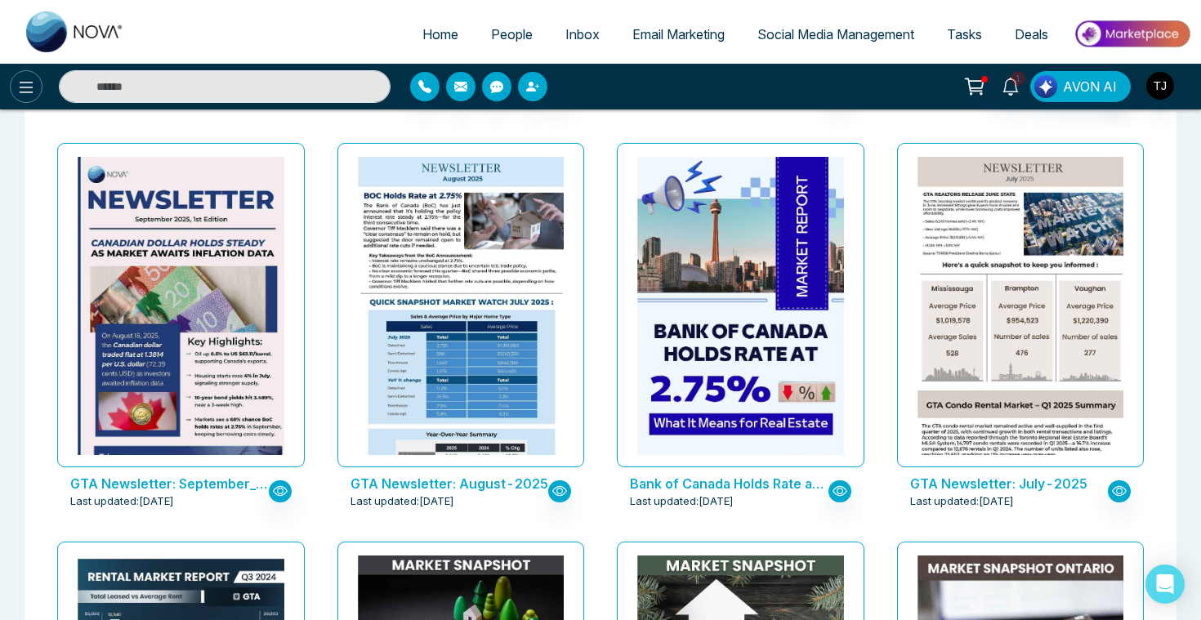
click at [34, 90] on icon at bounding box center [26, 88] width 20 height 20
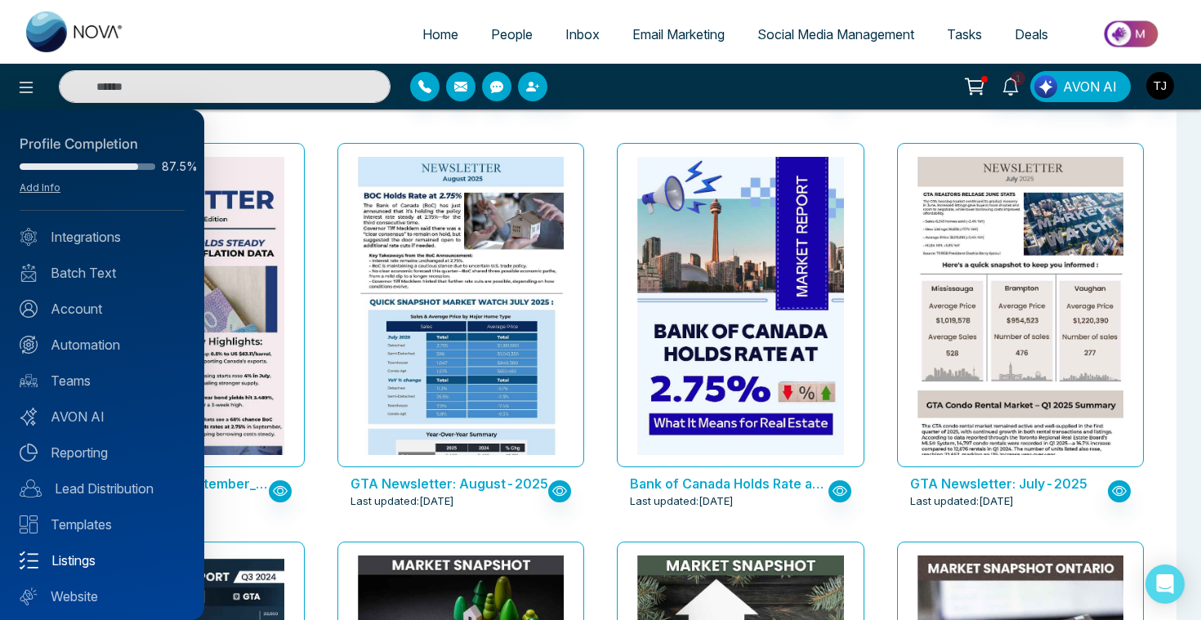
click at [60, 561] on link "Listings" at bounding box center [102, 561] width 165 height 20
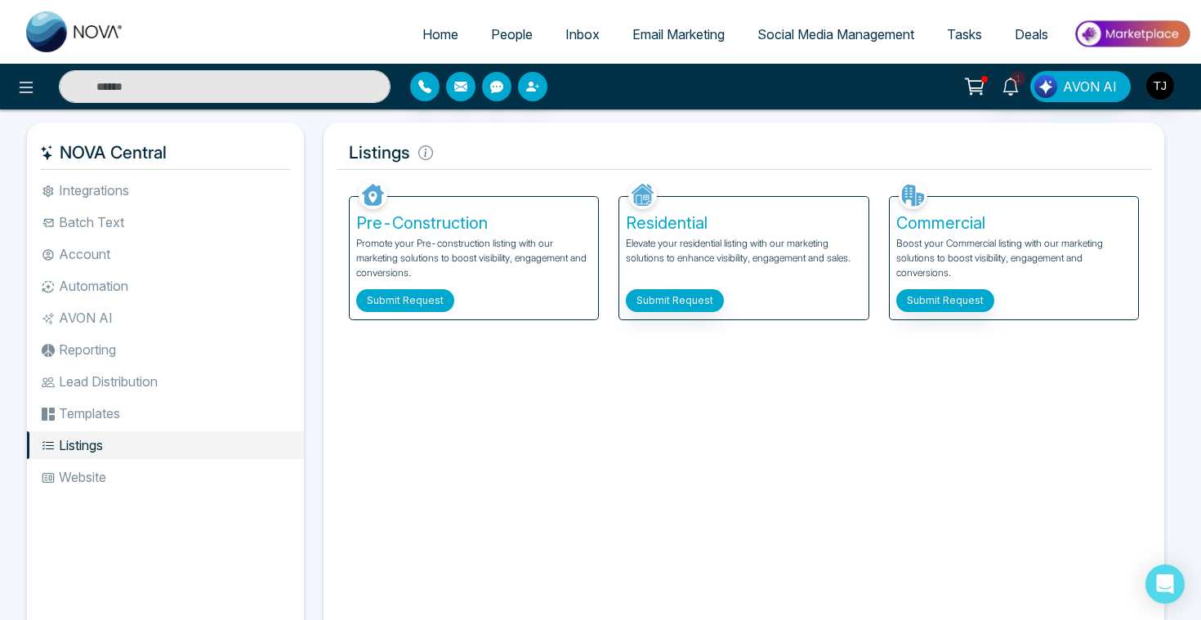
click at [409, 302] on button "Submit Request" at bounding box center [405, 300] width 98 height 23
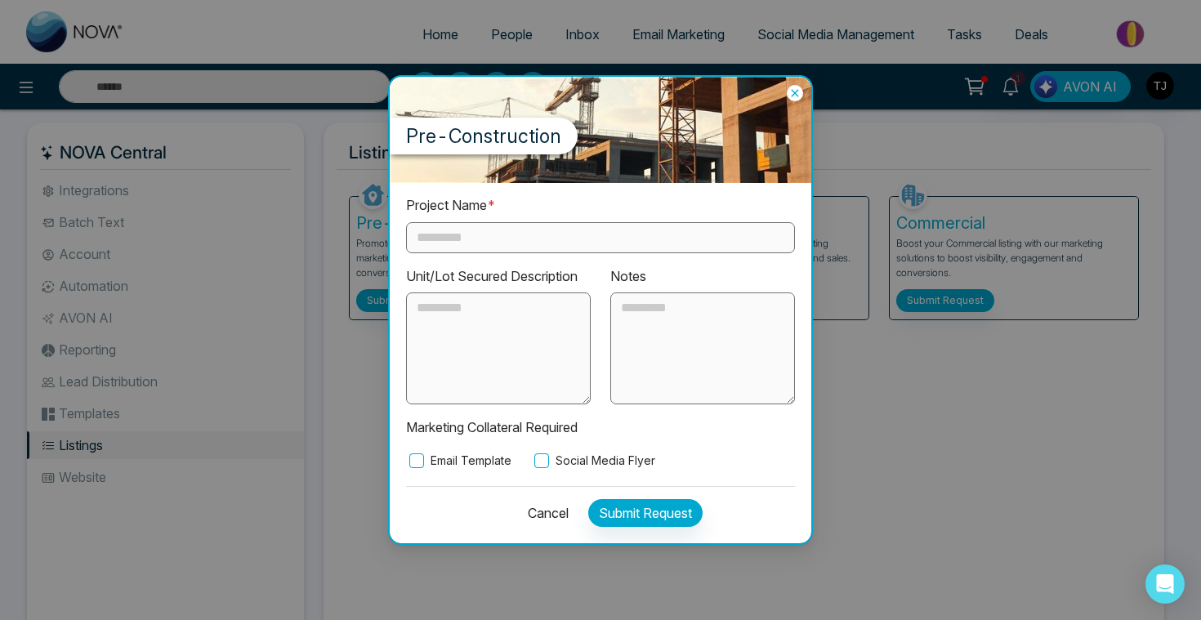
click at [530, 244] on input "text" at bounding box center [600, 237] width 389 height 31
click at [441, 461] on label "Email Template" at bounding box center [458, 461] width 105 height 18
click at [556, 471] on div "Project Name * Unit/Lot Secured Description Notes Marketing Collateral Required…" at bounding box center [601, 363] width 422 height 360
click at [560, 463] on label "Social Media Flyer" at bounding box center [593, 461] width 124 height 18
click at [449, 239] on input "text" at bounding box center [600, 237] width 389 height 31
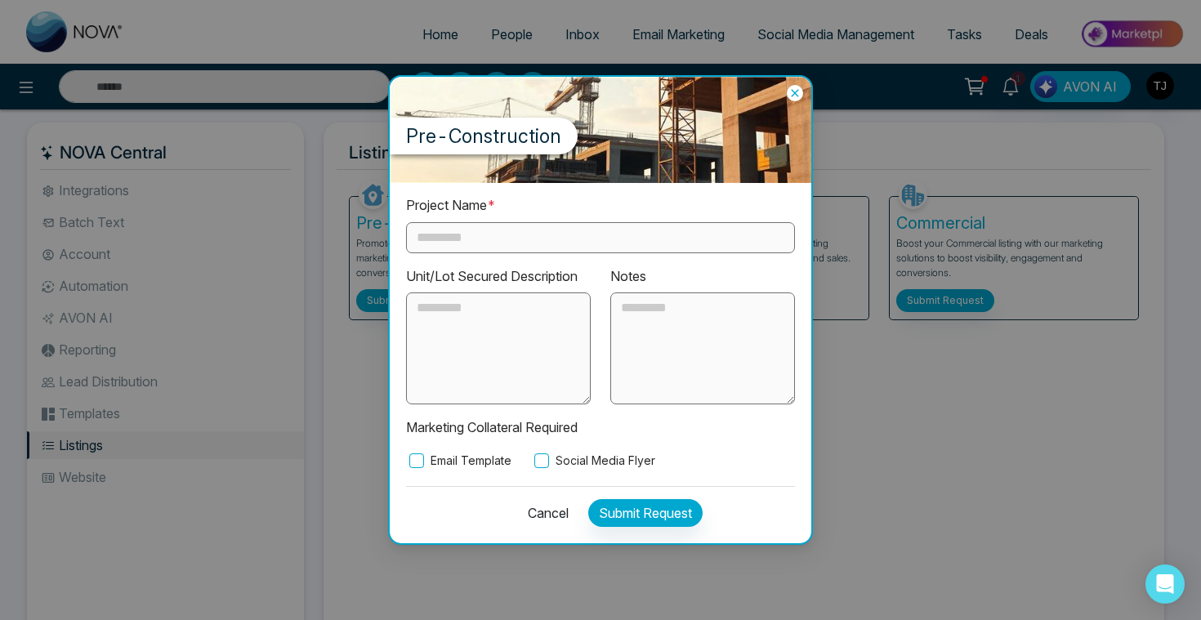
click at [795, 96] on icon at bounding box center [795, 93] width 16 height 16
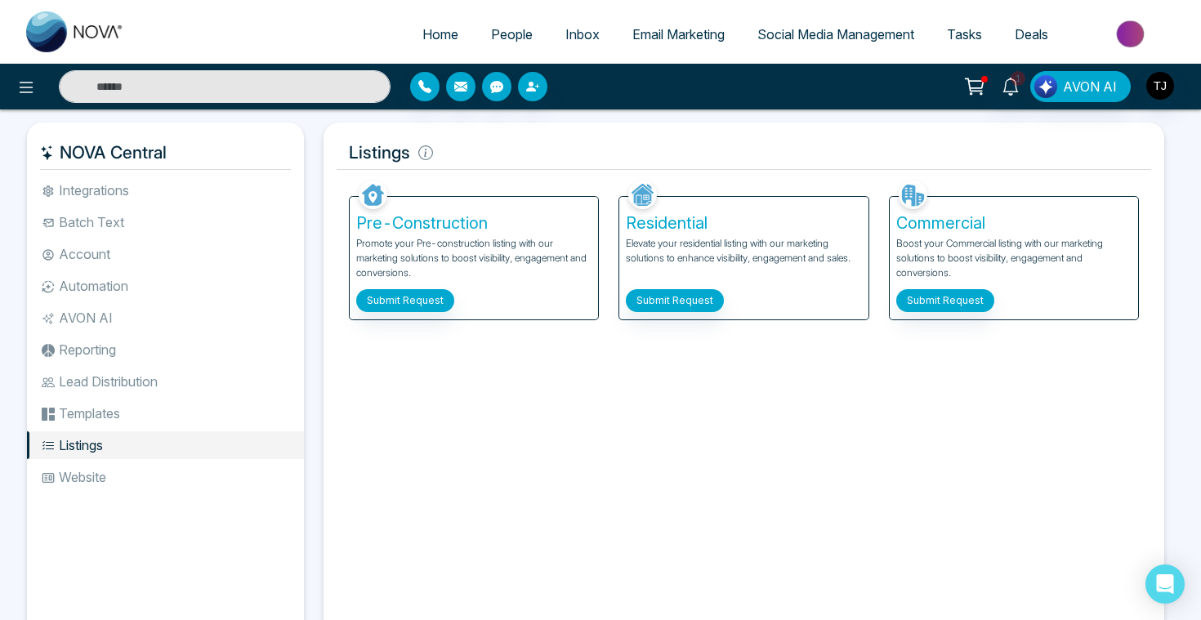
click at [676, 37] on span "Email Marketing" at bounding box center [678, 34] width 92 height 16
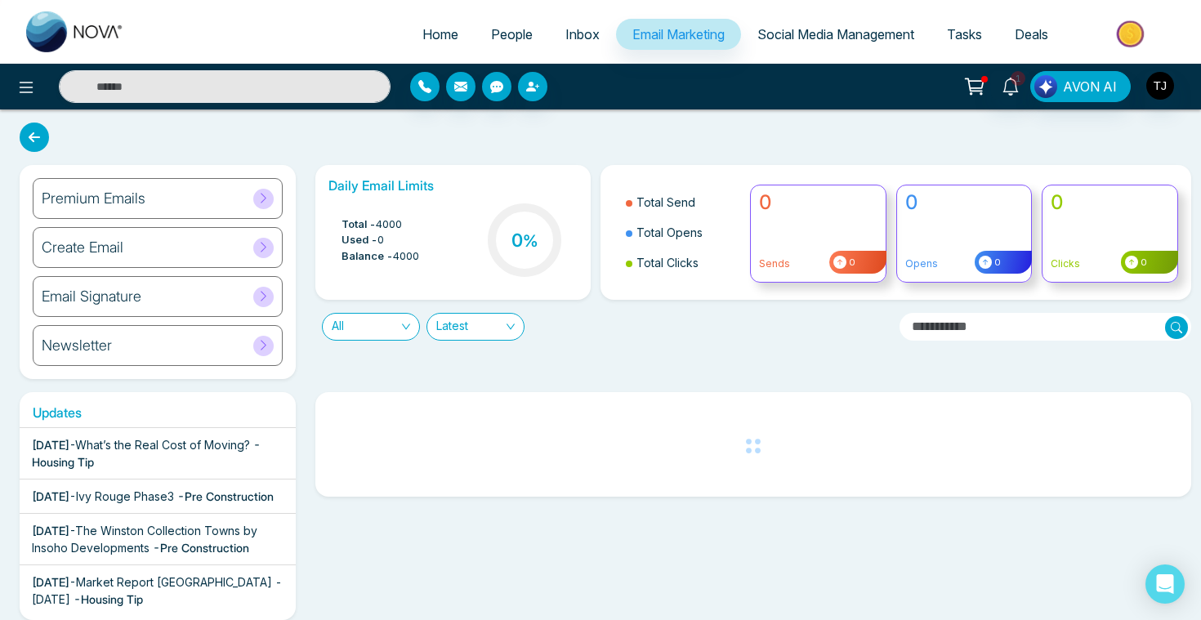
click at [60, 253] on h6 "Create Email" at bounding box center [83, 248] width 82 height 18
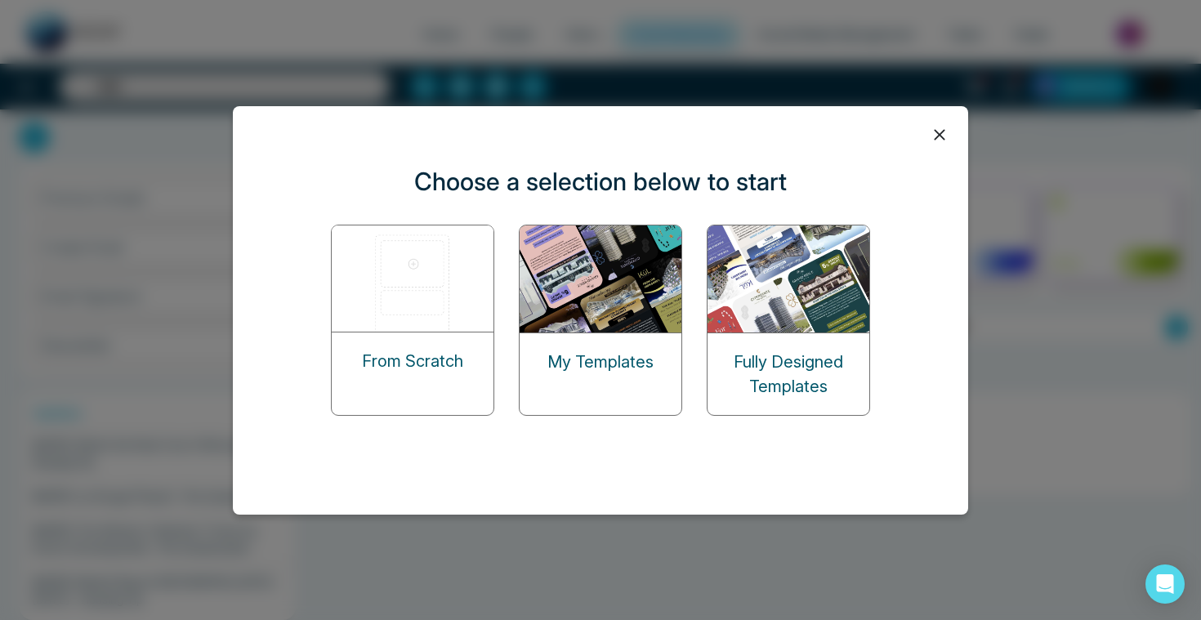
click at [619, 323] on img at bounding box center [601, 279] width 163 height 107
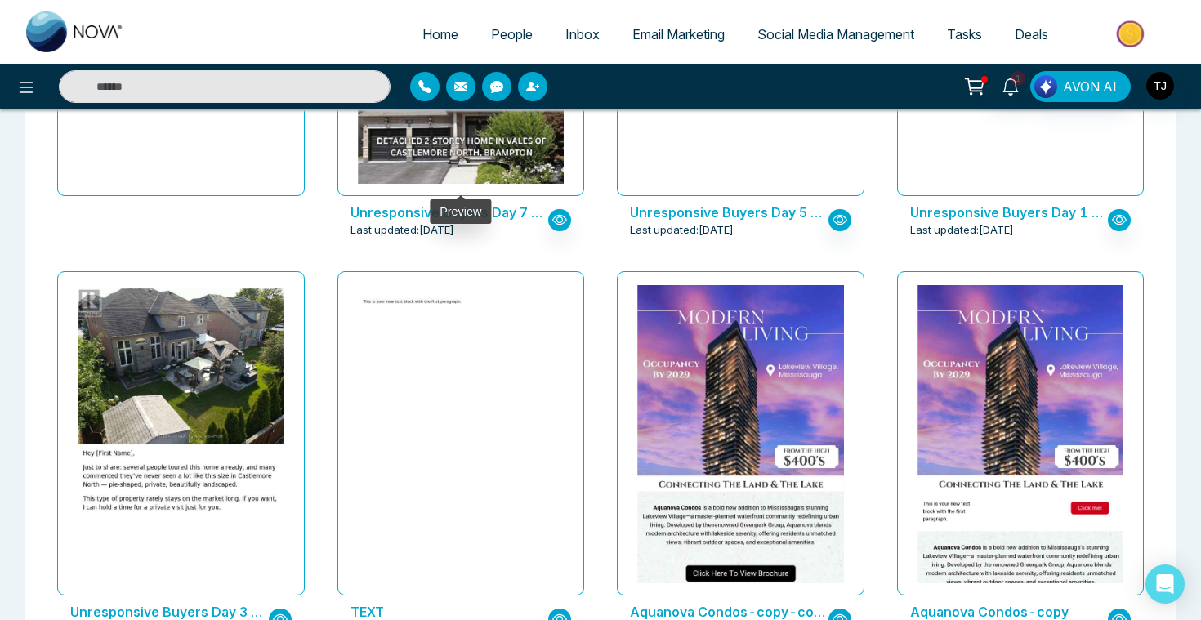
scroll to position [411, 0]
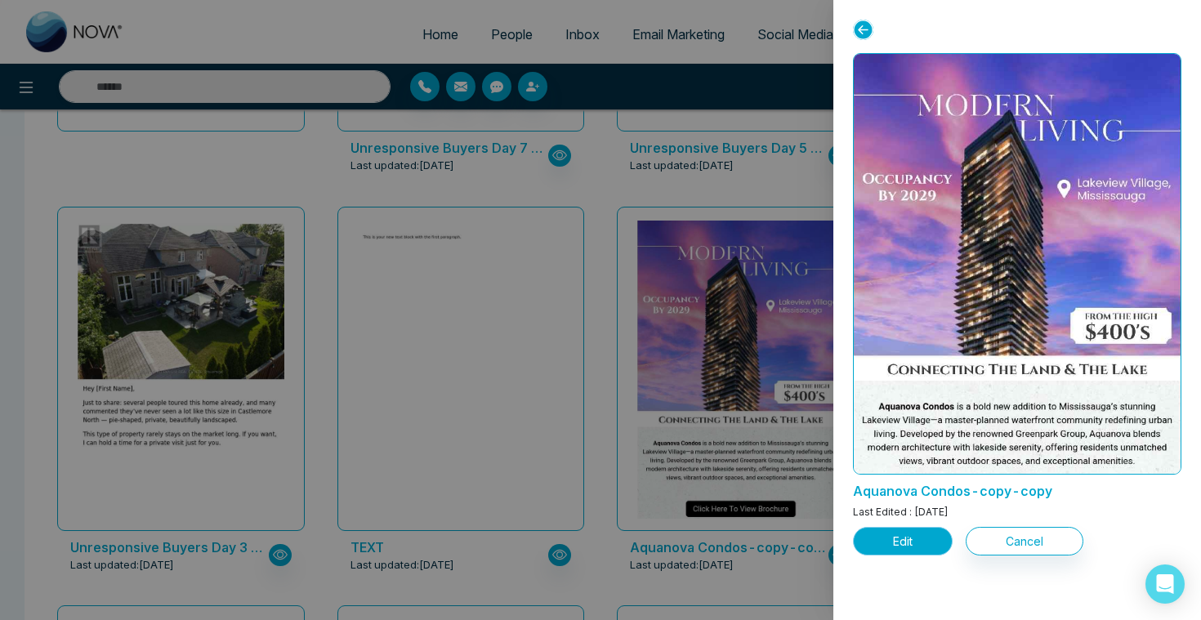
click at [896, 549] on button "Edit" at bounding box center [903, 541] width 100 height 29
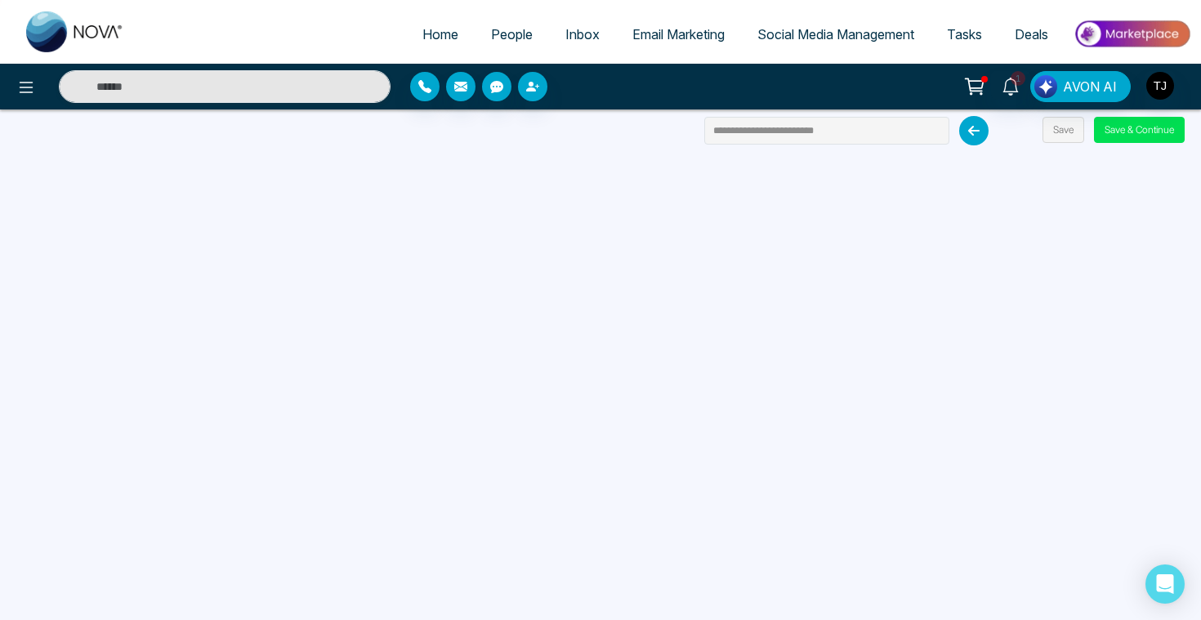
click at [634, 40] on span "Email Marketing" at bounding box center [678, 34] width 92 height 16
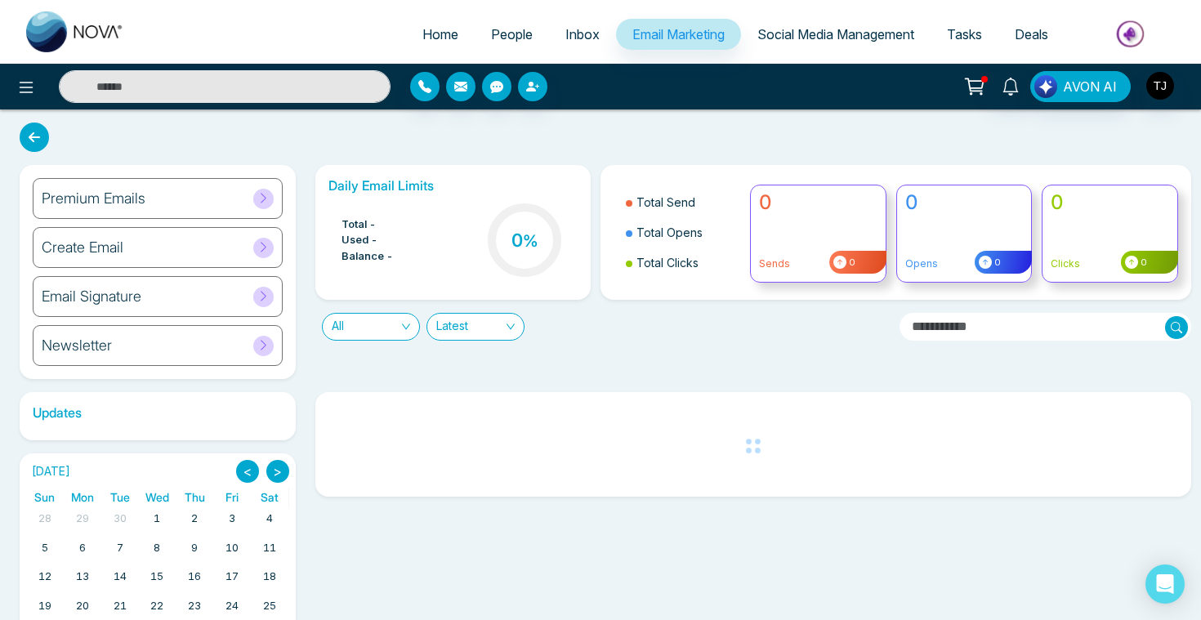
click at [66, 207] on div "Premium Emails" at bounding box center [158, 198] width 250 height 41
